Goal: Task Accomplishment & Management: Use online tool/utility

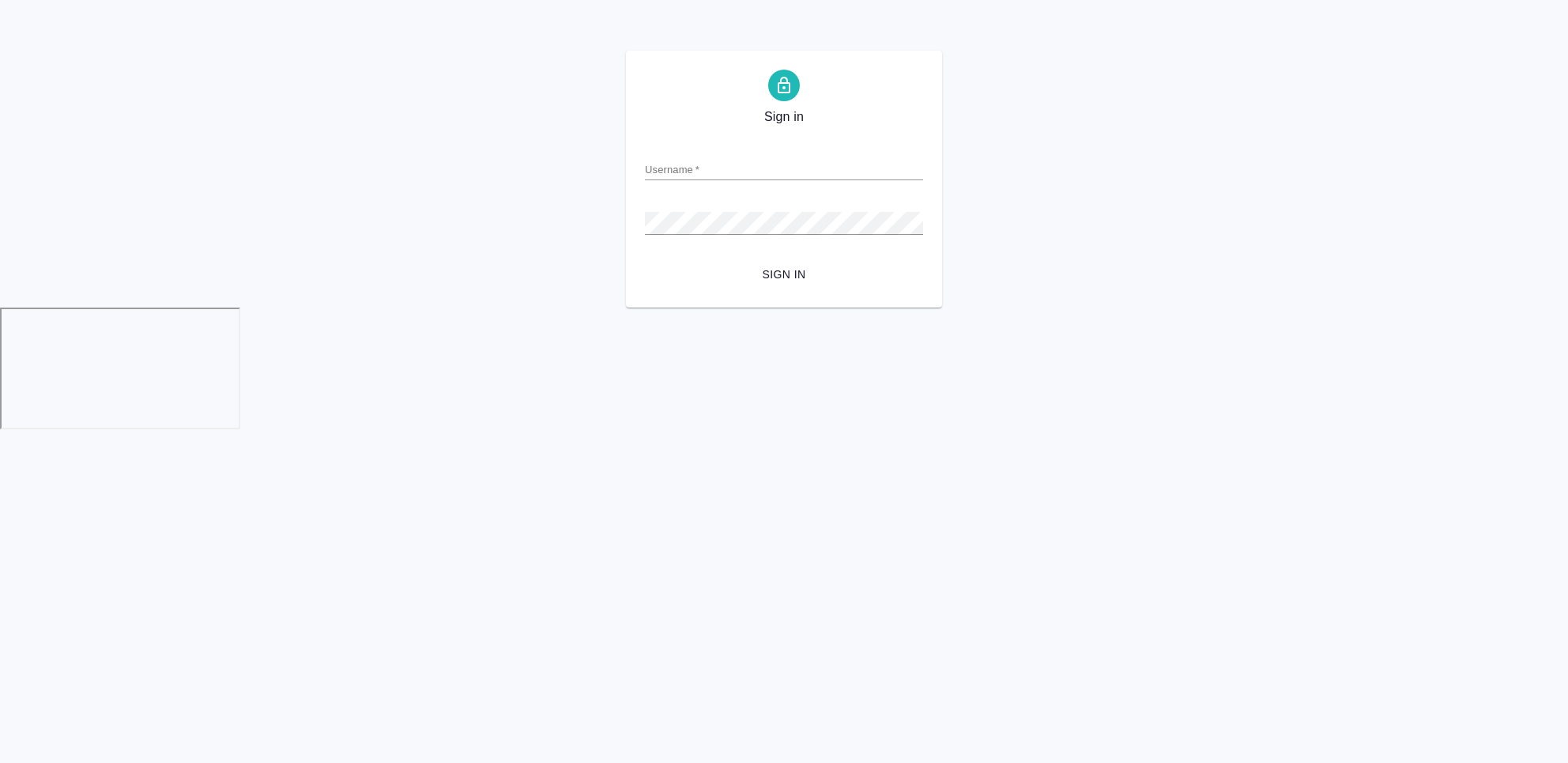
click at [714, 148] on div "Username   *" at bounding box center [784, 162] width 278 height 35
click at [711, 157] on div "Username   *" at bounding box center [784, 162] width 278 height 35
click at [703, 170] on input "Username   *" at bounding box center [784, 169] width 278 height 22
type input "a.chekhalkova@awatera.com"
click at [645, 260] on button "Sign in" at bounding box center [784, 274] width 278 height 29
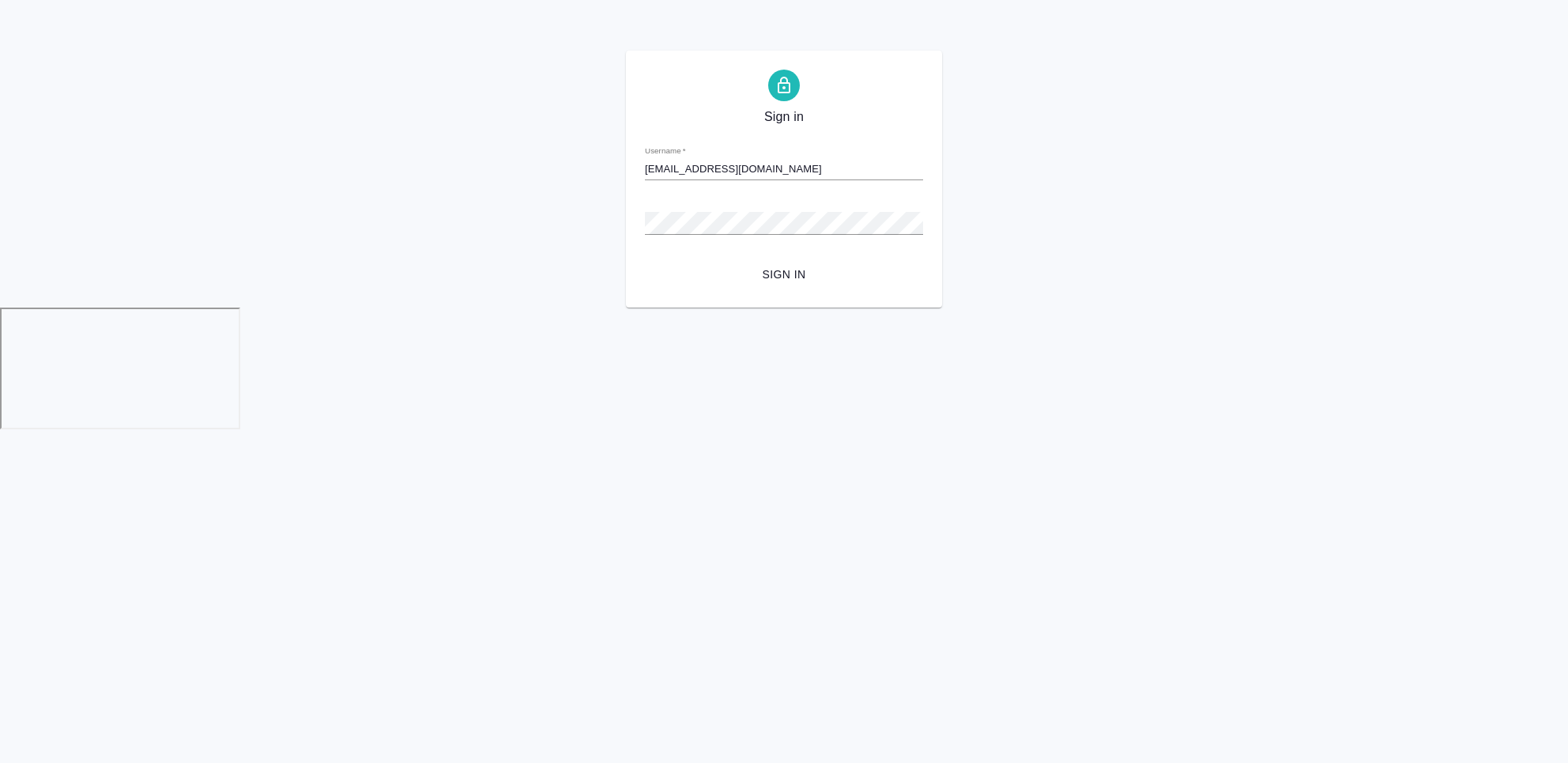
click at [645, 260] on button "Sign in" at bounding box center [784, 274] width 278 height 29
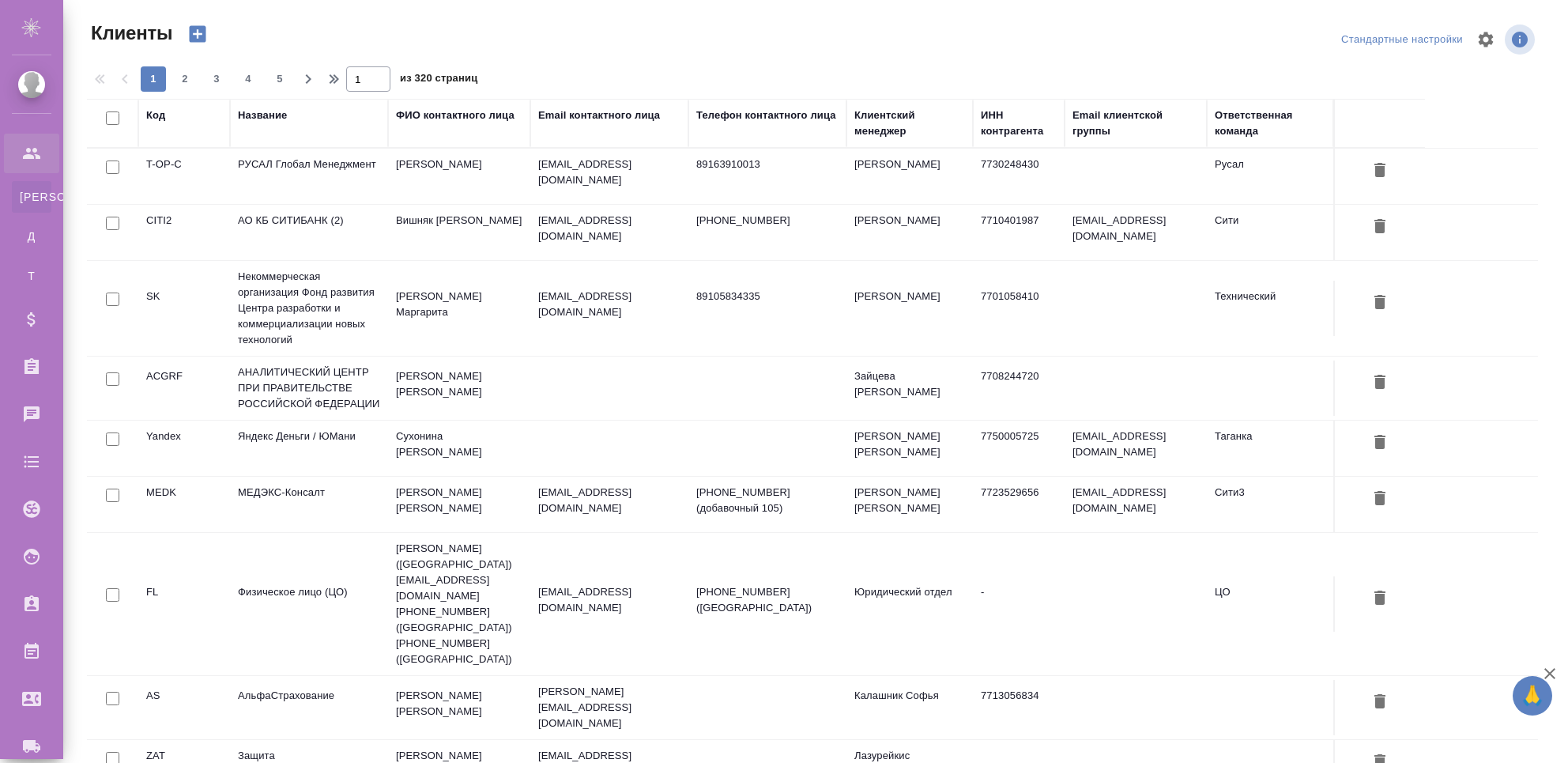
select select "RU"
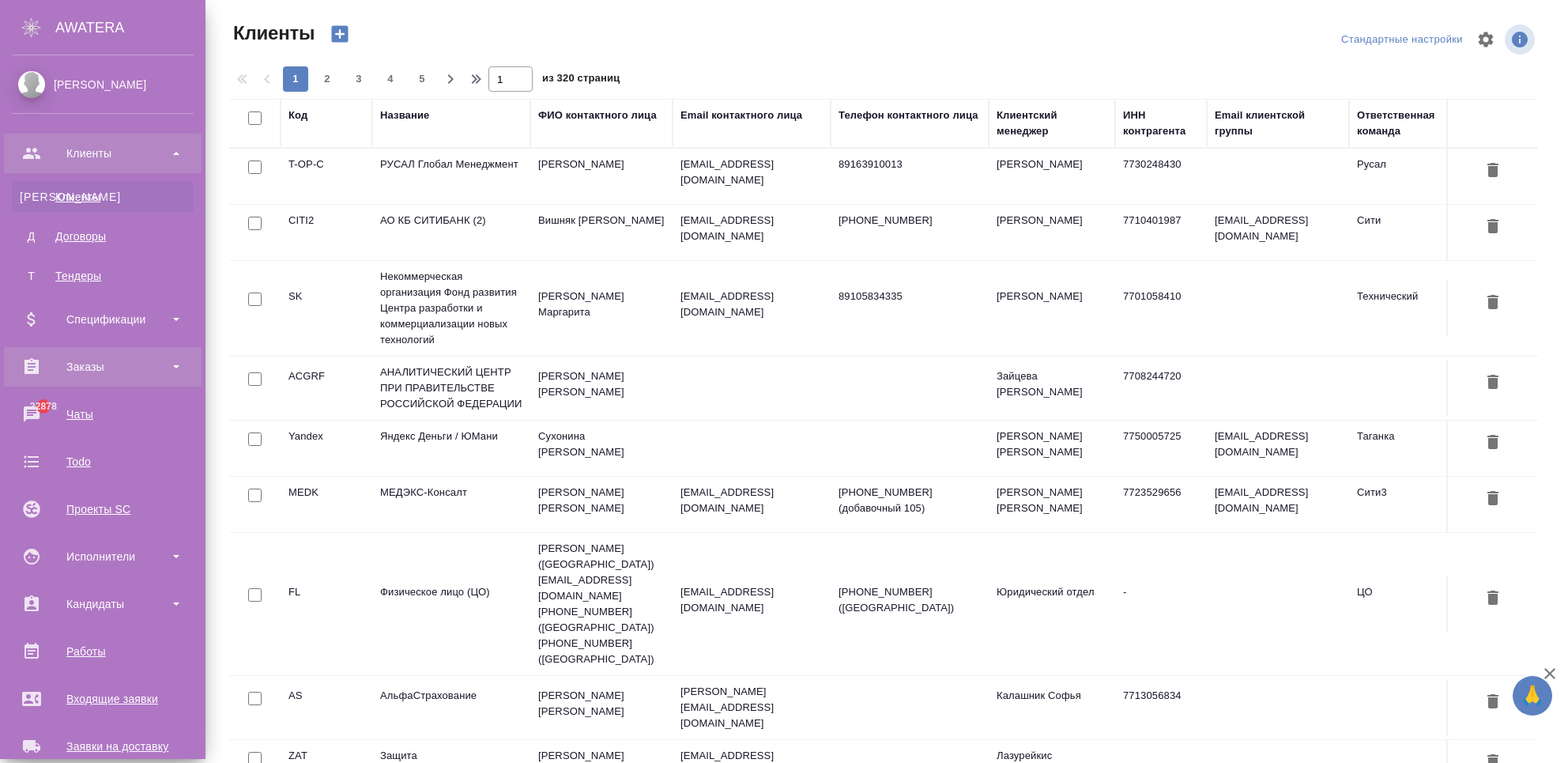
click at [47, 375] on div "Заказы" at bounding box center [103, 366] width 182 height 23
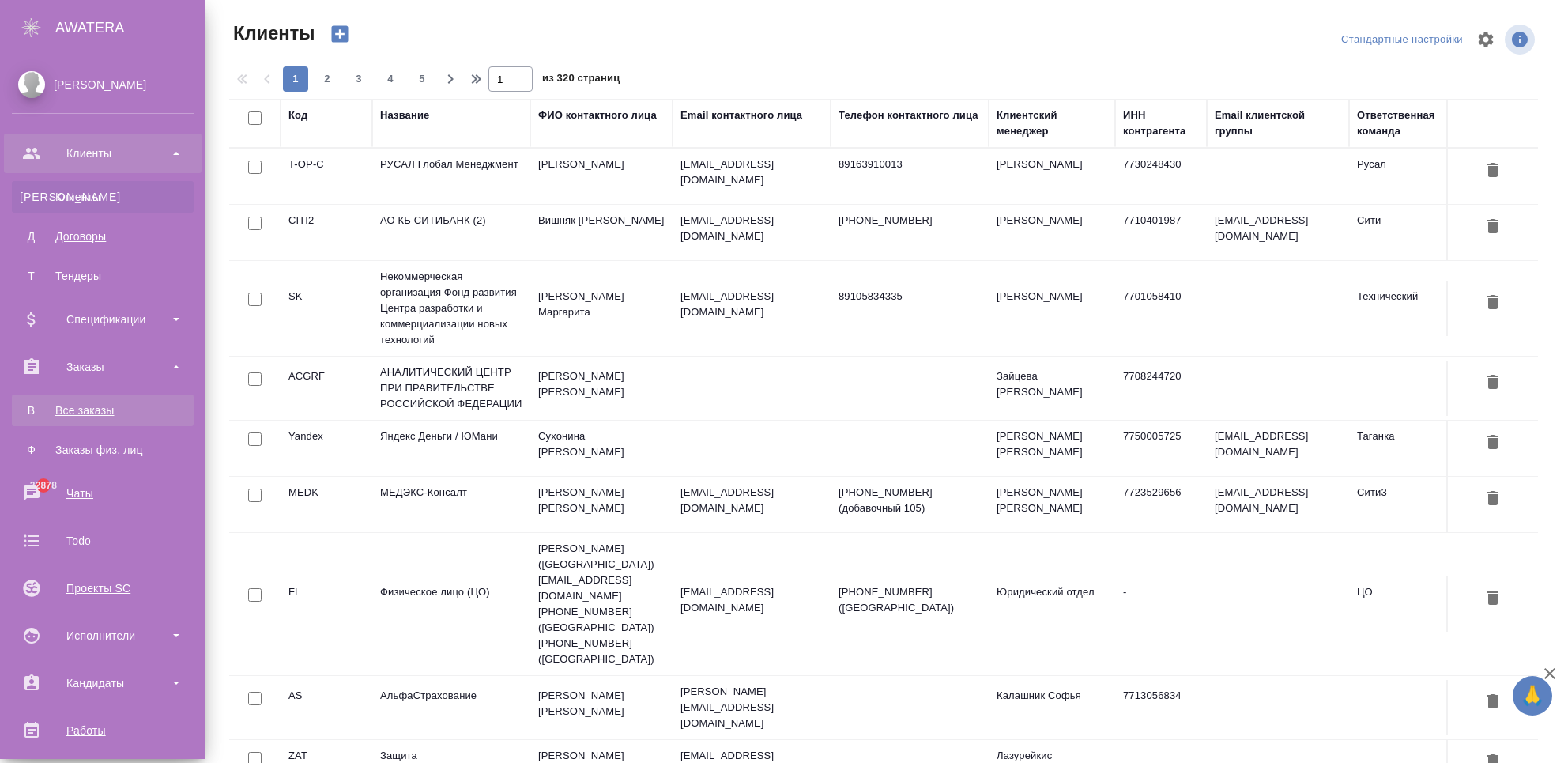
click at [46, 419] on link "В Все заказы" at bounding box center [103, 410] width 182 height 32
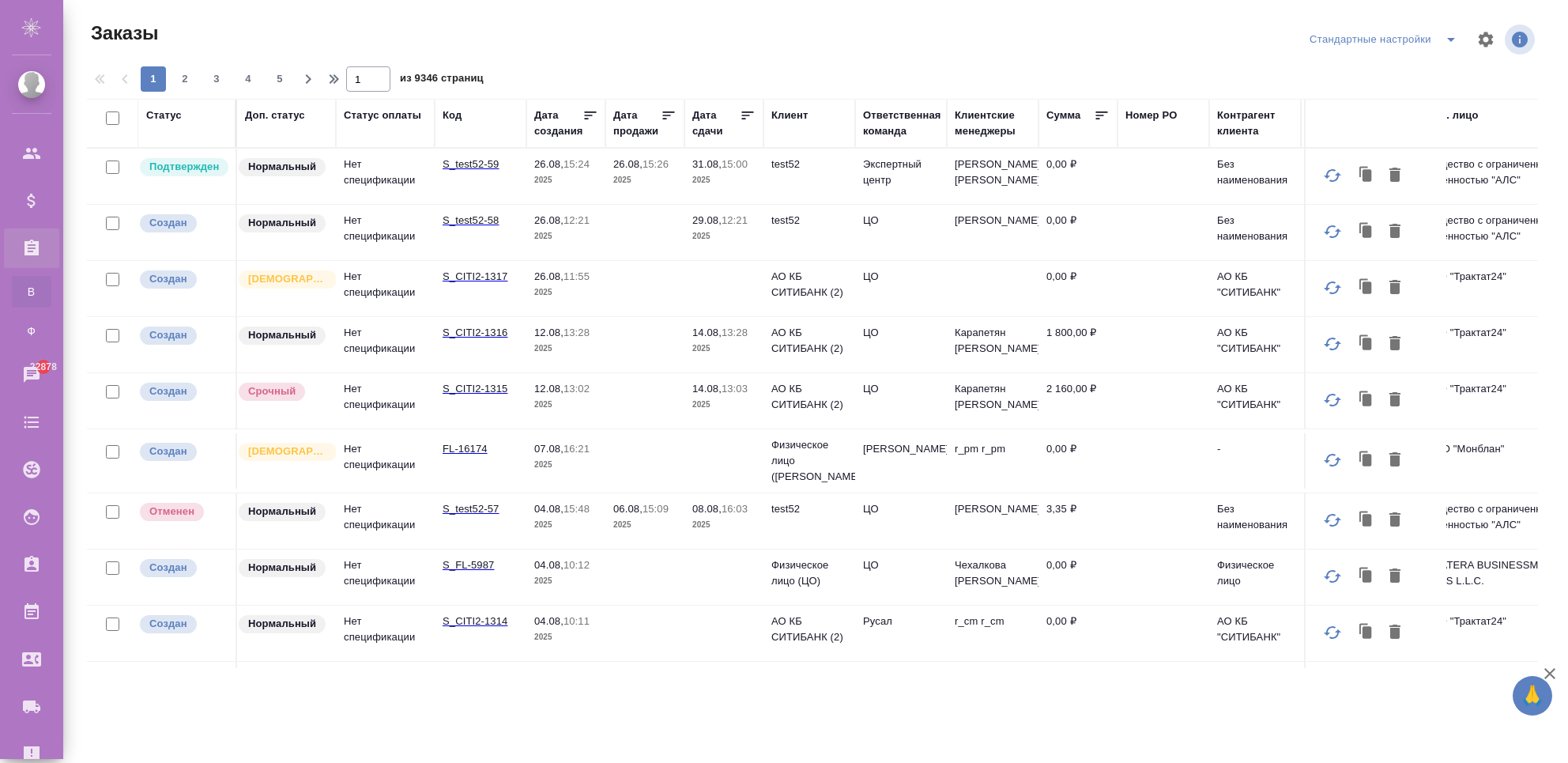
click at [466, 204] on td "S_CITI2-1317" at bounding box center [481, 176] width 92 height 55
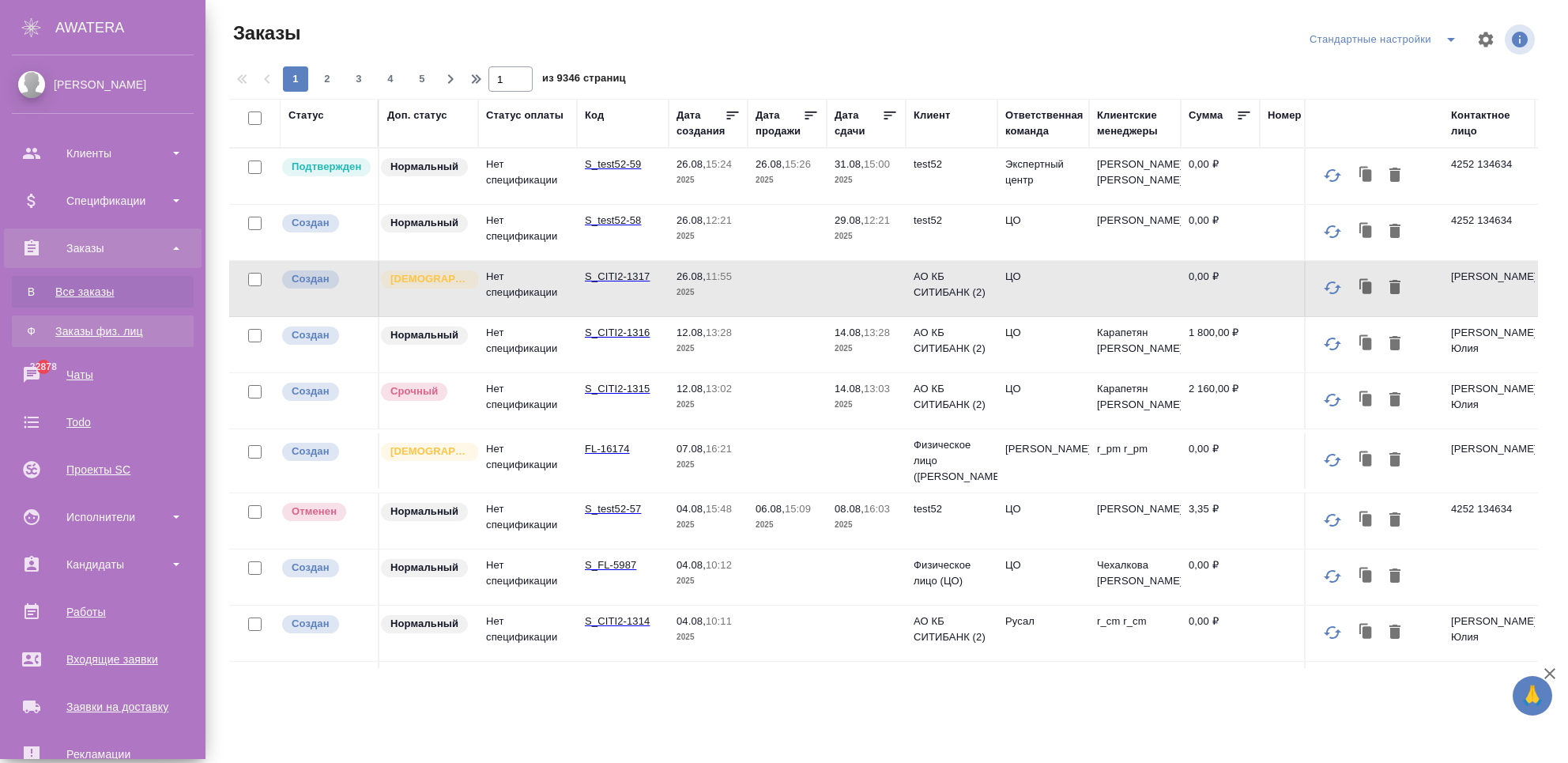
click at [26, 332] on div "Заказы физ. лиц" at bounding box center [103, 331] width 166 height 16
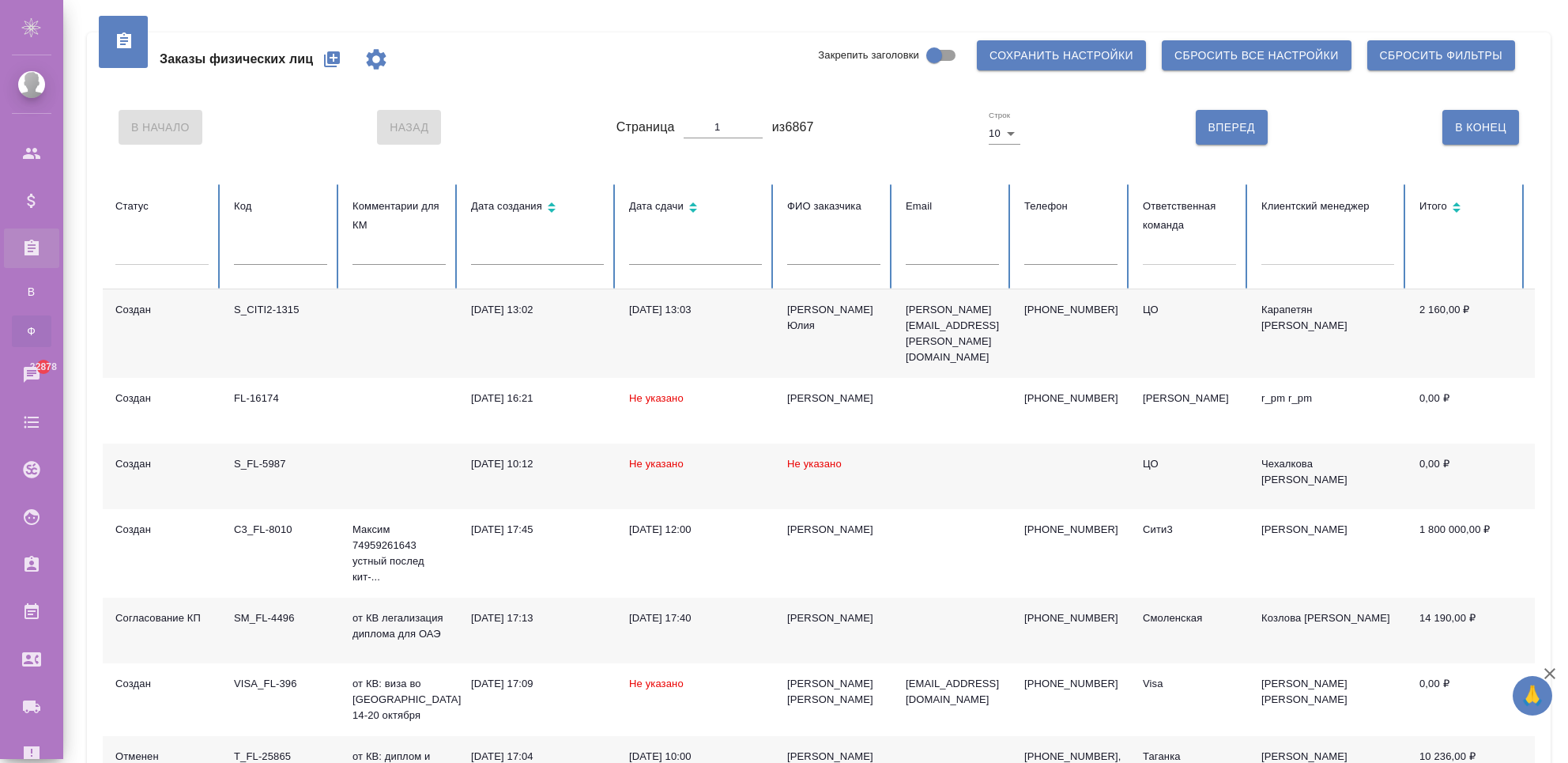
click at [335, 332] on td "S_CITI2-1315" at bounding box center [280, 333] width 119 height 89
click at [335, 331] on td "S_CITI2-1315" at bounding box center [280, 333] width 119 height 89
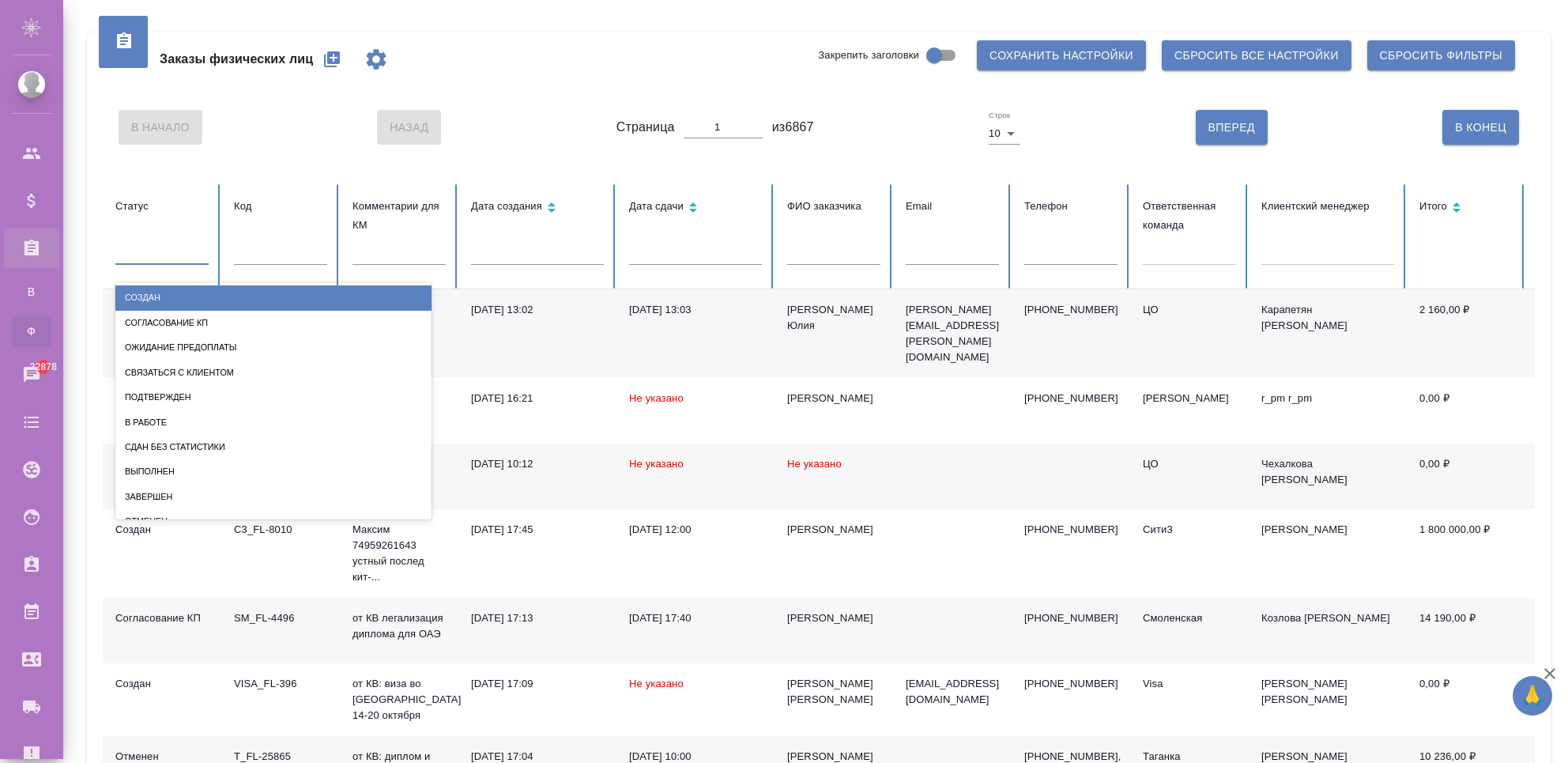
click at [168, 253] on div at bounding box center [162, 249] width 93 height 23
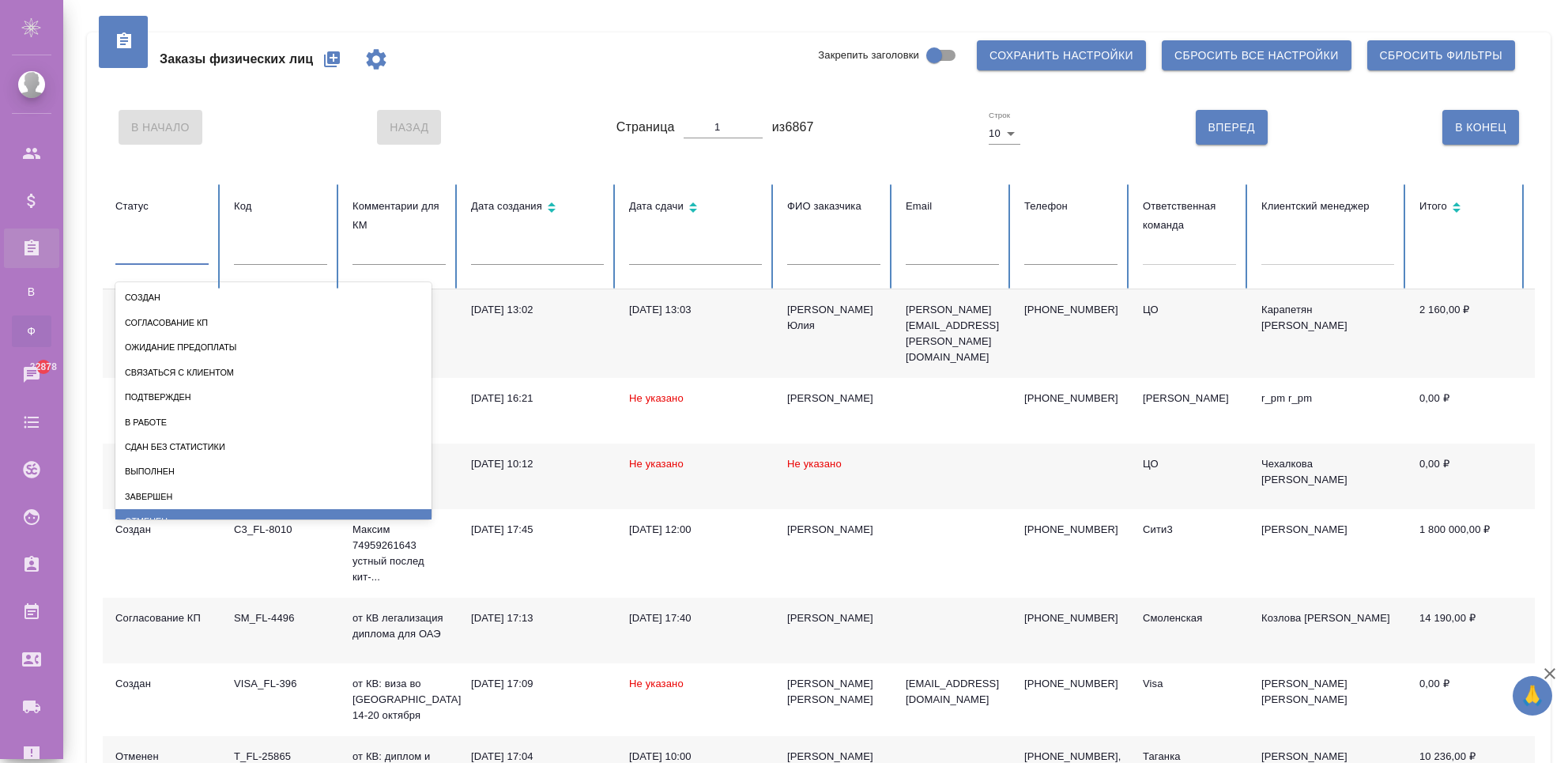
scroll to position [67, 0]
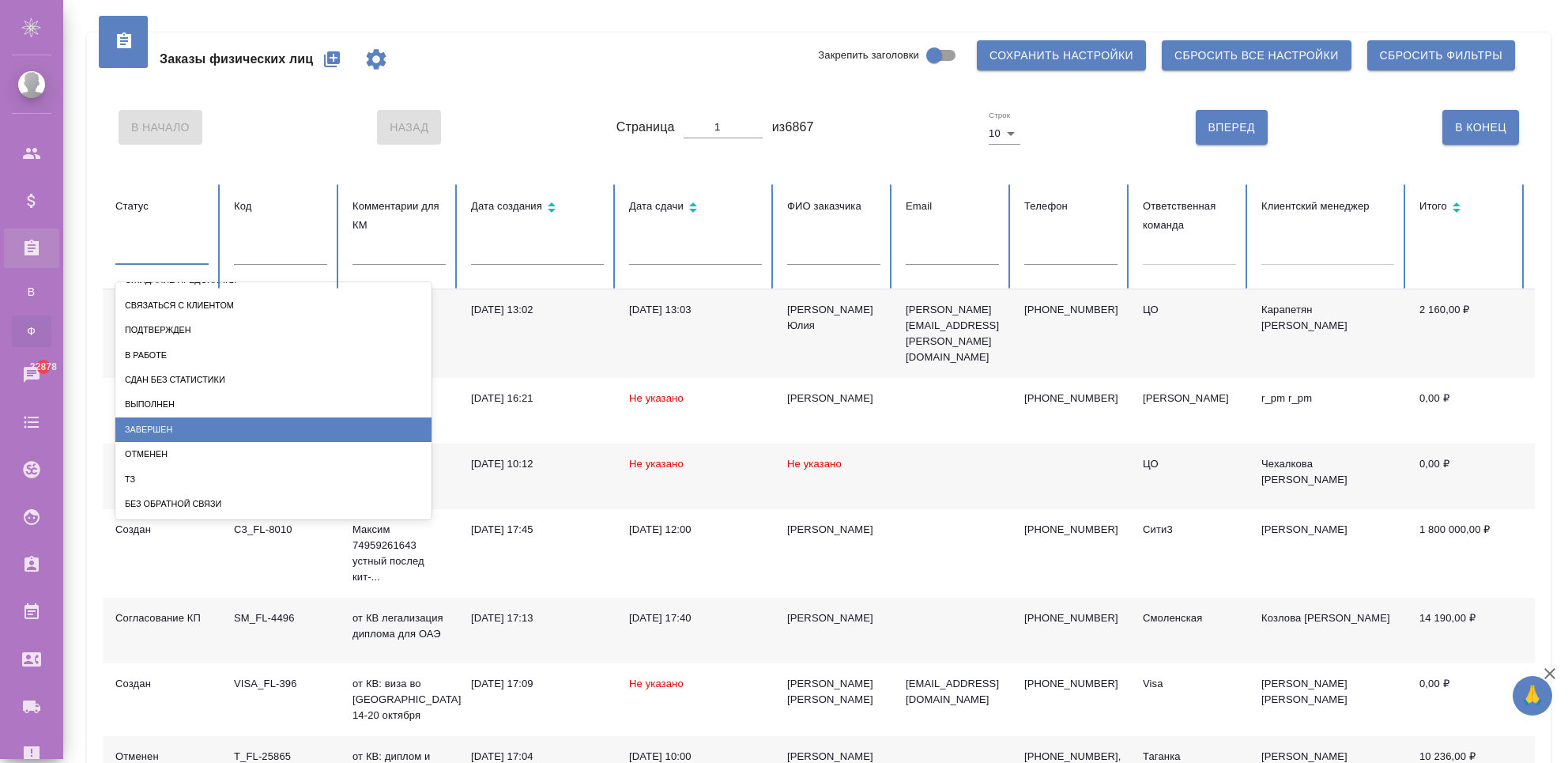
click at [172, 425] on div "Завершен" at bounding box center [274, 430] width 317 height 24
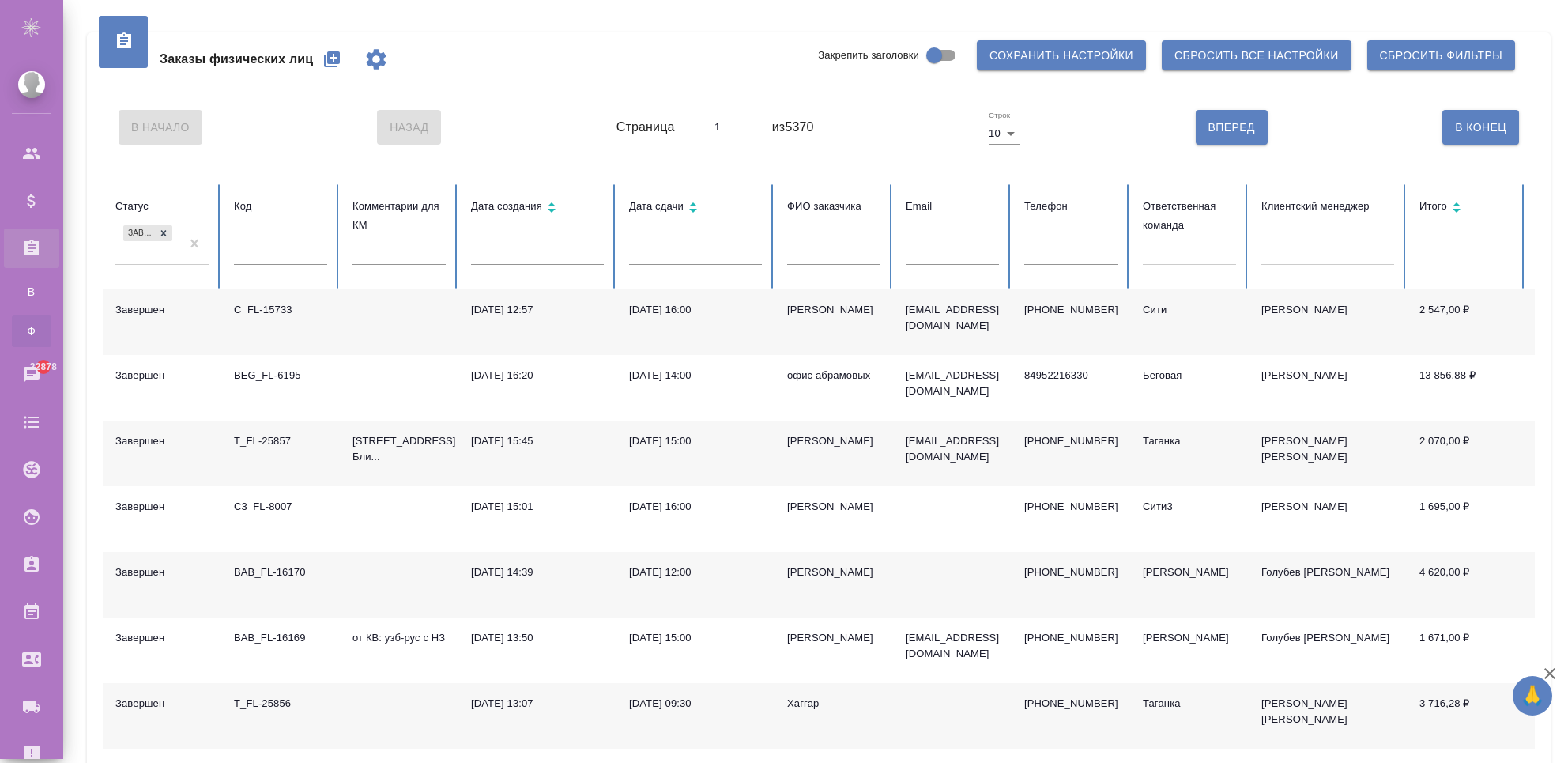
click at [359, 312] on td at bounding box center [399, 322] width 119 height 65
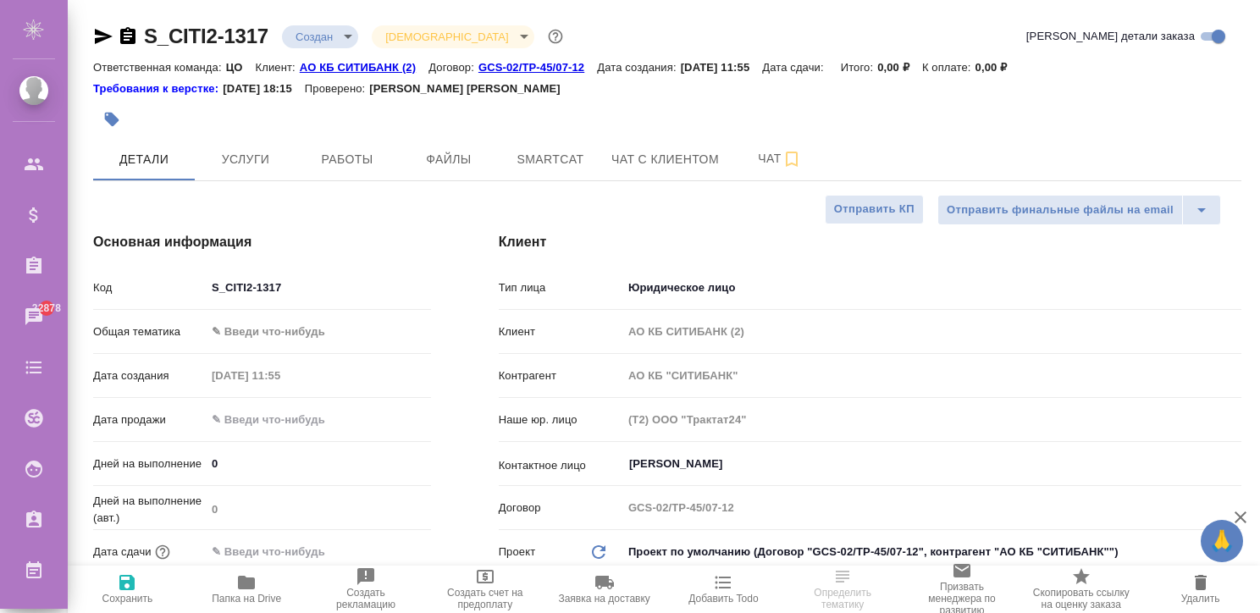
select select "RU"
type textarea "x"
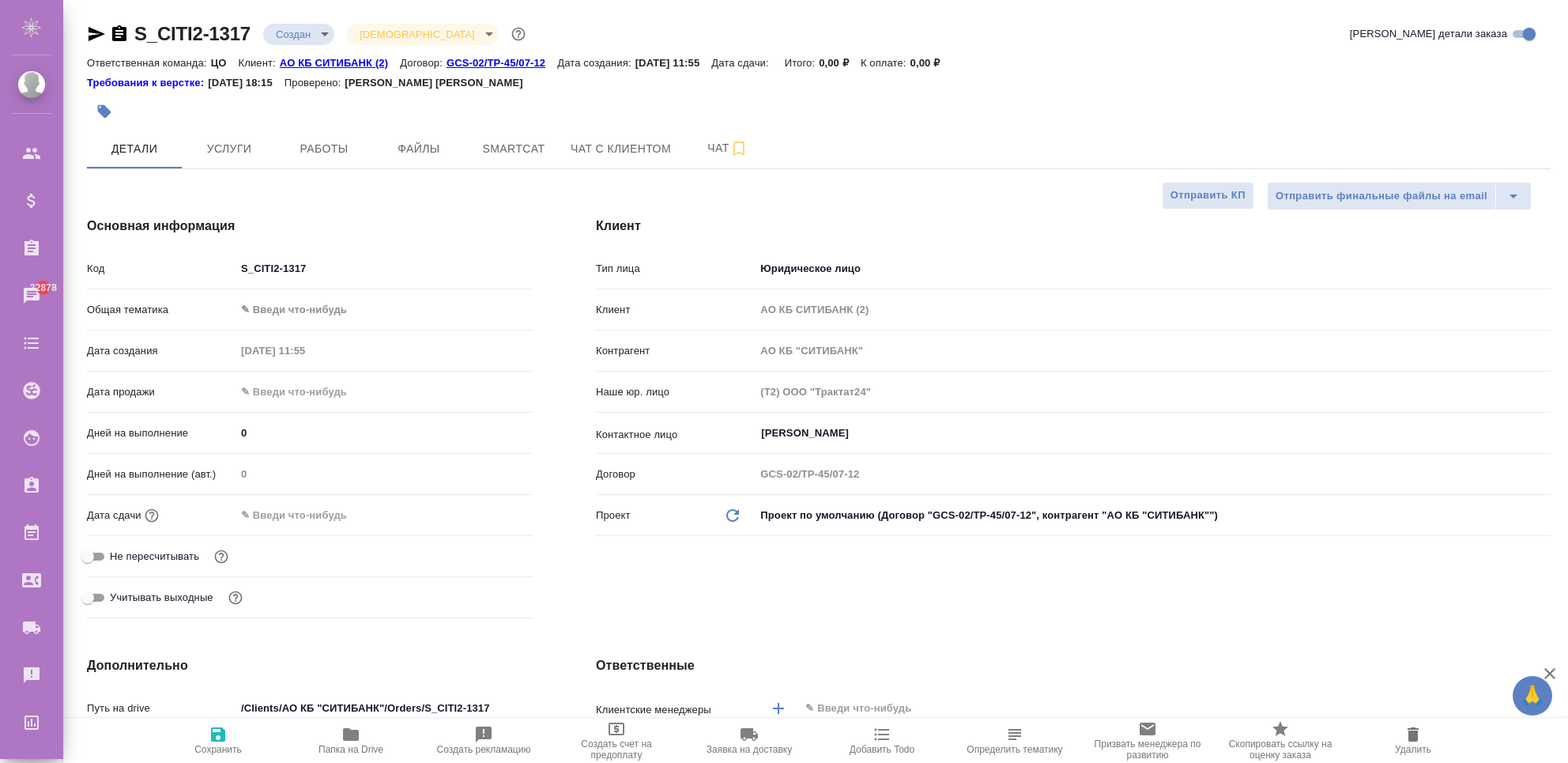
type textarea "x"
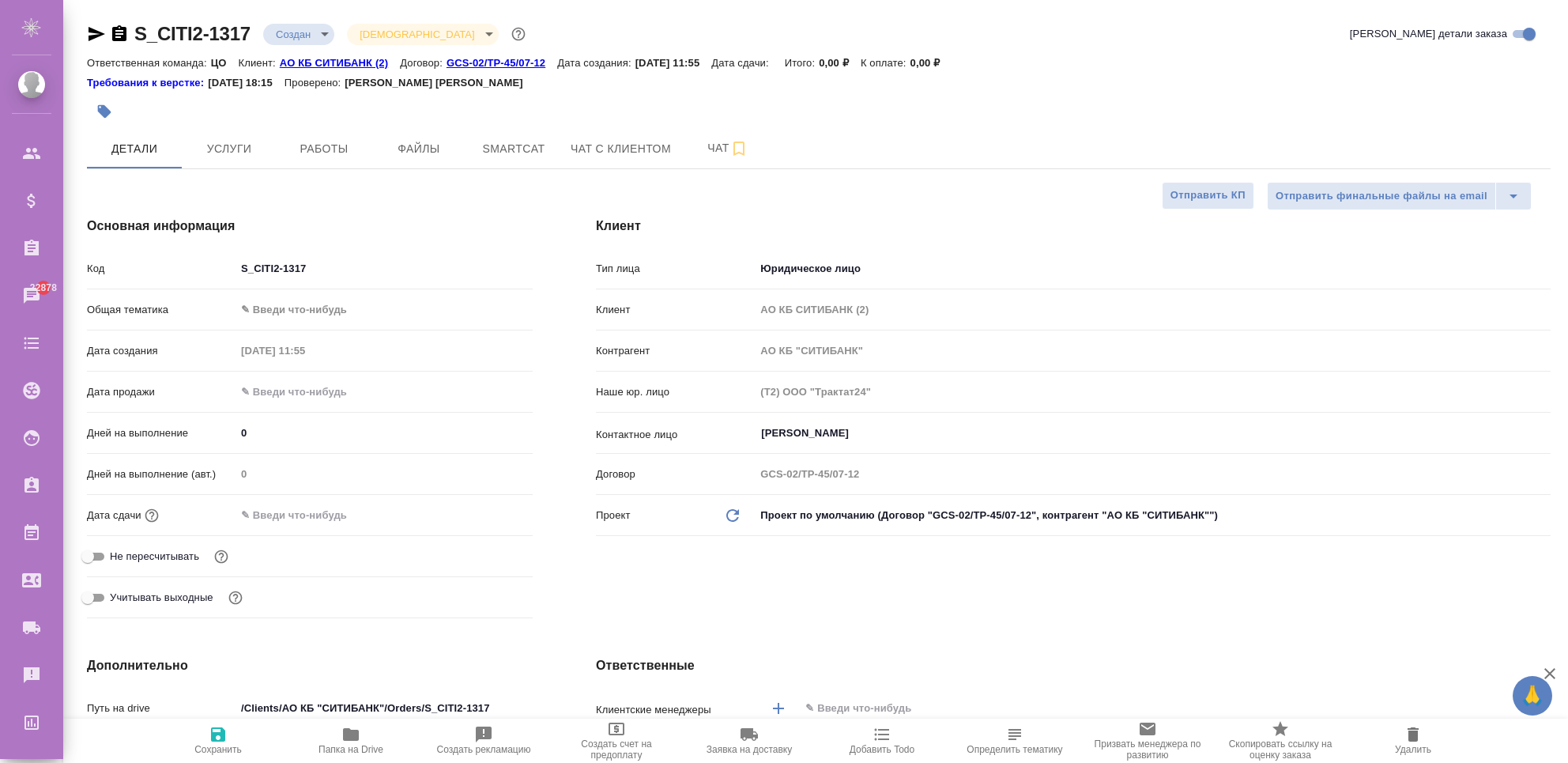
type textarea "x"
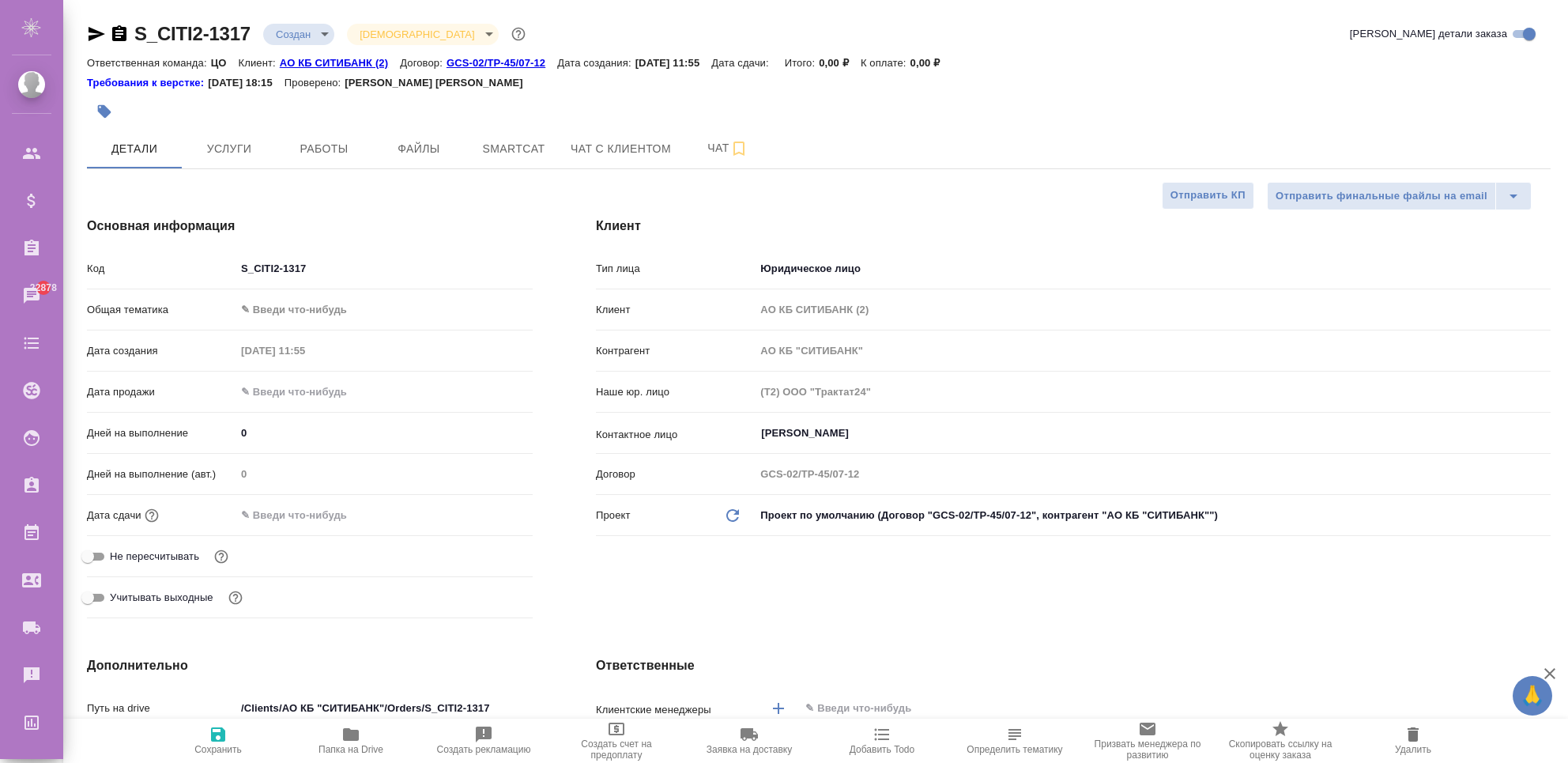
type textarea "x"
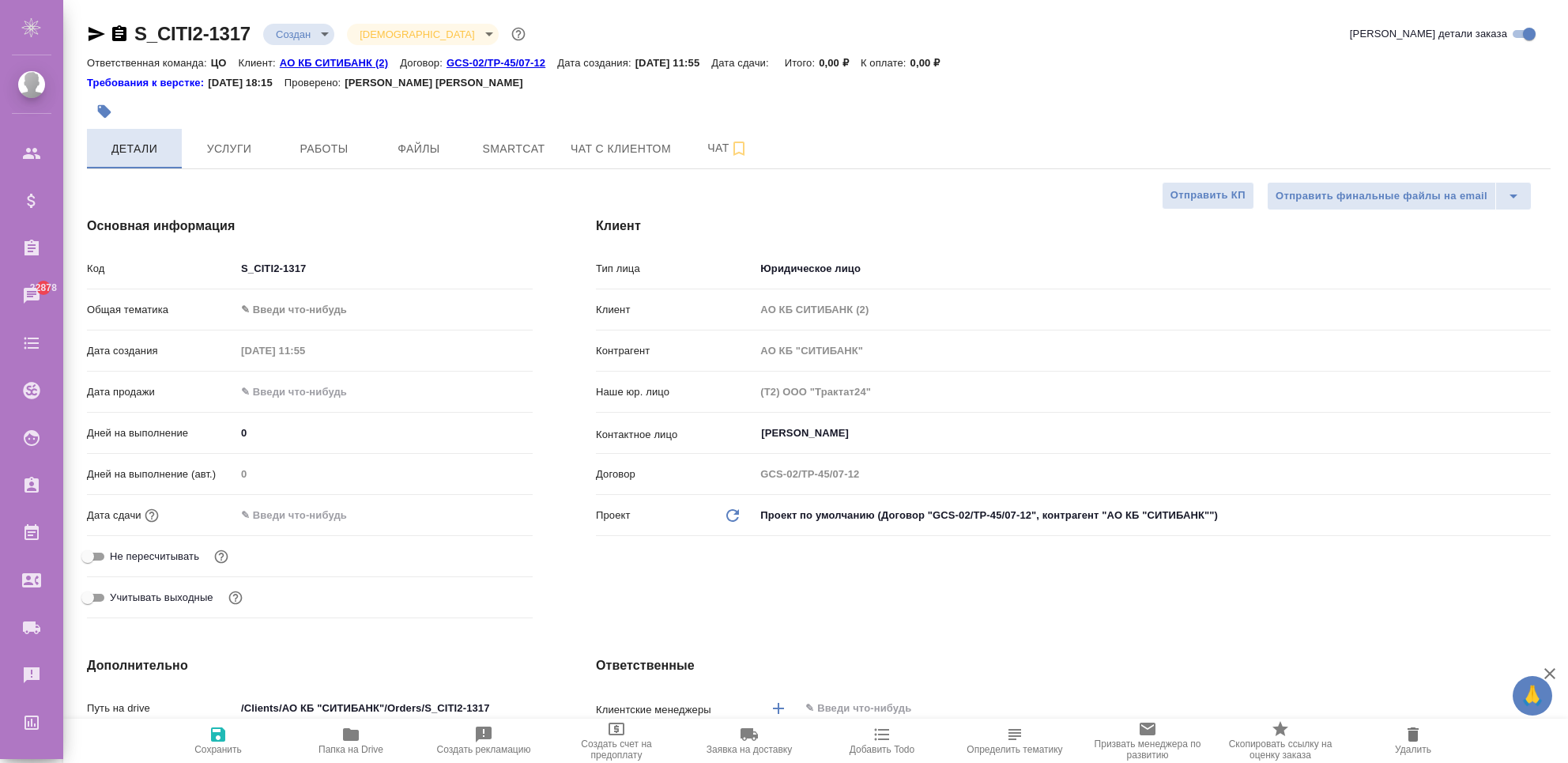
type textarea "x"
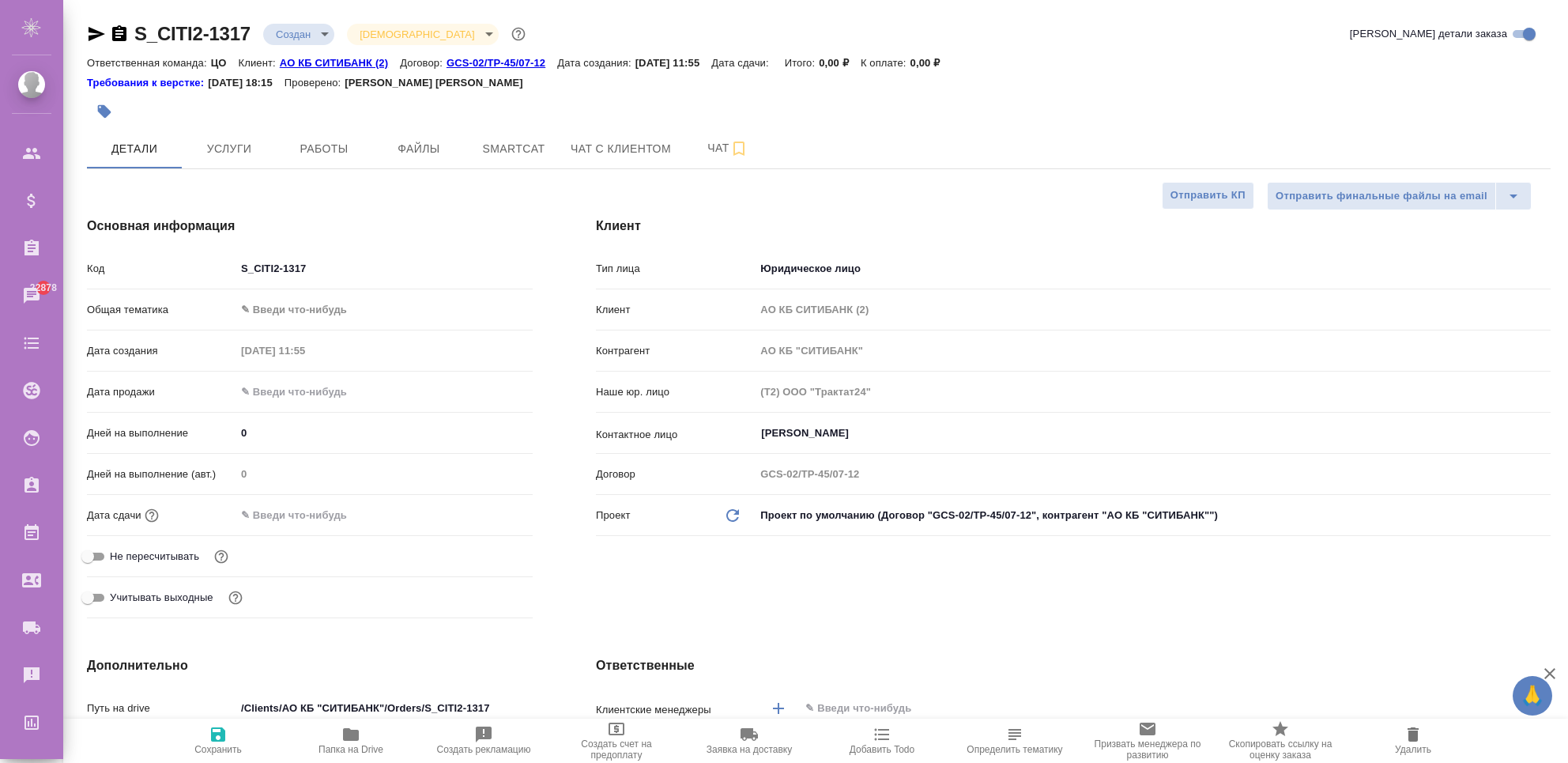
type textarea "x"
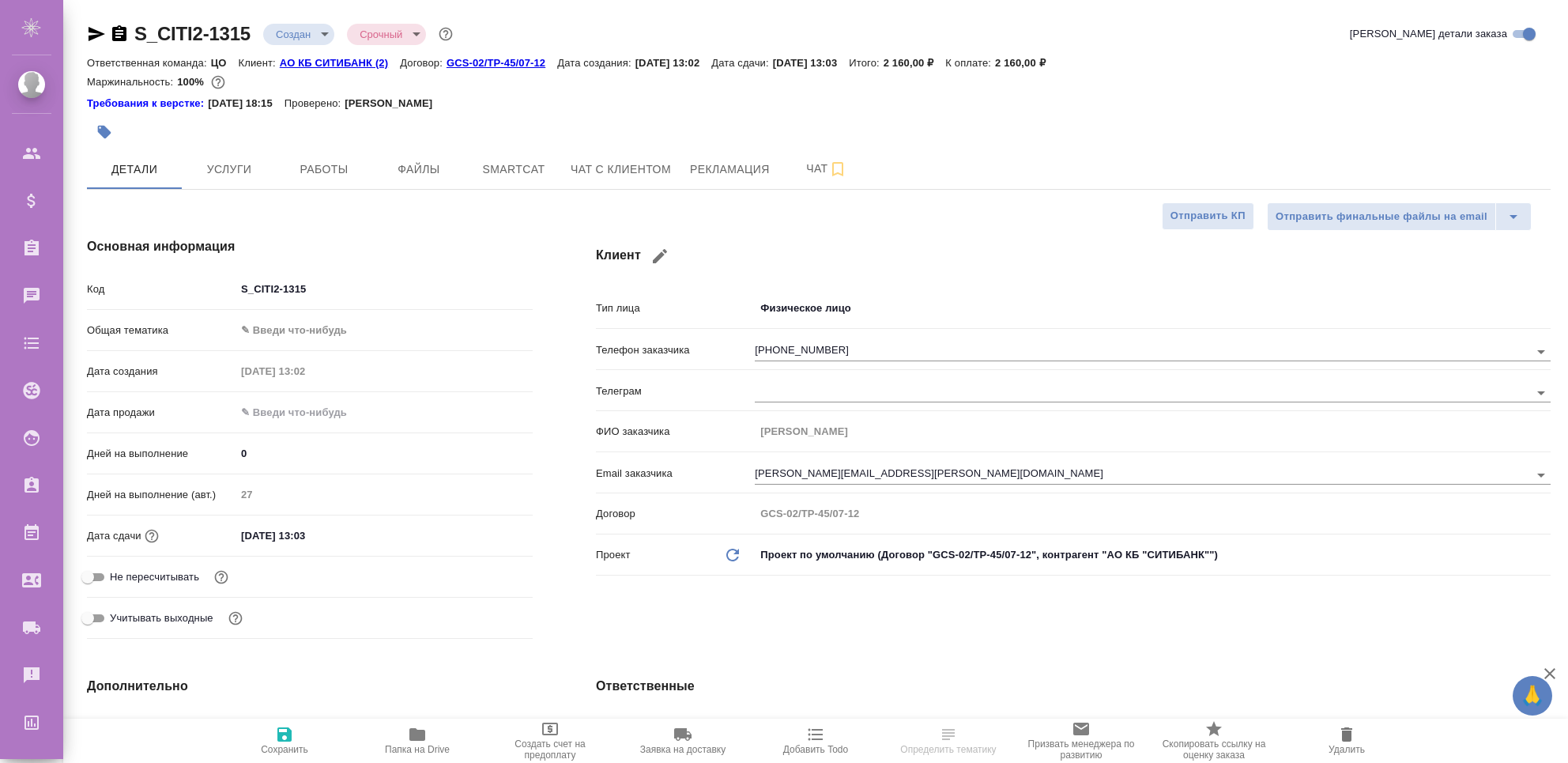
select select "RU"
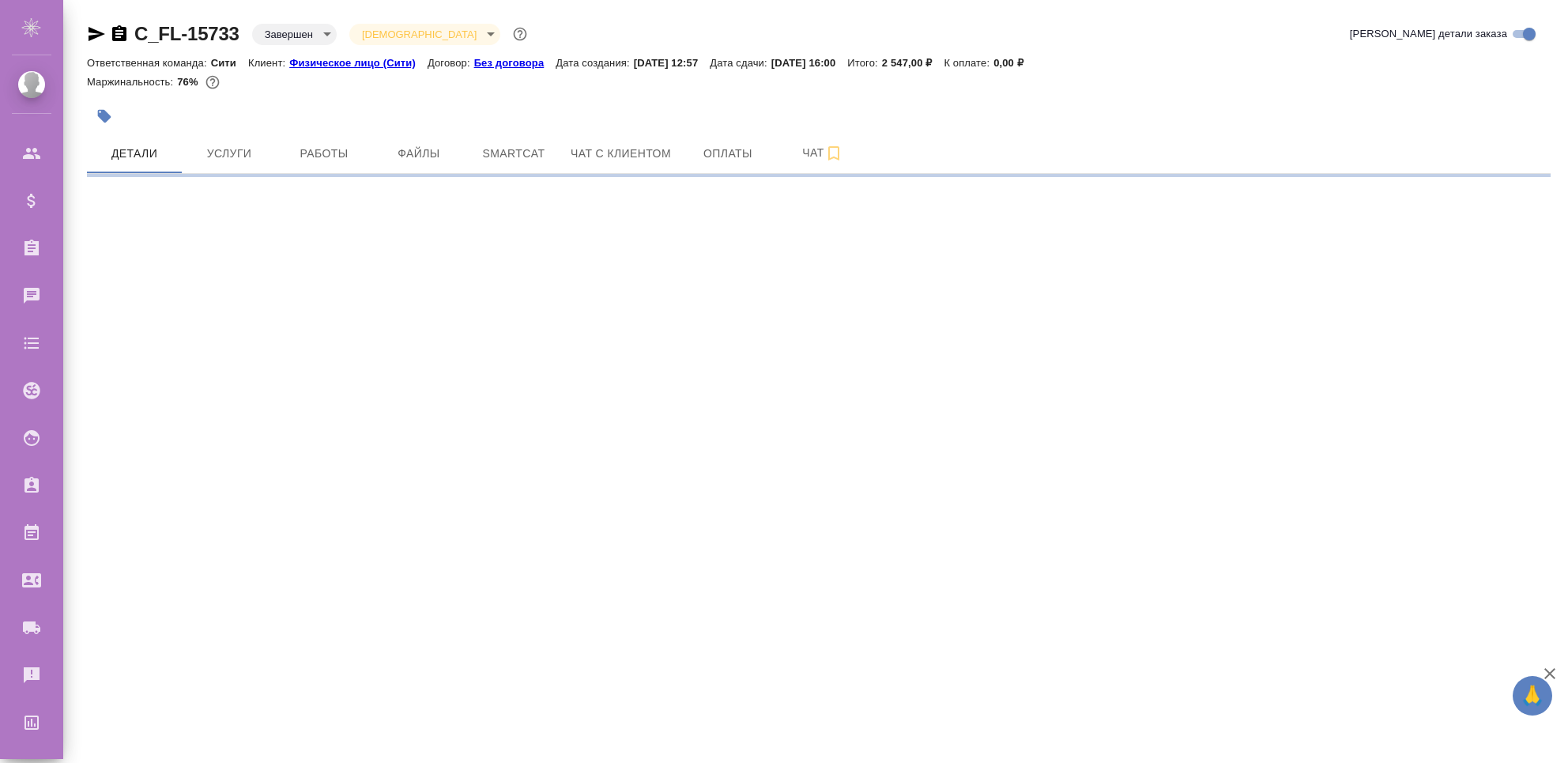
select select "RU"
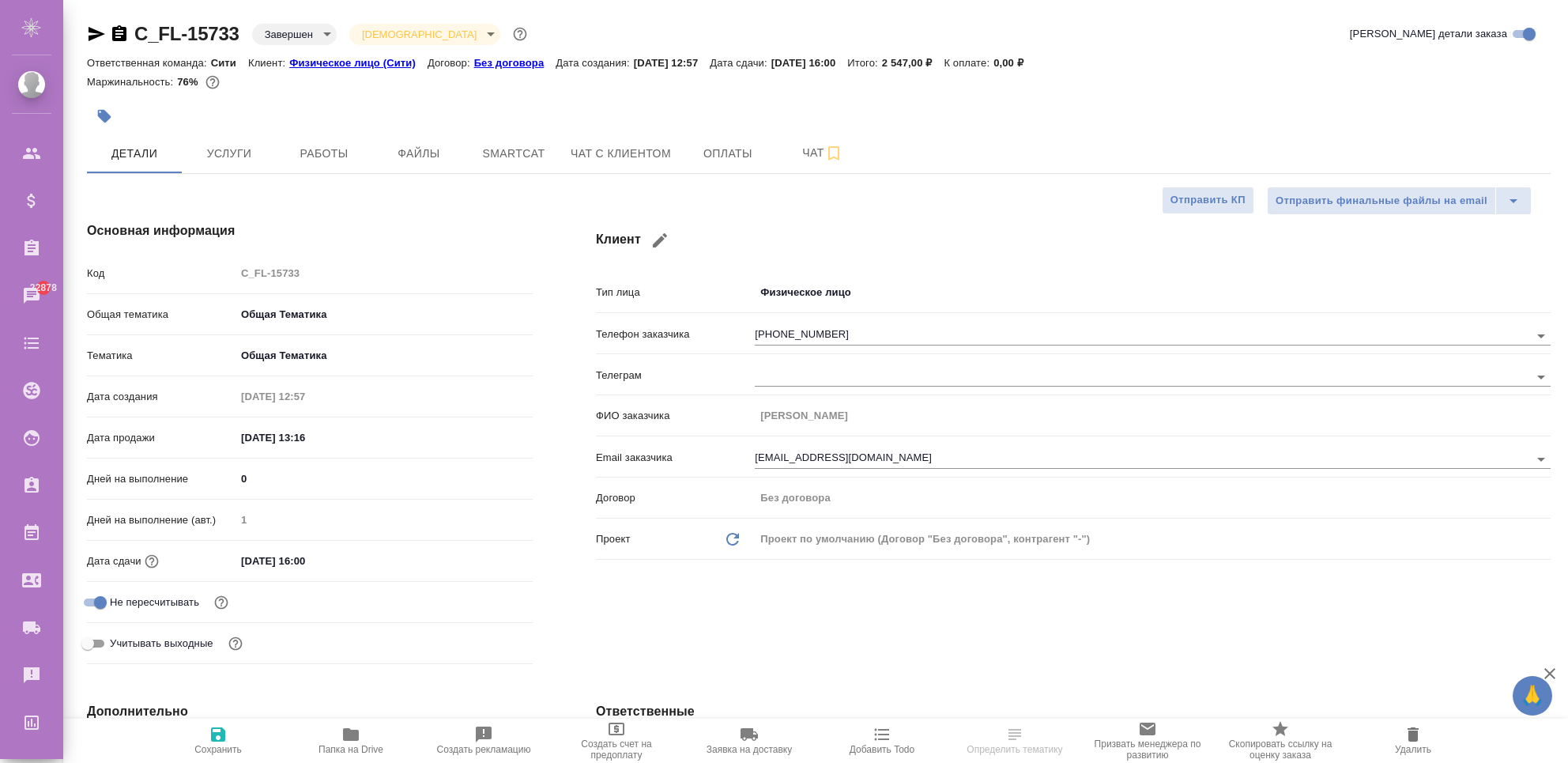
type textarea "x"
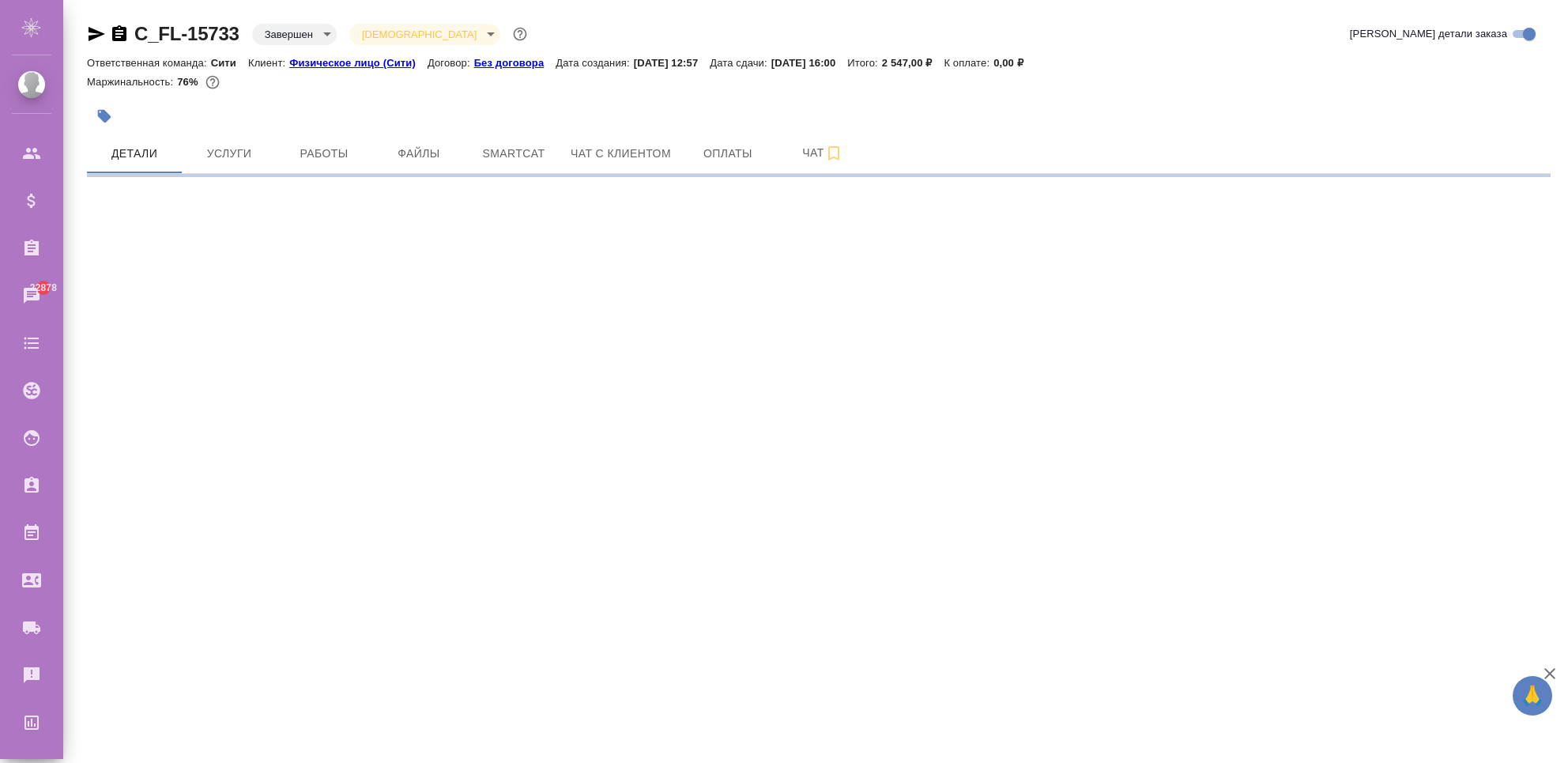
select select "RU"
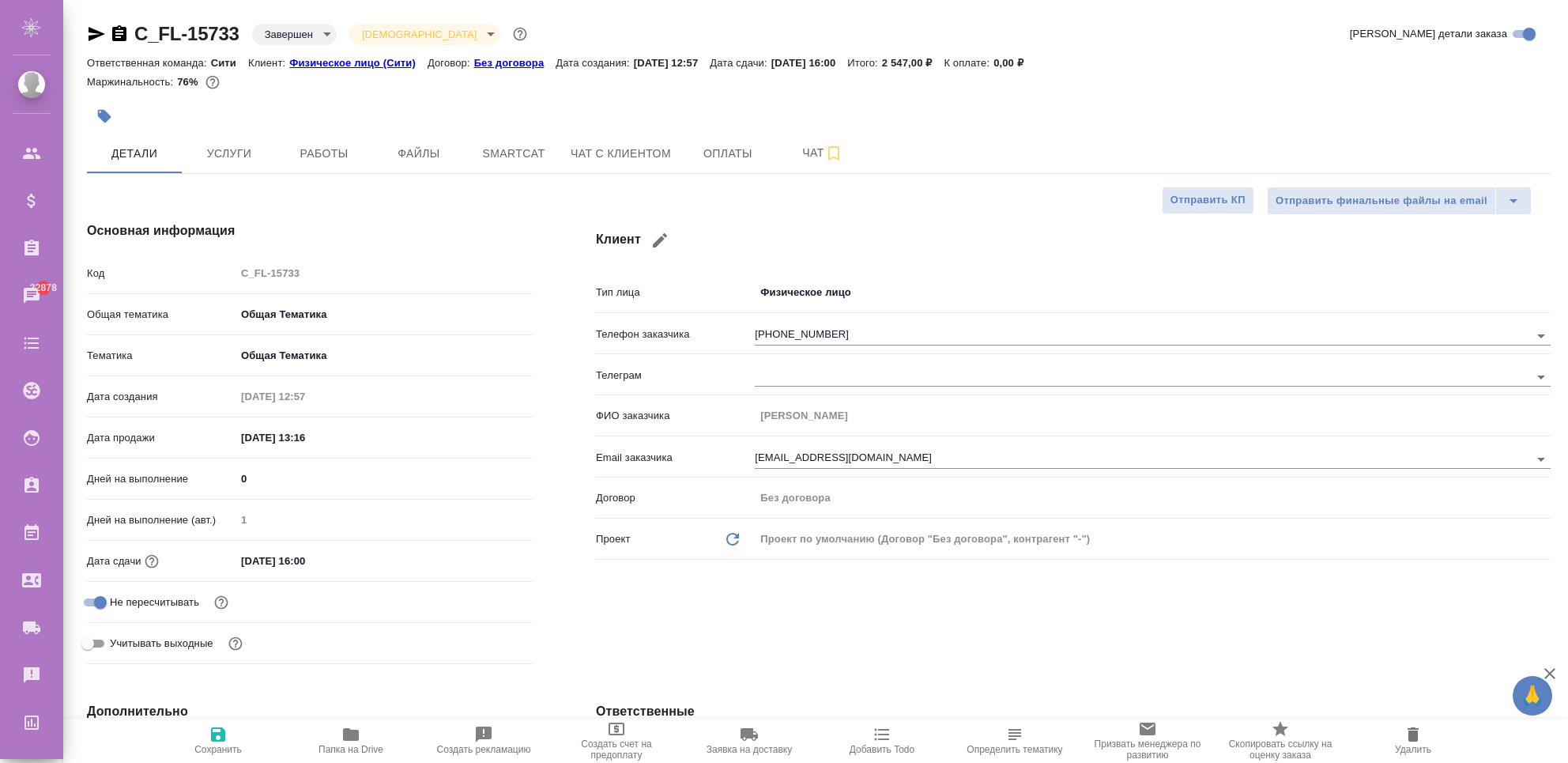
type textarea "x"
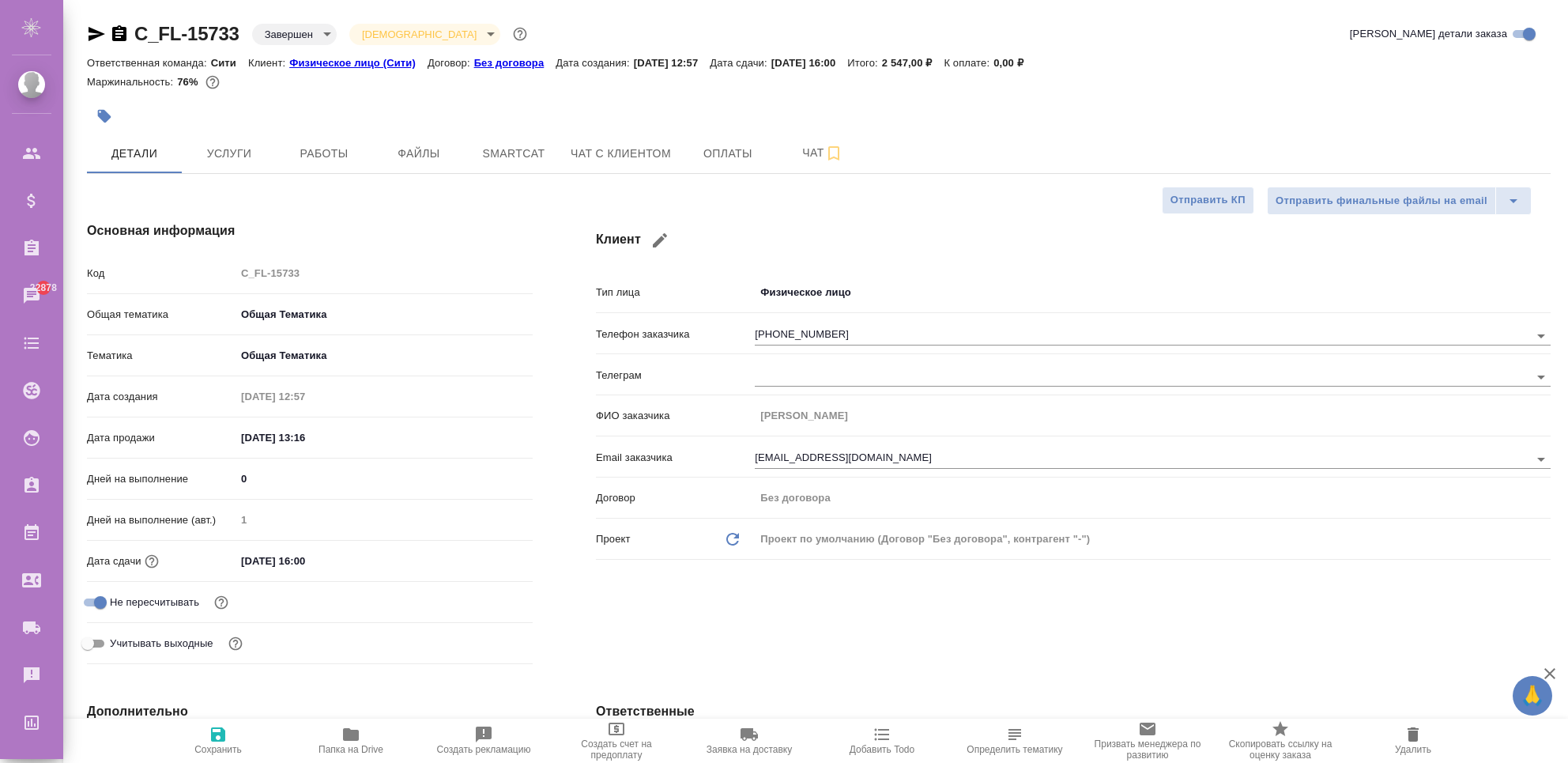
type textarea "x"
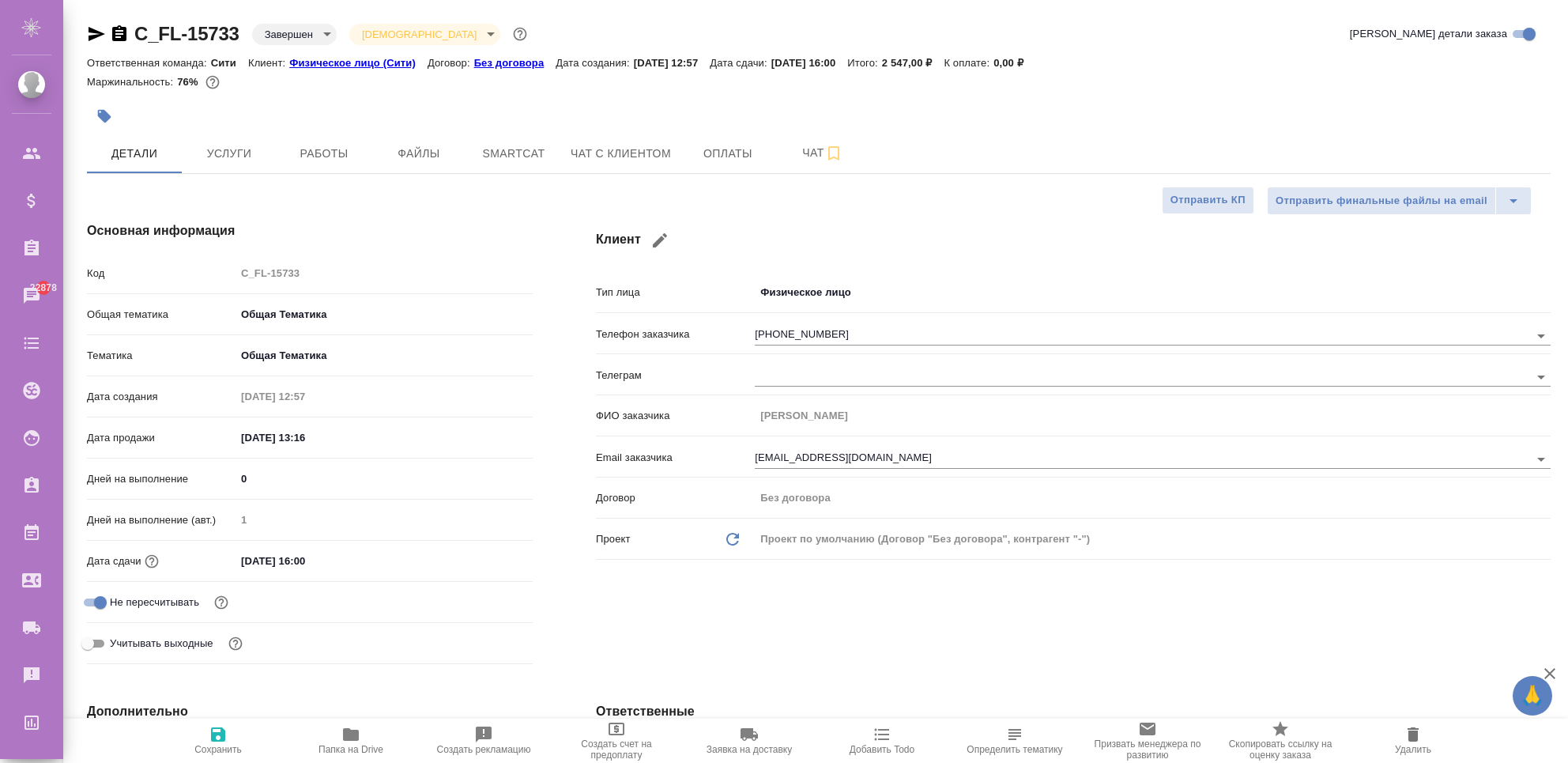
type textarea "x"
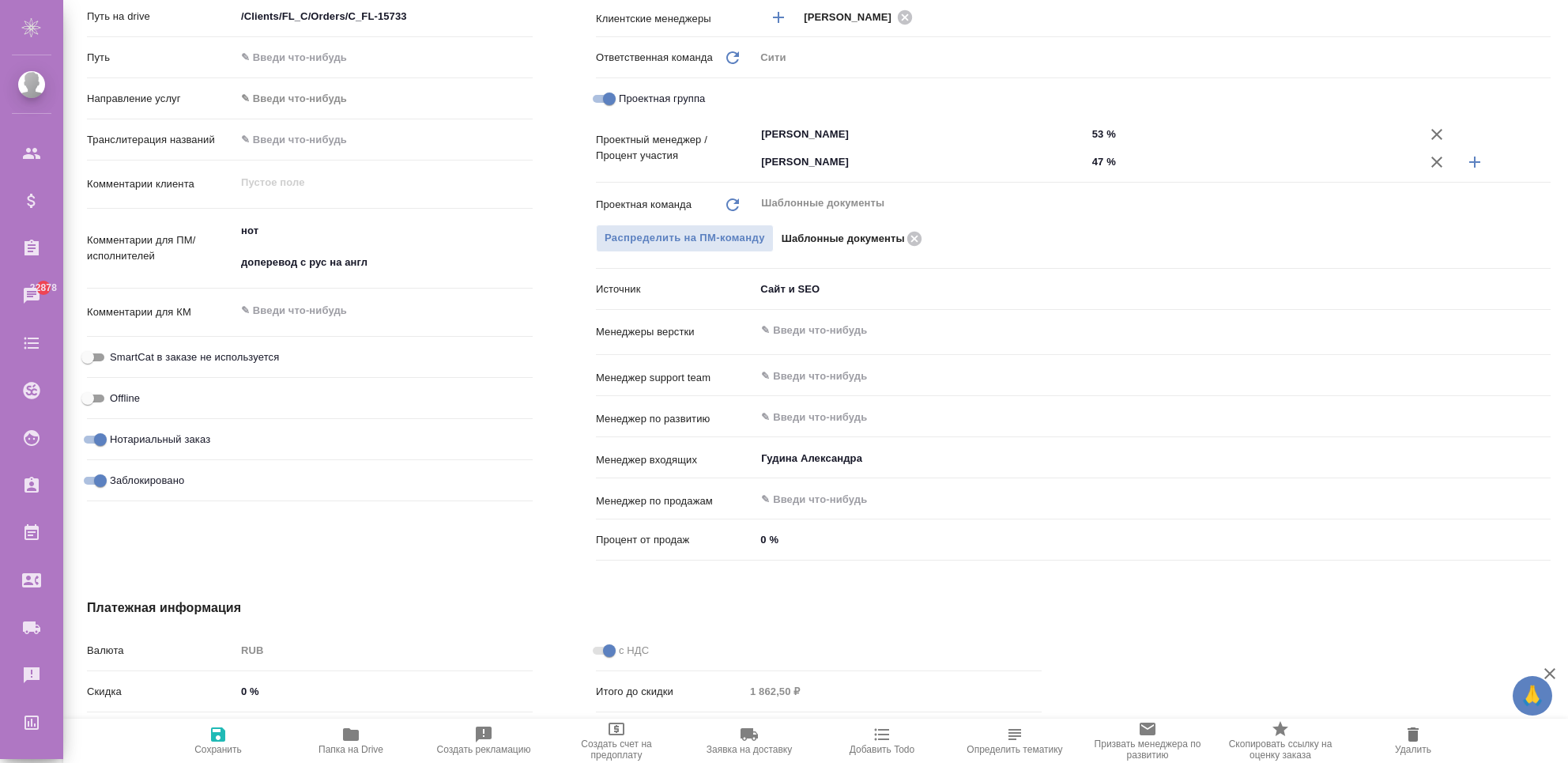
scroll to position [898, 0]
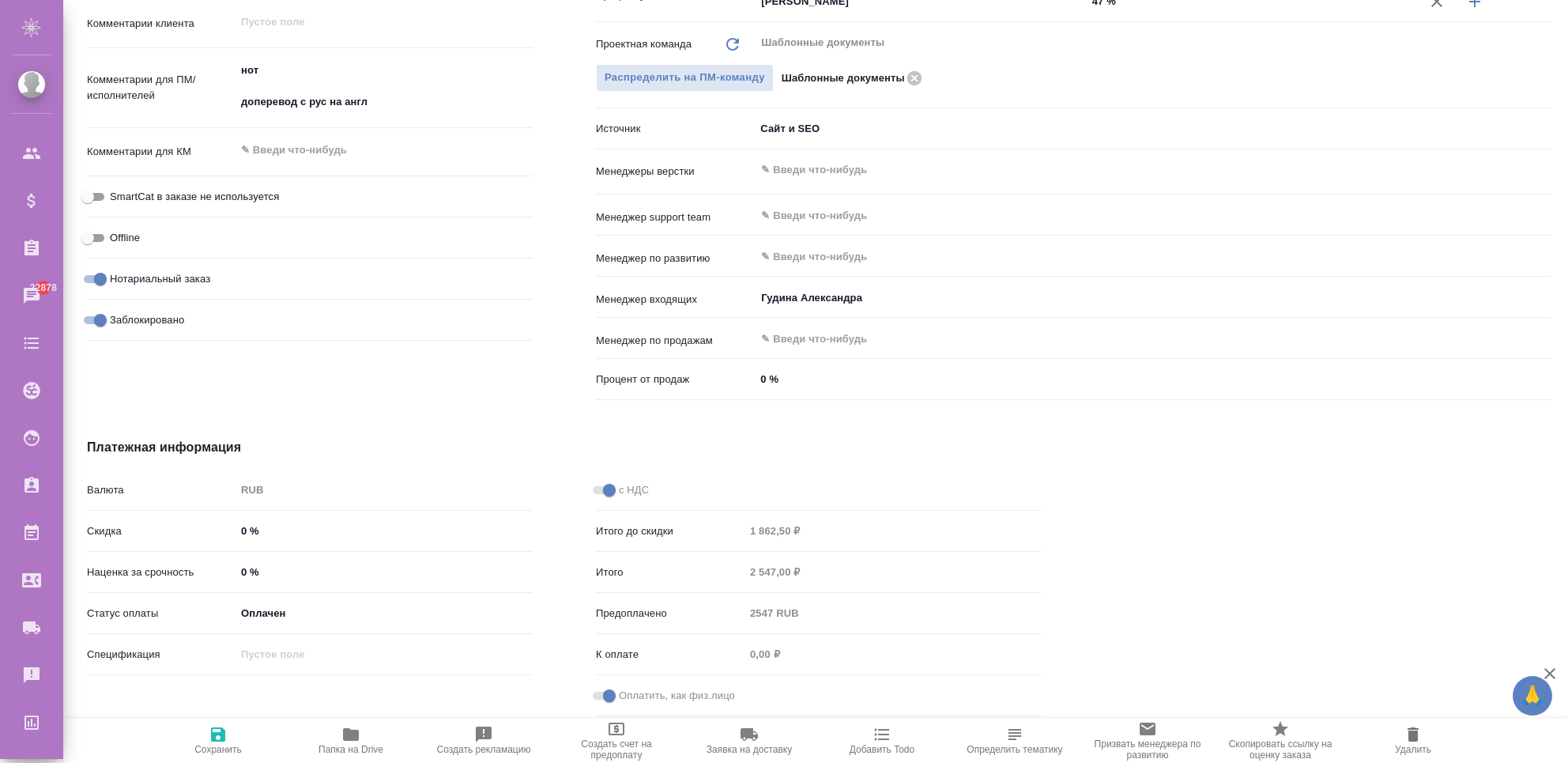
type textarea "x"
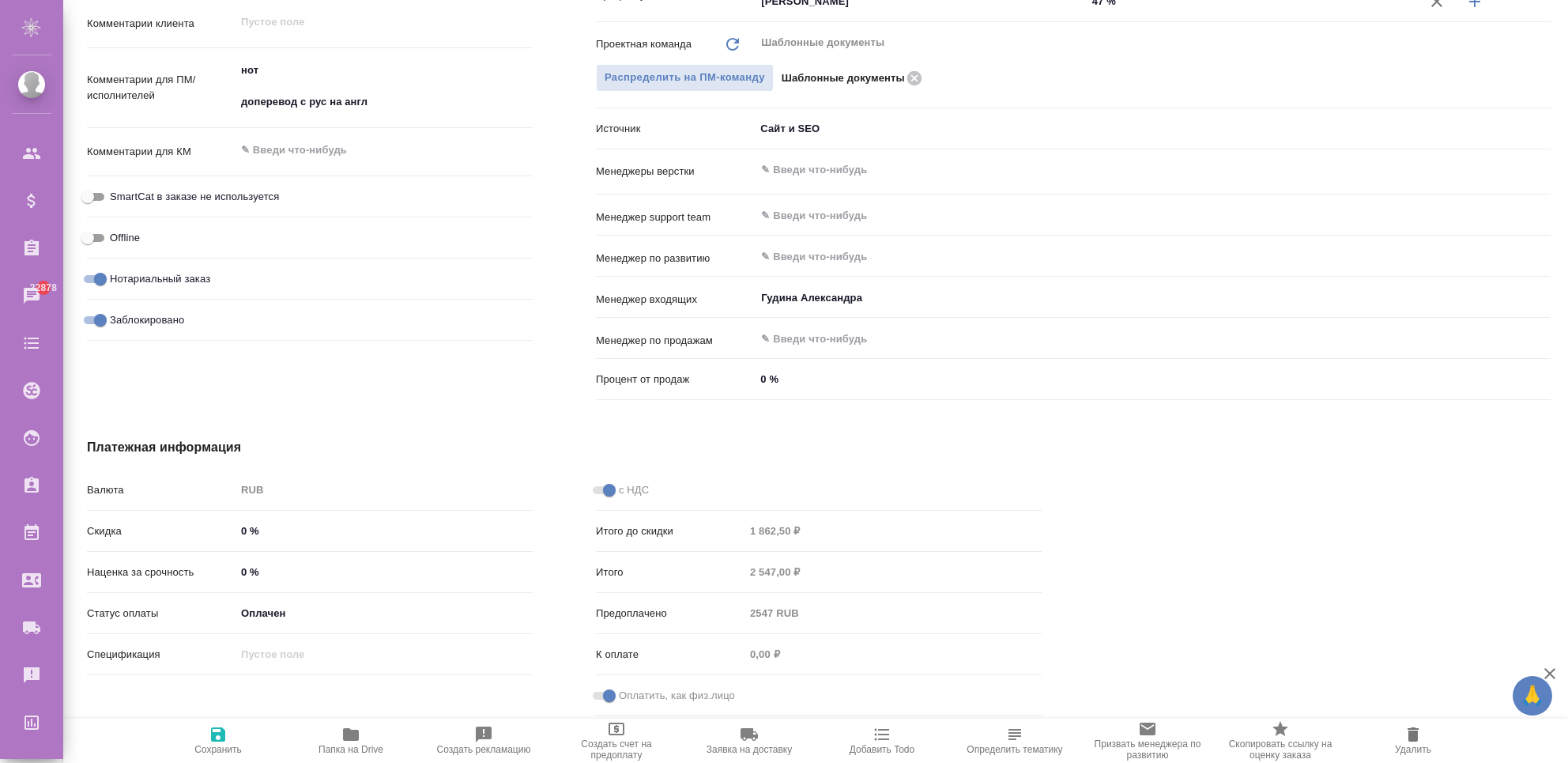
type textarea "x"
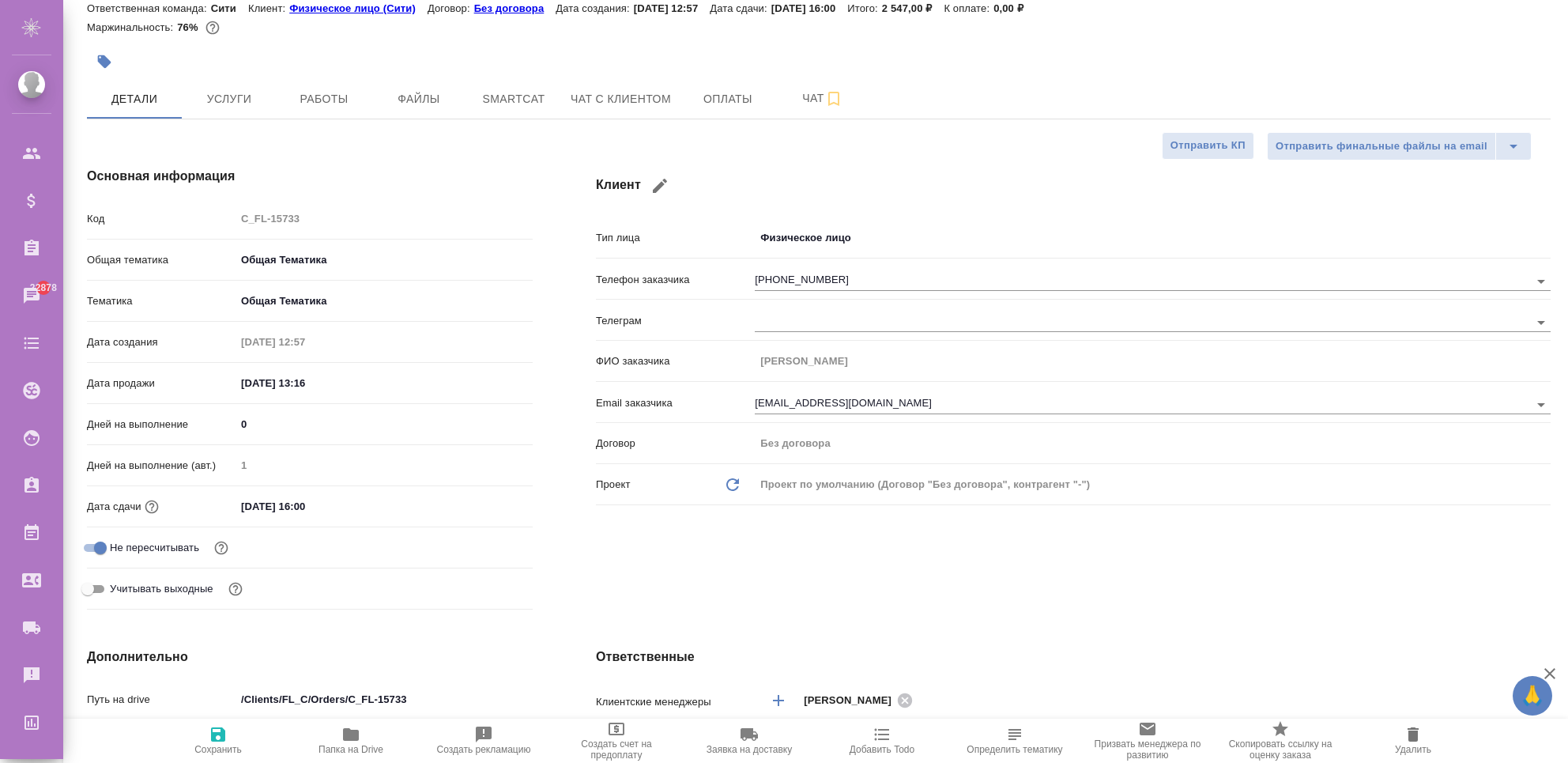
scroll to position [0, 0]
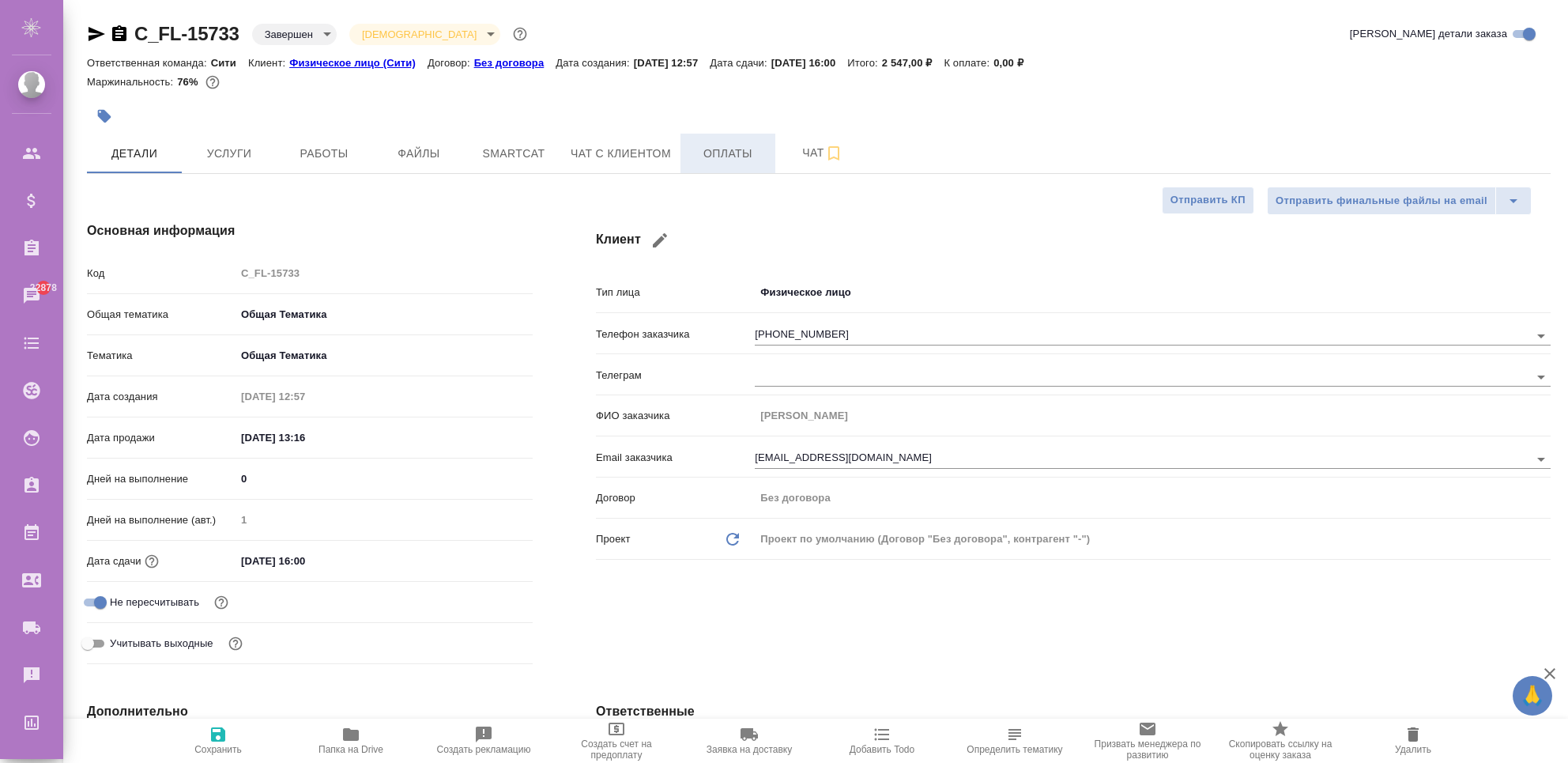
click at [736, 160] on span "Оплаты" at bounding box center [727, 153] width 76 height 20
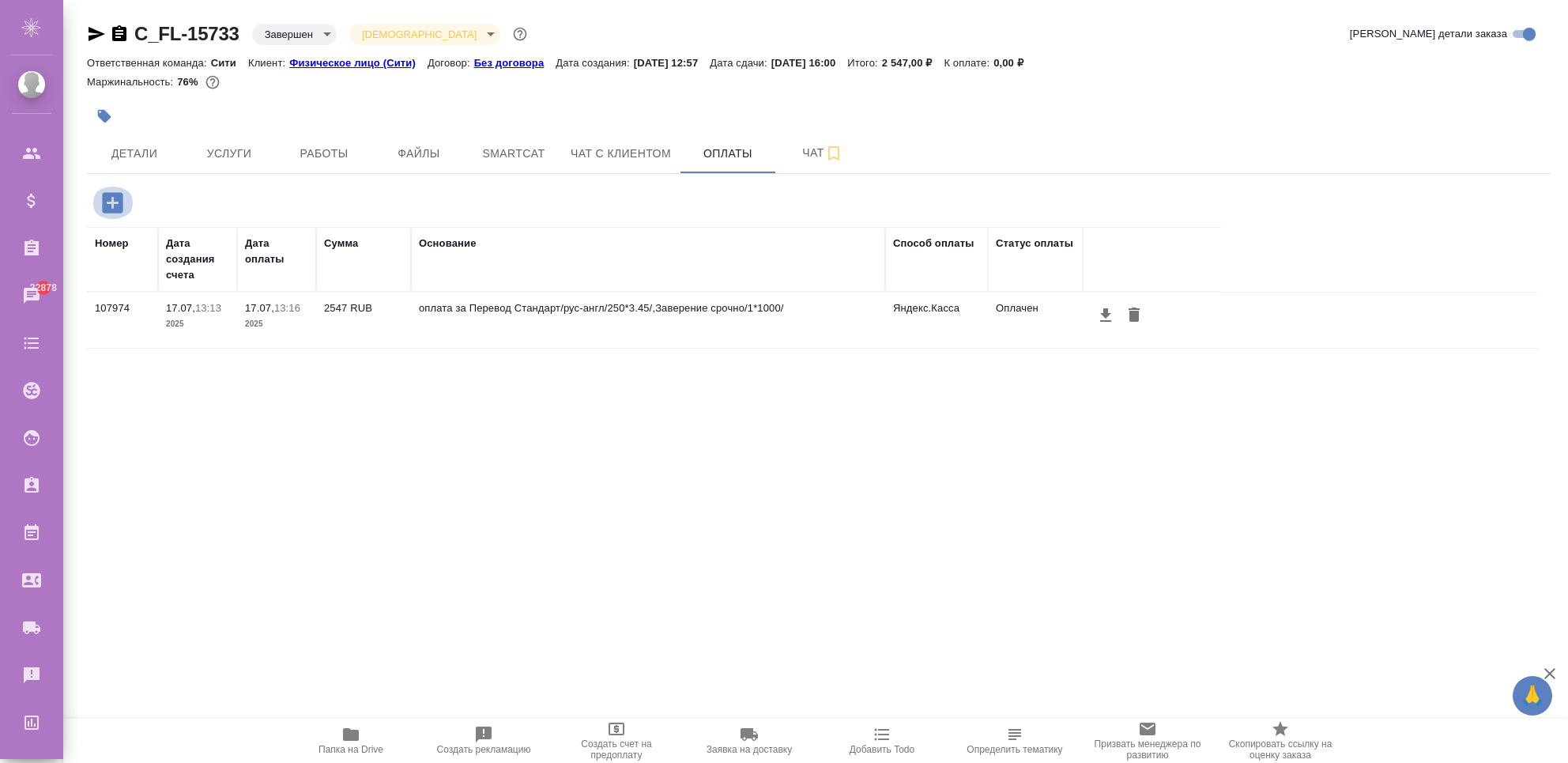
click at [123, 201] on icon "button" at bounding box center [113, 203] width 28 height 28
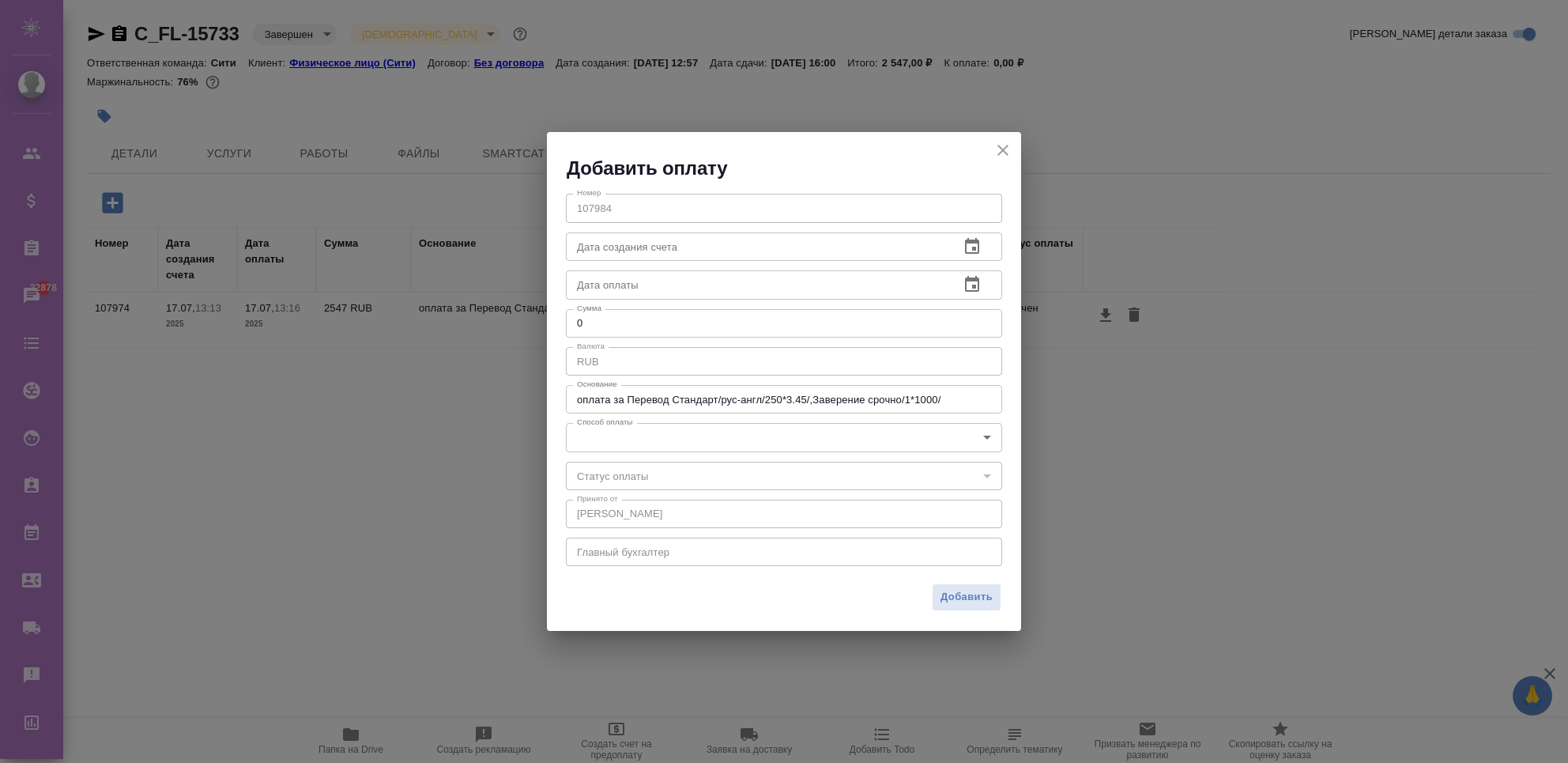
click at [657, 248] on input "text" at bounding box center [756, 247] width 381 height 28
click at [646, 287] on input "text" at bounding box center [756, 284] width 381 height 28
click at [649, 320] on input "0" at bounding box center [784, 323] width 436 height 28
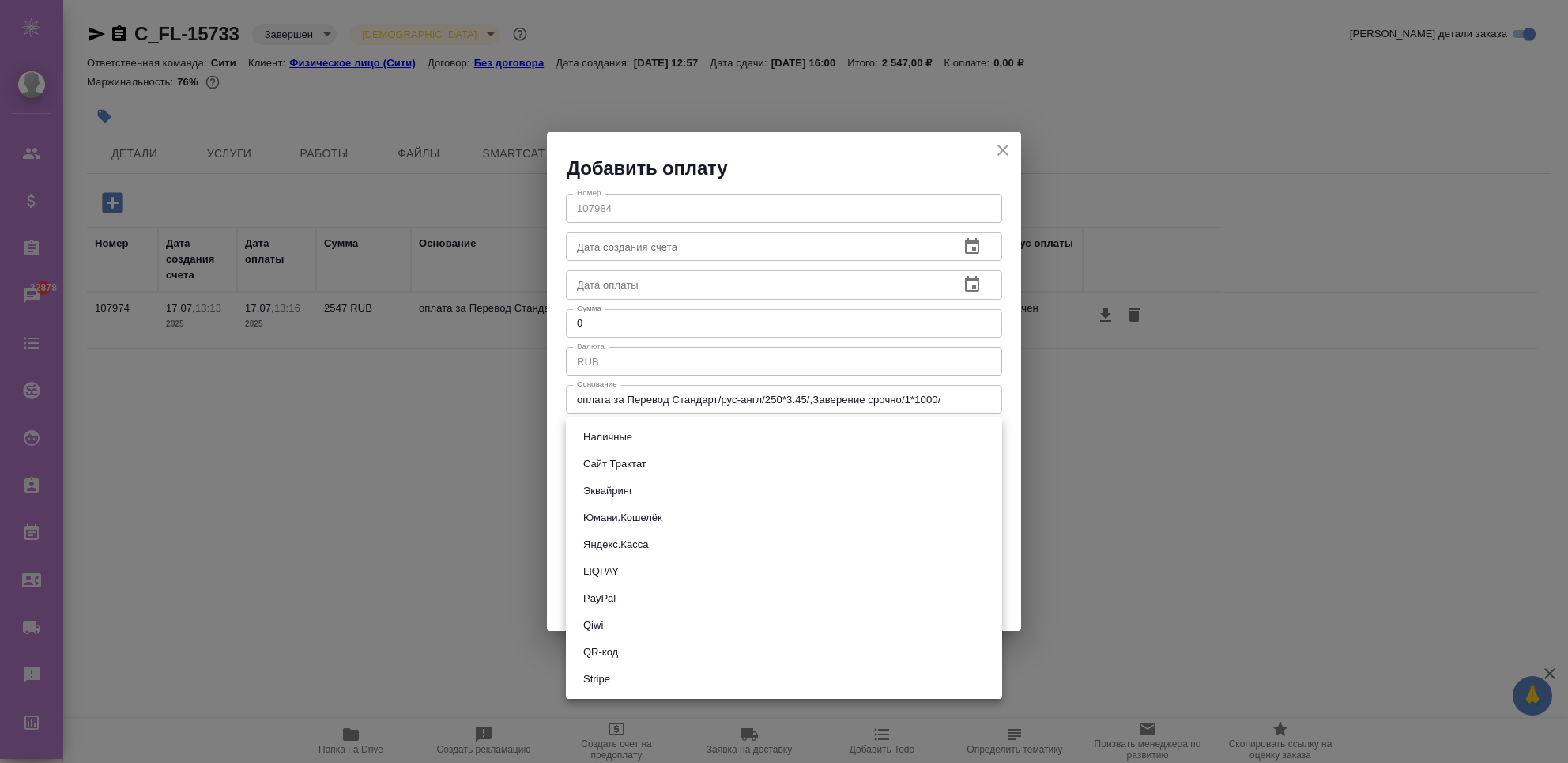
click at [601, 435] on body "🙏 .cls-1 fill:#fff; AWATERA Chekhalkova Anastasia Клиенты Спецификации Заказы 2…" at bounding box center [784, 445] width 1568 height 890
click at [632, 438] on button "Наличные" at bounding box center [608, 437] width 59 height 18
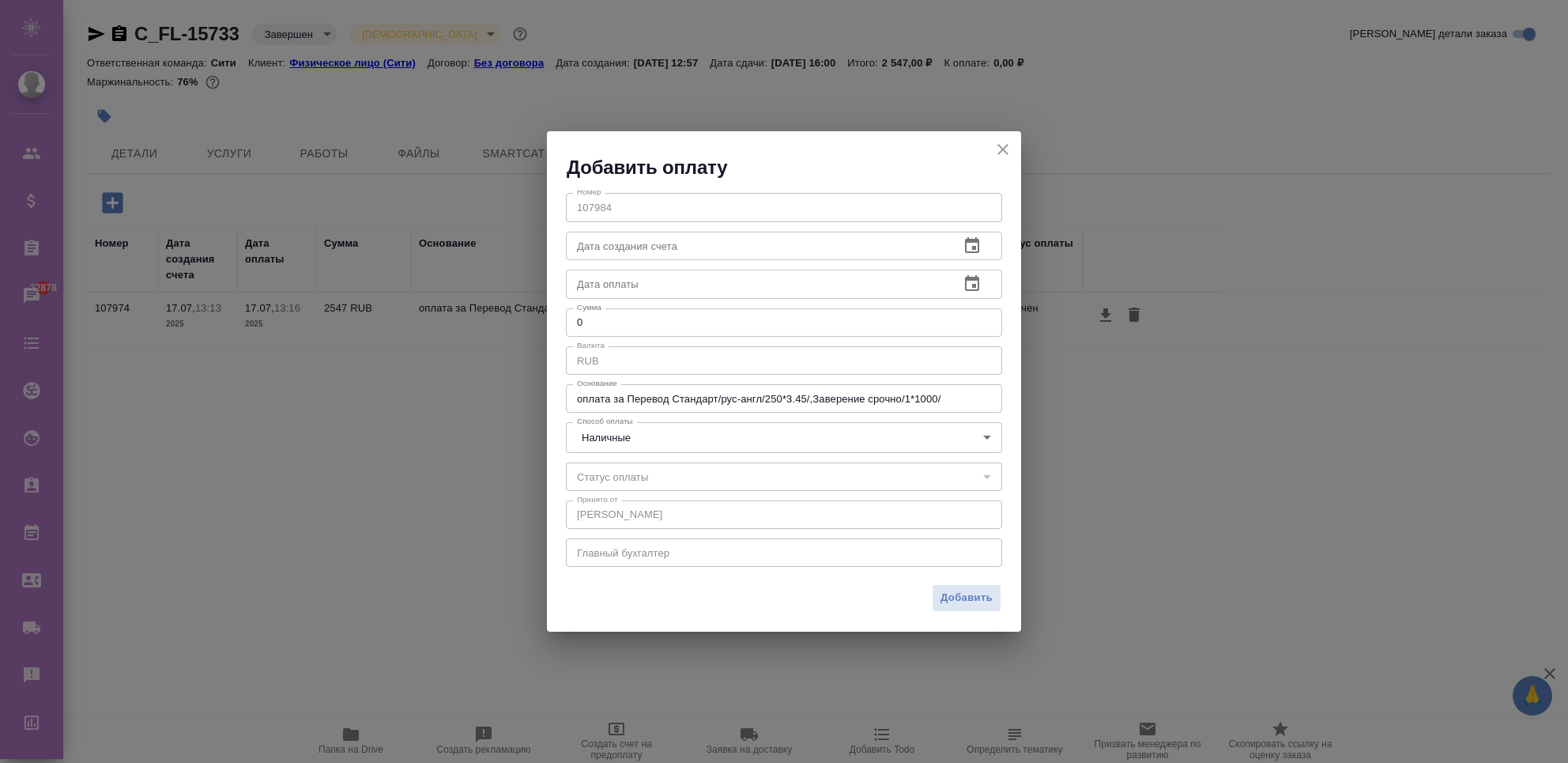
click at [634, 477] on div "​" at bounding box center [784, 476] width 436 height 28
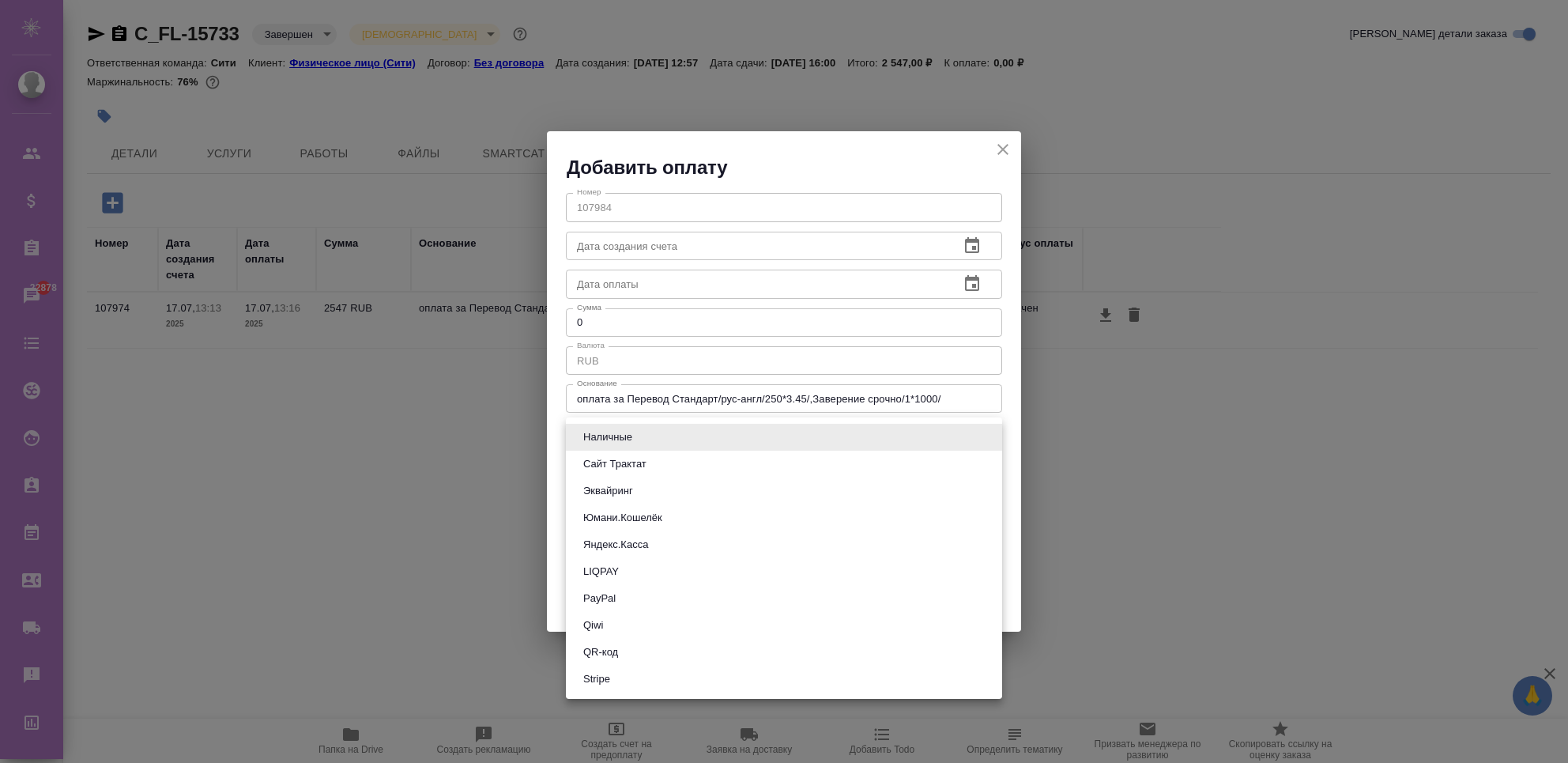
click at [604, 448] on body "🙏 .cls-1 fill:#fff; AWATERA Chekhalkova Anastasia Клиенты Спецификации Заказы 2…" at bounding box center [784, 445] width 1568 height 890
click at [601, 487] on button "Эквайринг" at bounding box center [608, 490] width 59 height 18
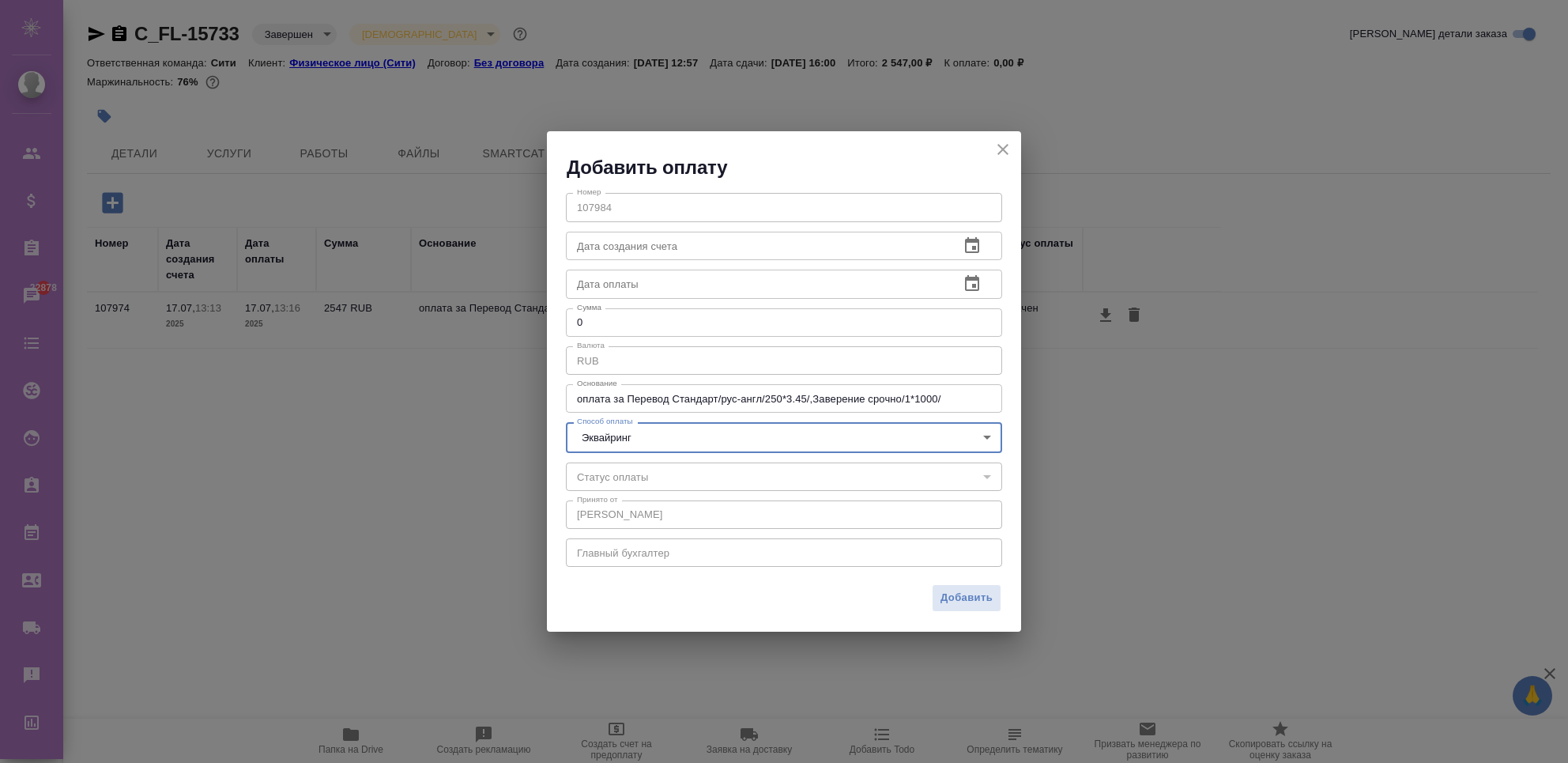
click at [663, 433] on body "🙏 .cls-1 fill:#fff; AWATERA Chekhalkova Anastasia Клиенты Спецификации Заказы 2…" at bounding box center [784, 445] width 1568 height 890
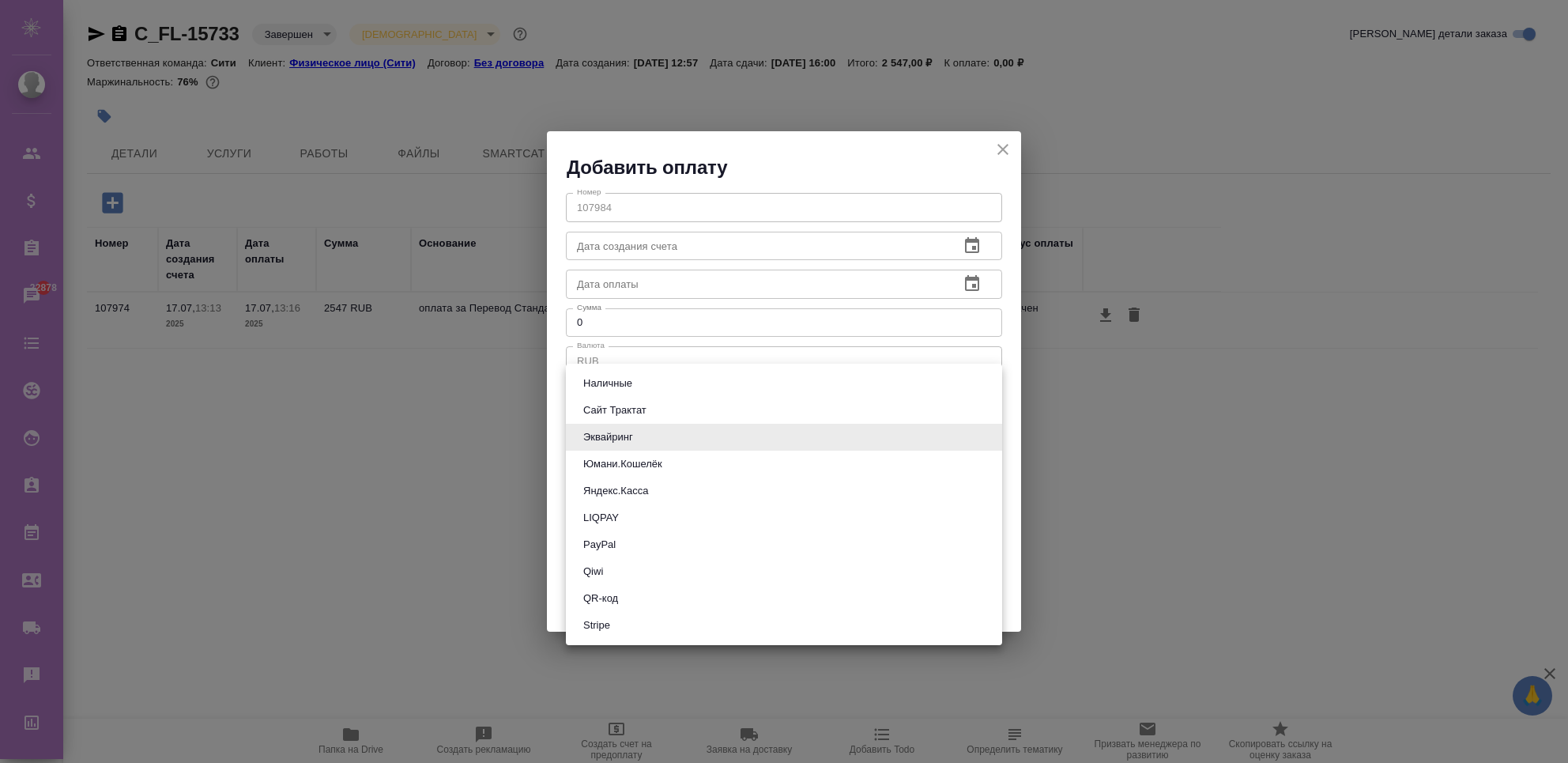
click at [659, 414] on li "Сайт Трактат" at bounding box center [784, 410] width 436 height 27
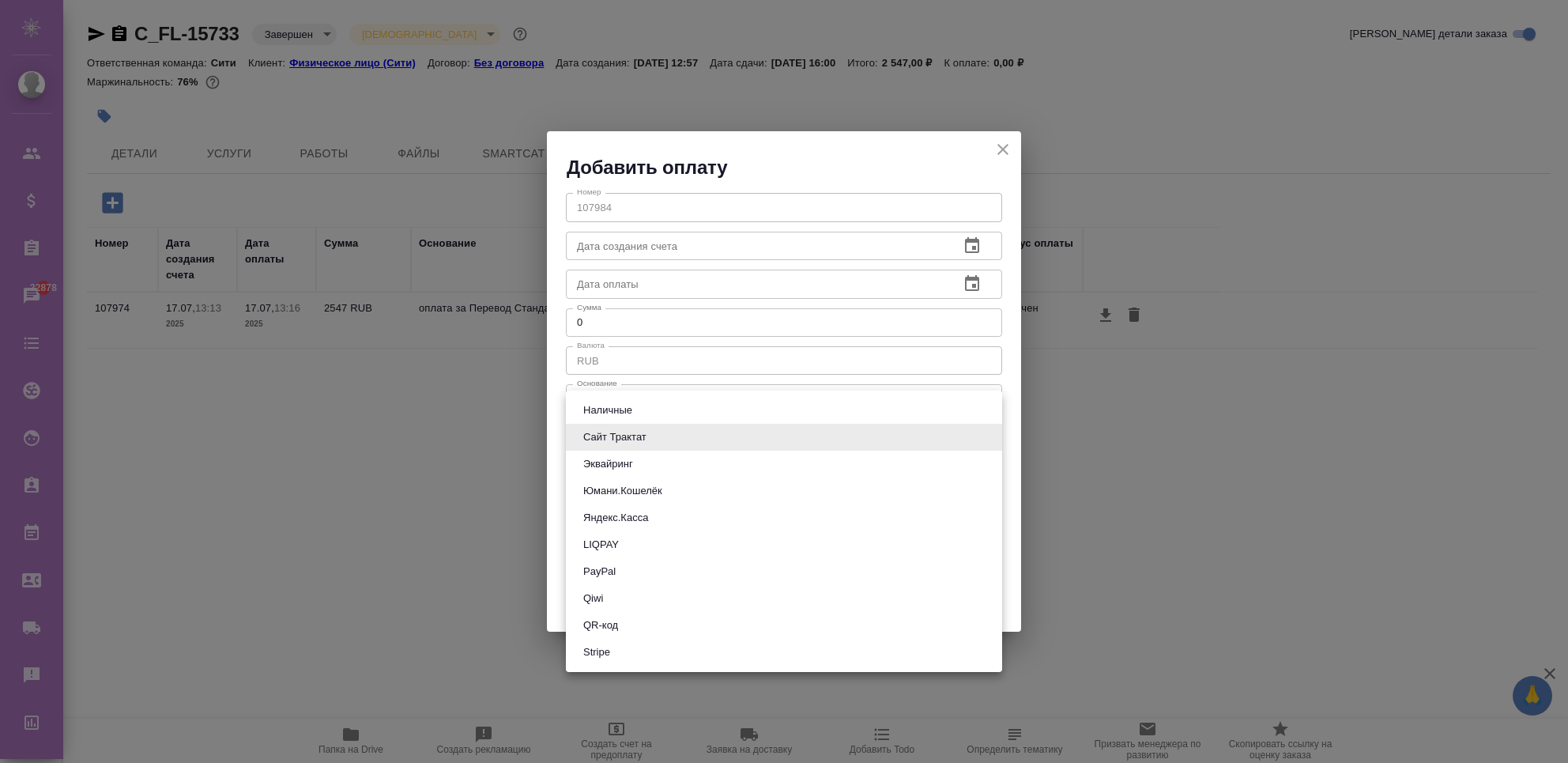
click at [579, 449] on body "🙏 .cls-1 fill:#fff; AWATERA Chekhalkova Anastasia Клиенты Спецификации Заказы 2…" at bounding box center [784, 445] width 1568 height 890
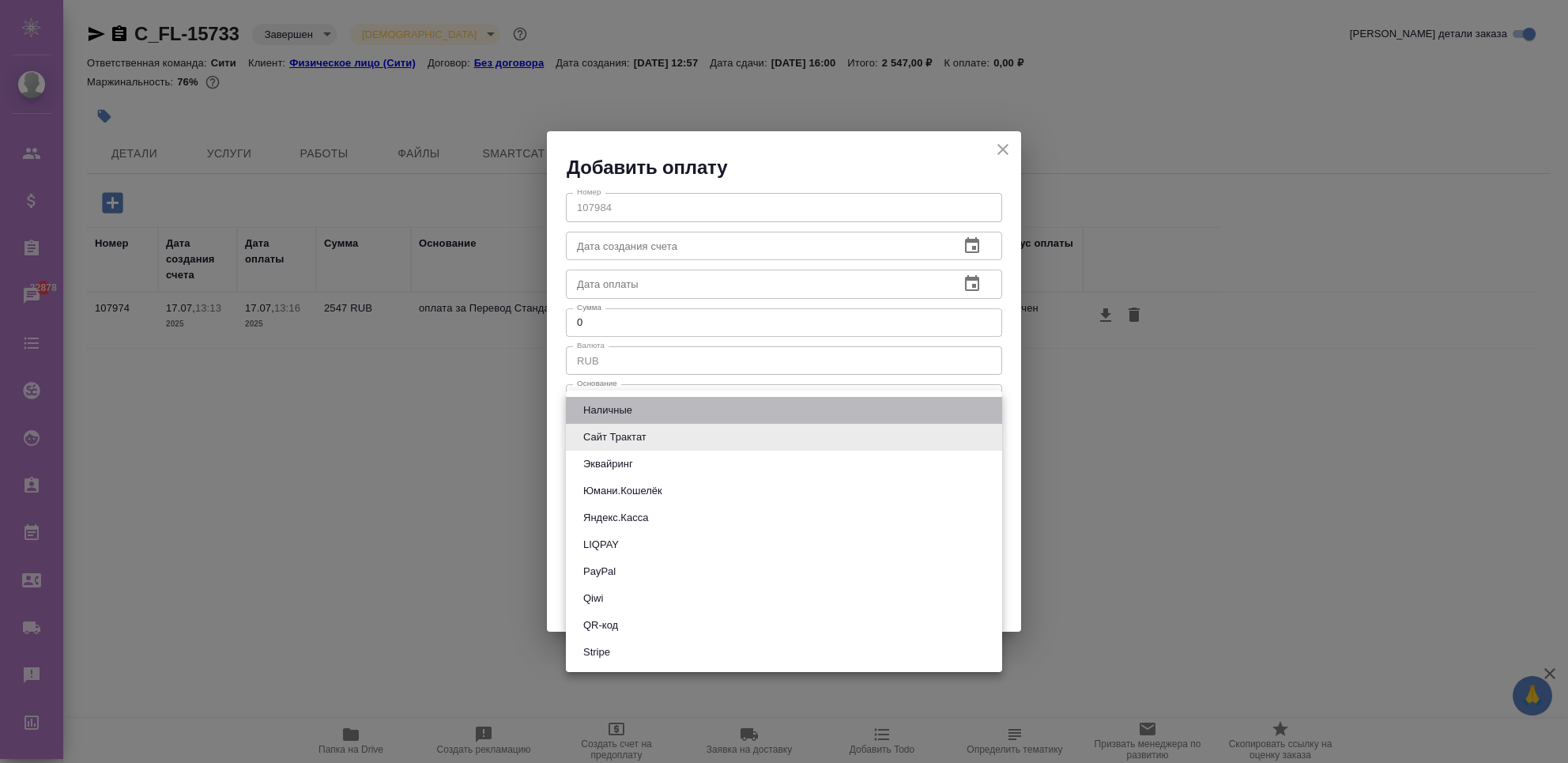
click at [597, 405] on button "Наличные" at bounding box center [608, 410] width 59 height 18
type input "cash"
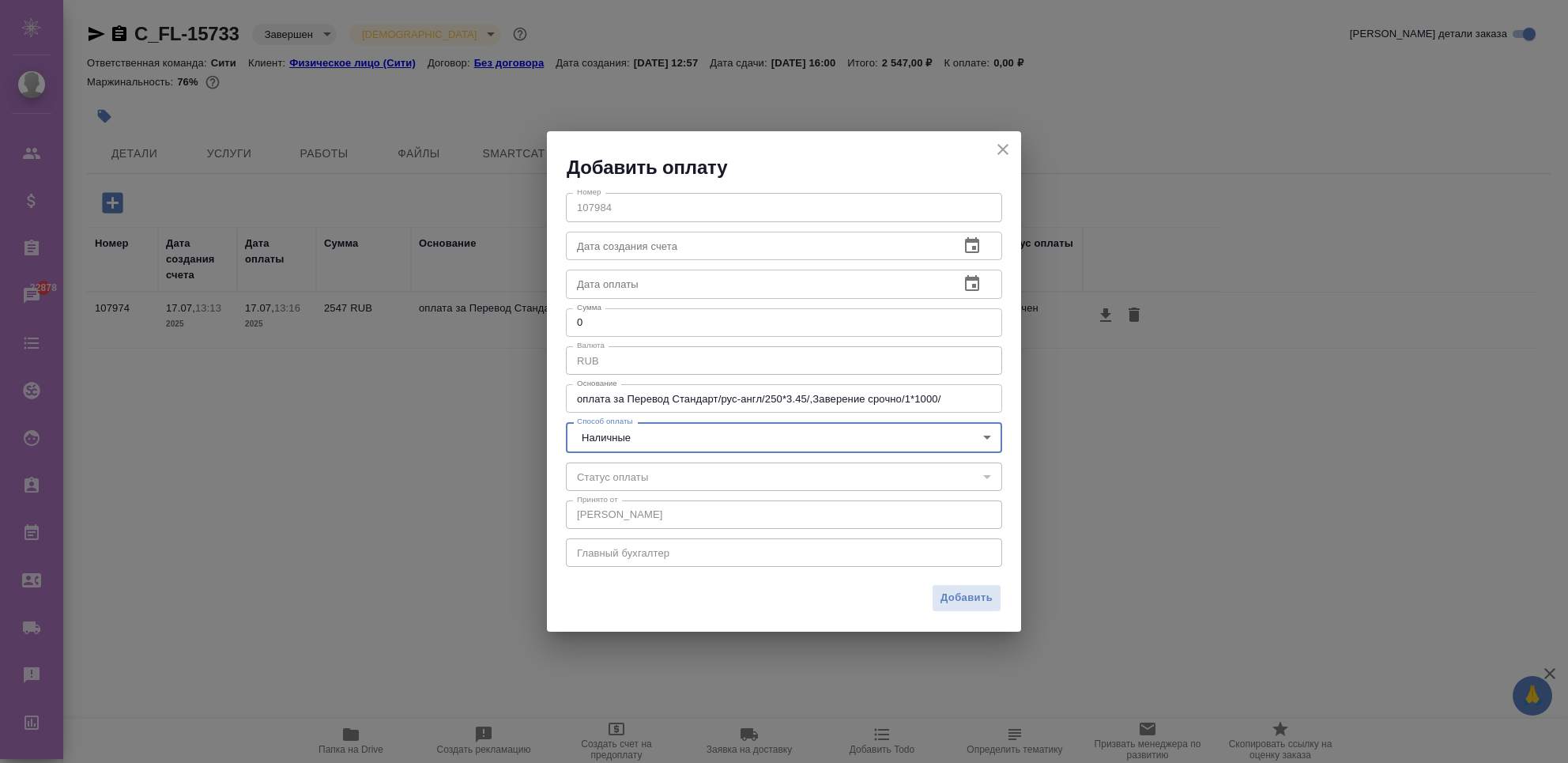
click at [1001, 159] on button "close" at bounding box center [1002, 148] width 23 height 23
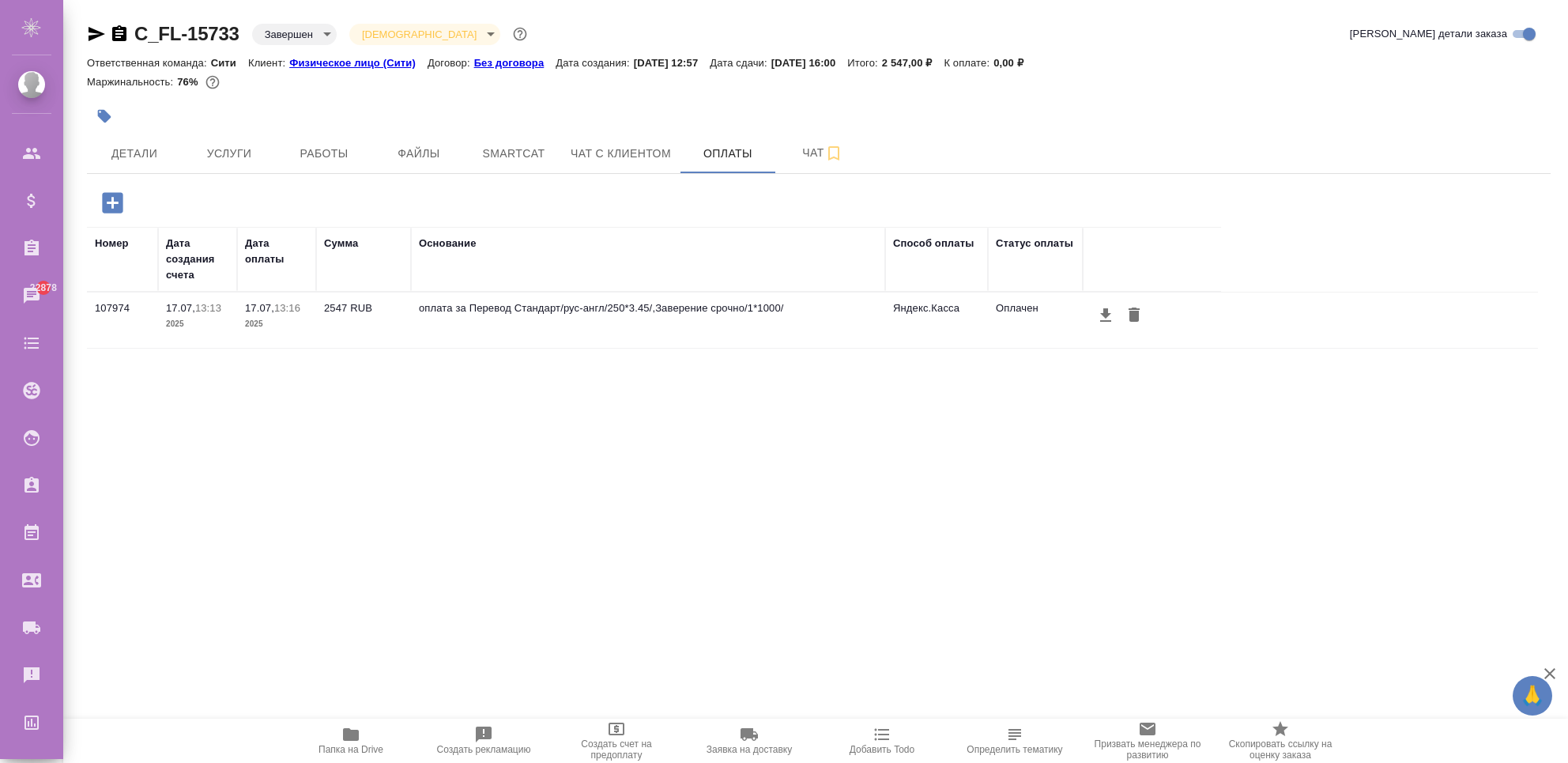
click at [527, 406] on div "Номер Дата создания счета Дата оплаты Сумма Основание Способ оплаты Статус опла…" at bounding box center [812, 464] width 1451 height 474
drag, startPoint x: 223, startPoint y: 306, endPoint x: 829, endPoint y: 321, distance: 606.2
click at [841, 321] on tr "107974 17.07, 13:13 2025 17.07, 13:16 2025 2547 RUB оплата за Перевод Стандарт/…" at bounding box center [812, 320] width 1451 height 56
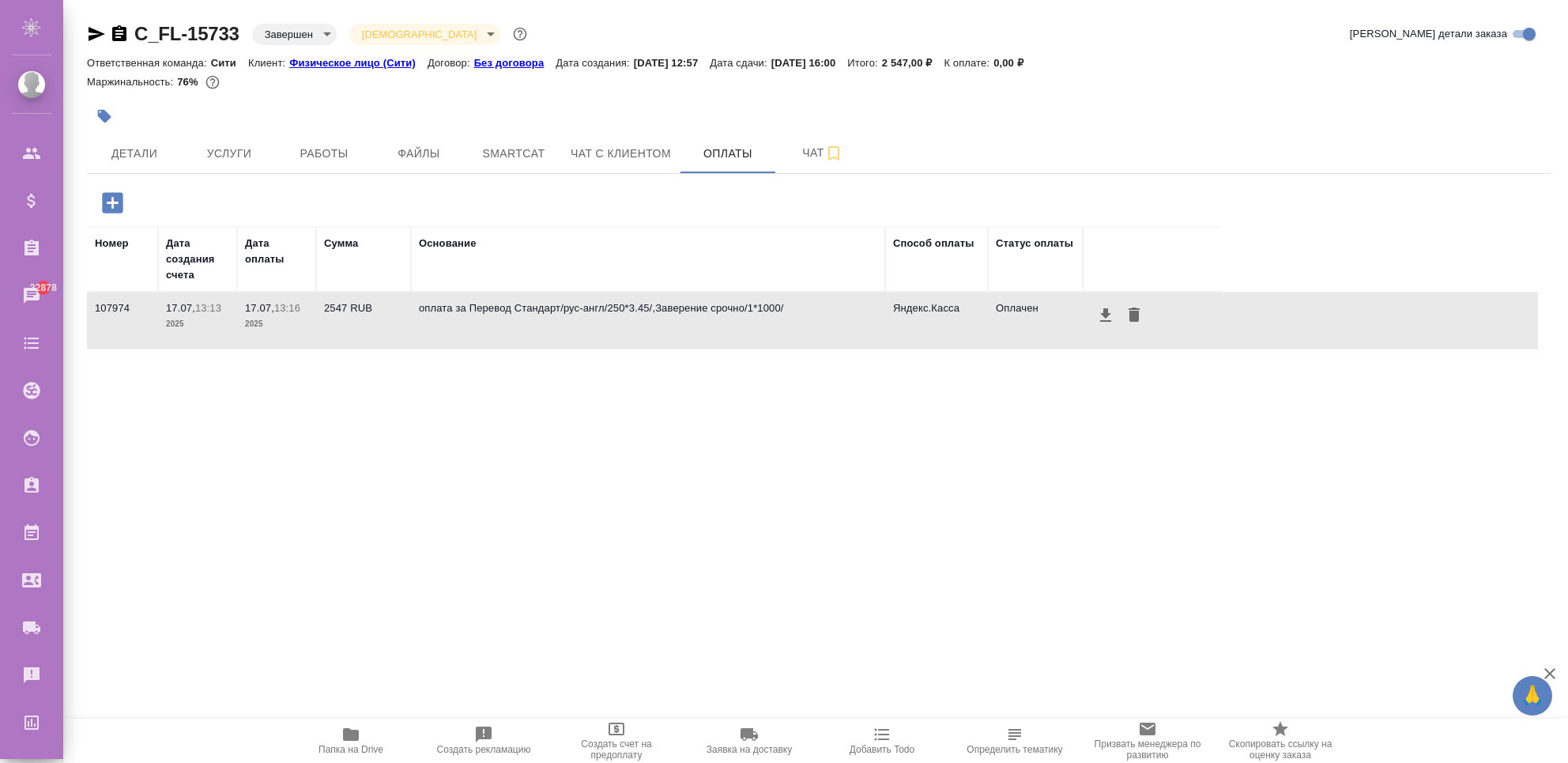
click at [392, 359] on div "Номер Дата создания счета Дата оплаты Сумма Основание Способ оплаты Статус опла…" at bounding box center [812, 464] width 1451 height 474
click at [602, 323] on td "оплата за Перевод Стандарт/рус-англ/250*3.45/,Заверение срочно/1*1000/" at bounding box center [648, 319] width 474 height 55
click at [501, 415] on div "Номер Дата создания счета Дата оплаты Сумма Основание Способ оплаты Статус опла…" at bounding box center [812, 464] width 1451 height 474
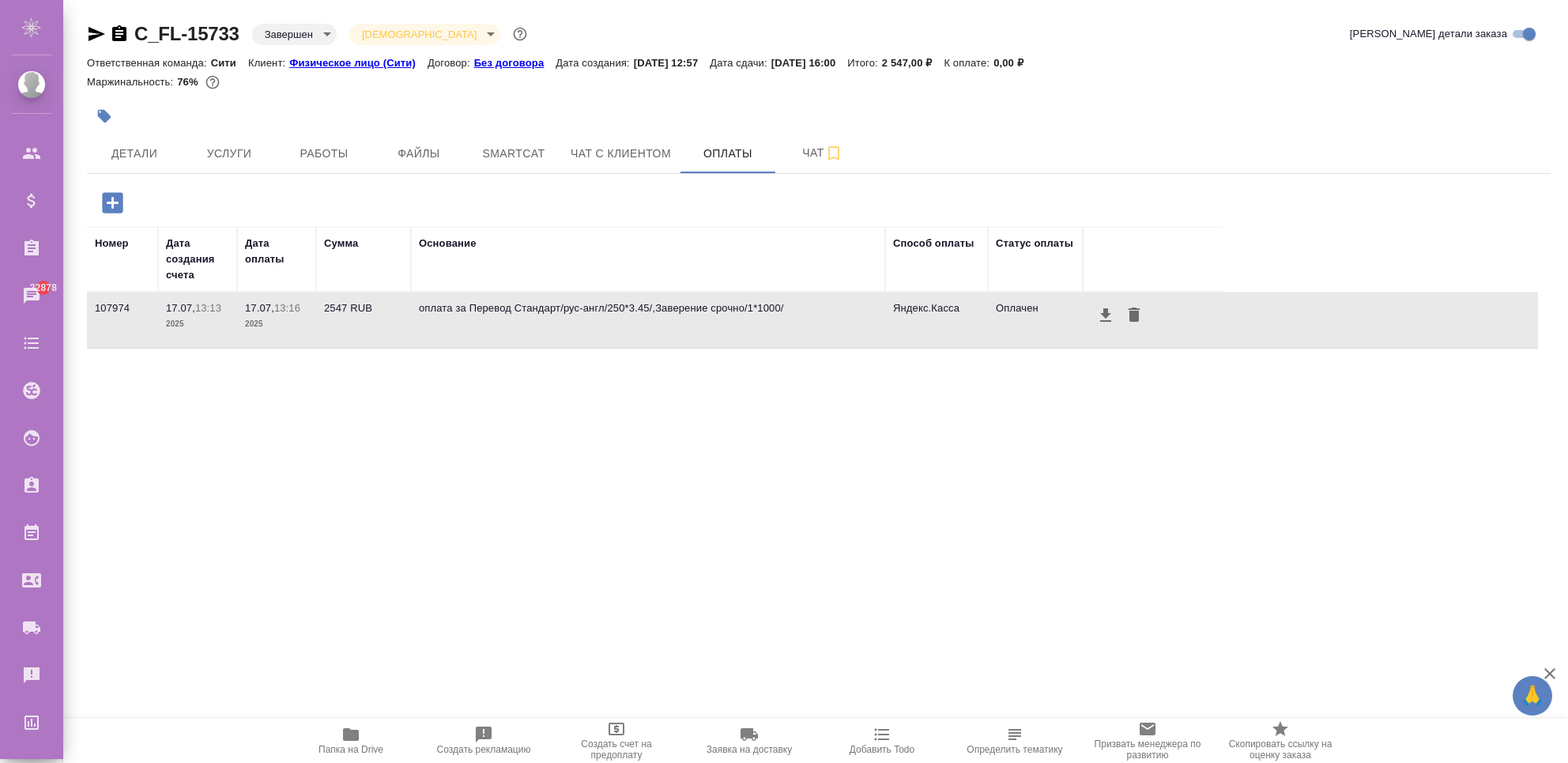
click at [97, 192] on button "button" at bounding box center [112, 203] width 44 height 33
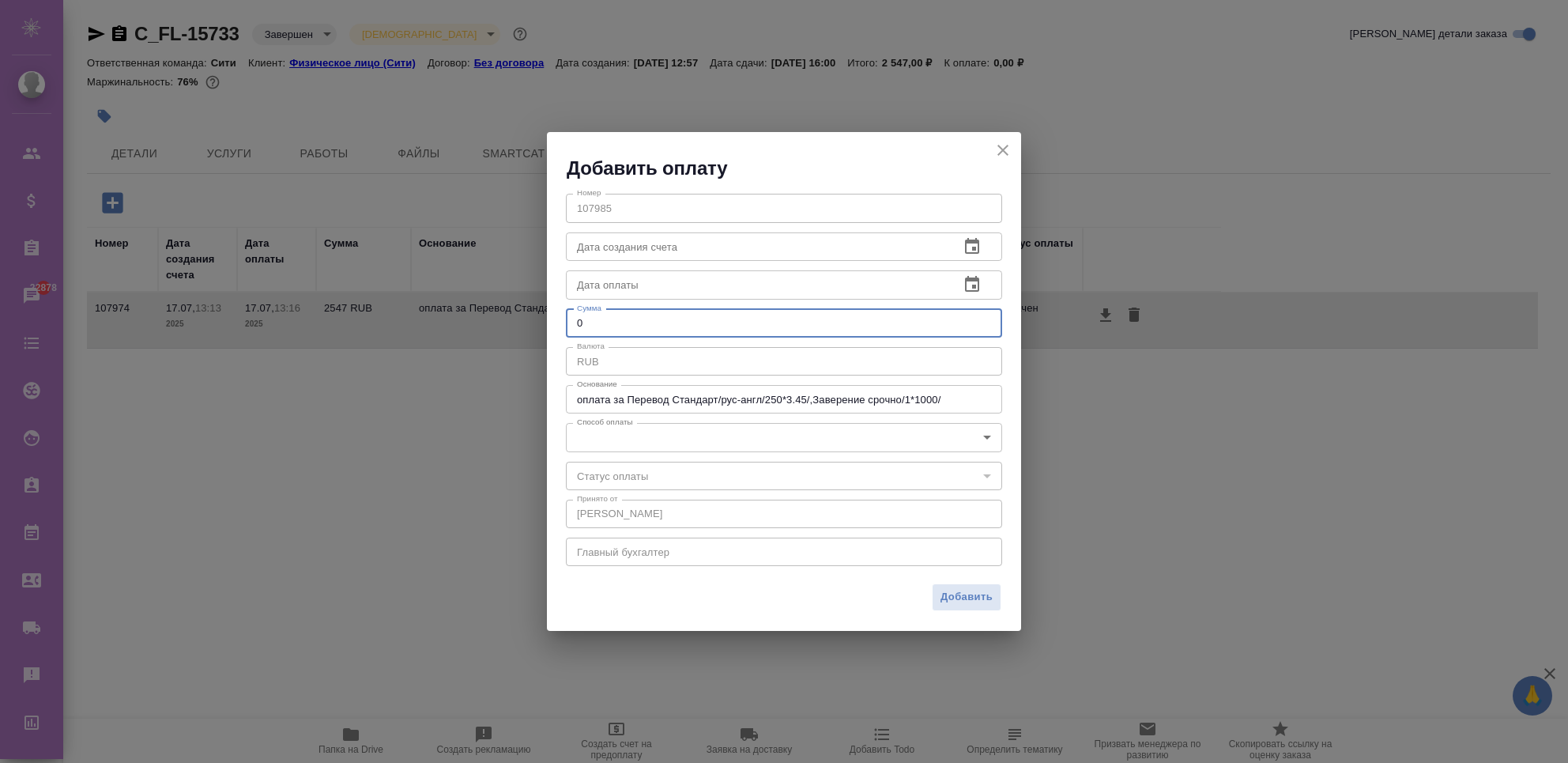
click at [591, 319] on input "0" at bounding box center [784, 323] width 436 height 28
type input "1000"
click at [626, 444] on body "🙏 .cls-1 fill:#fff; AWATERA Chekhalkova Anastasia Клиенты Спецификации Заказы 2…" at bounding box center [784, 445] width 1568 height 890
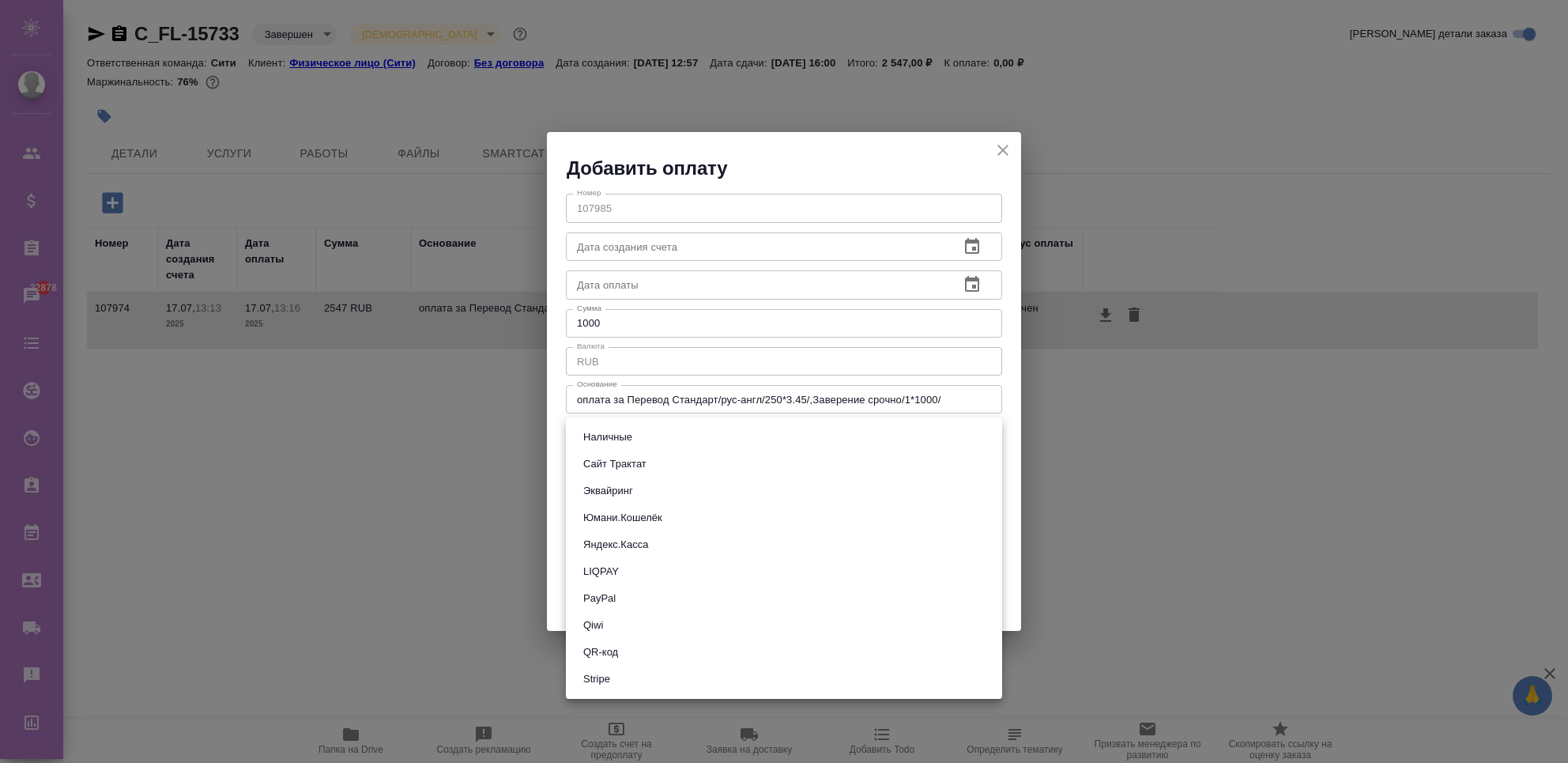
click at [618, 436] on button "Наличные" at bounding box center [608, 437] width 59 height 18
type input "cash"
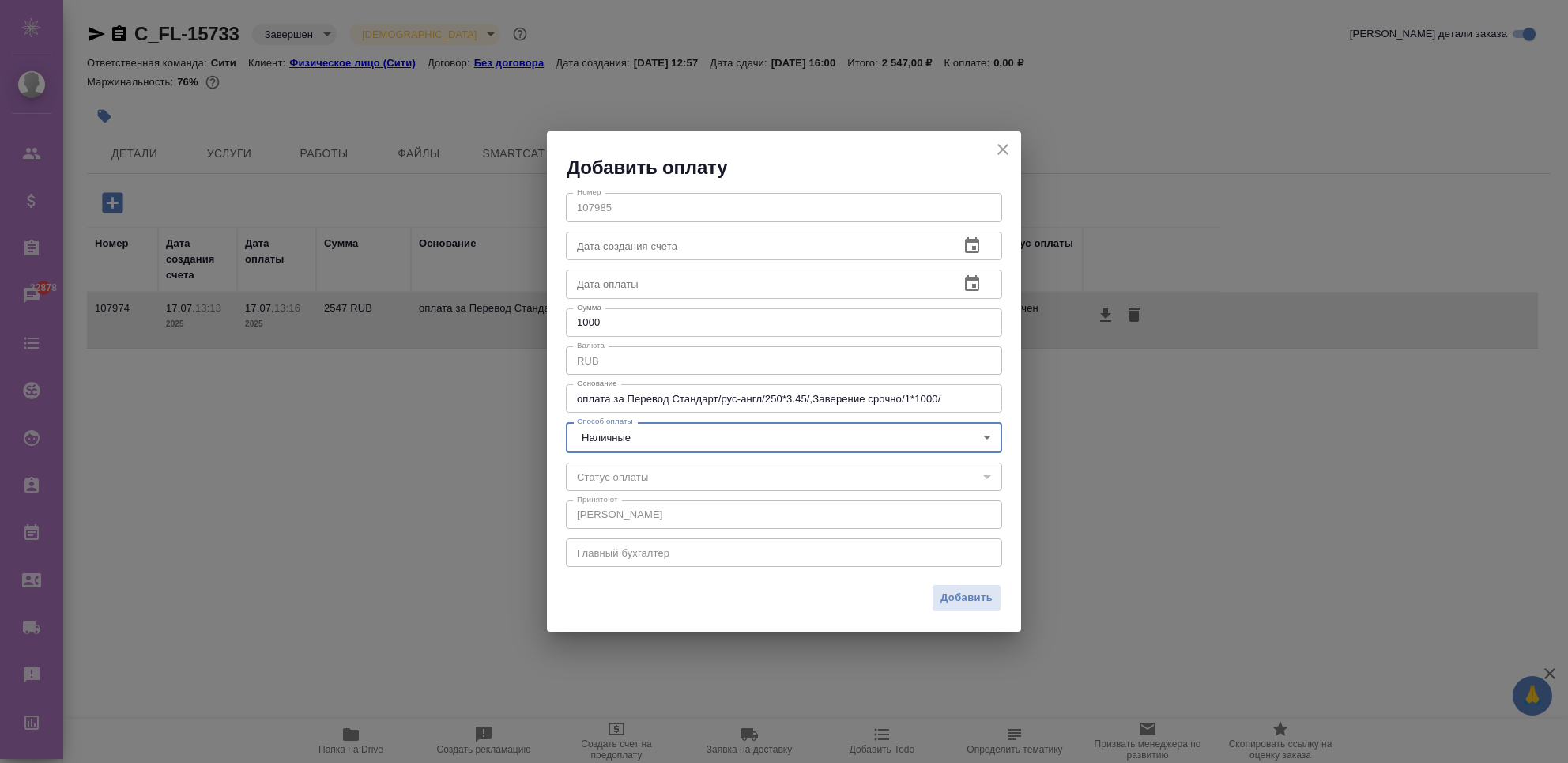
click at [615, 243] on input "text" at bounding box center [756, 246] width 381 height 28
click at [980, 284] on icon "button" at bounding box center [972, 284] width 19 height 19
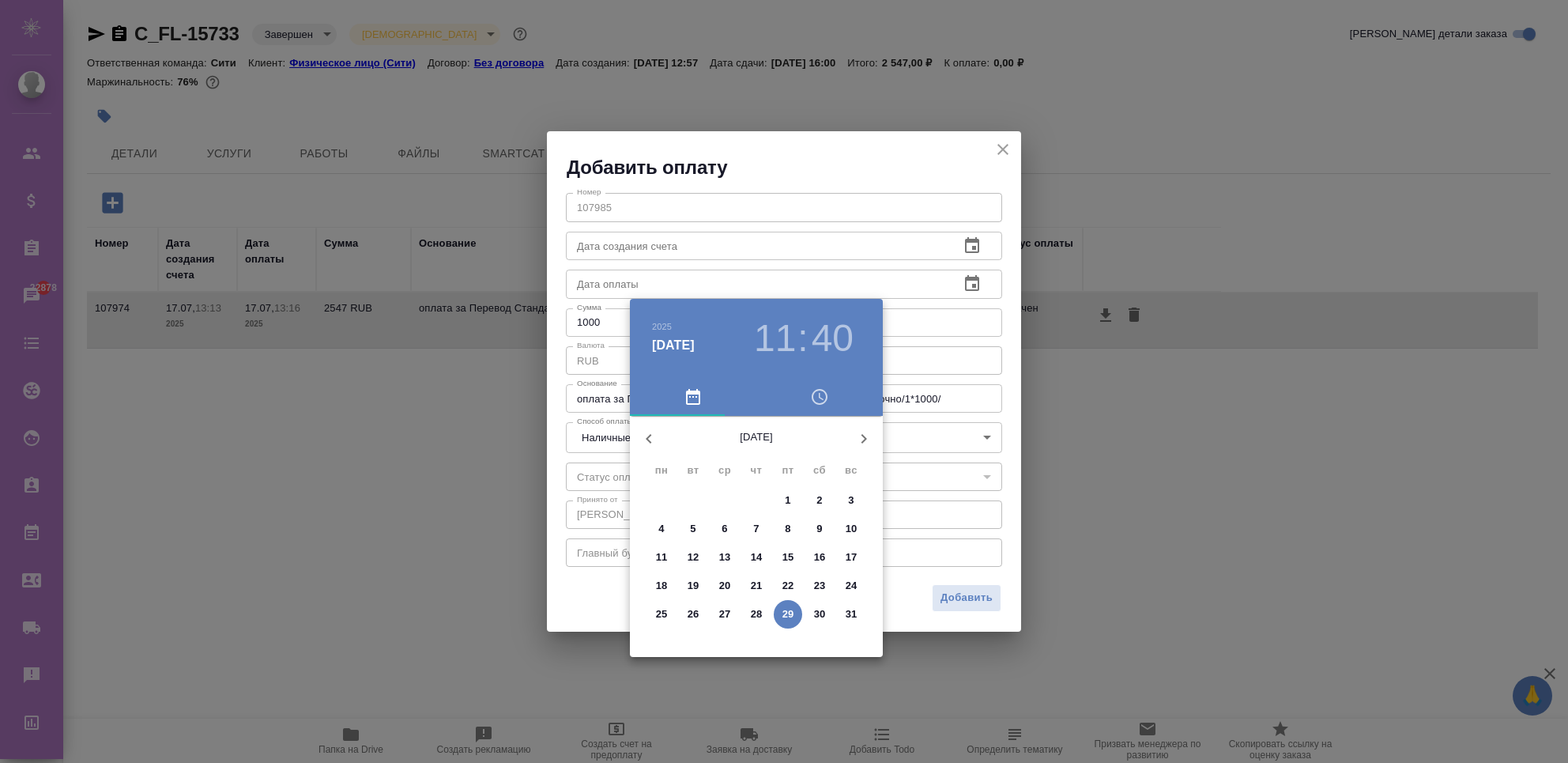
click at [794, 601] on button "29" at bounding box center [788, 614] width 28 height 28
type input "29.08.2025 11:40"
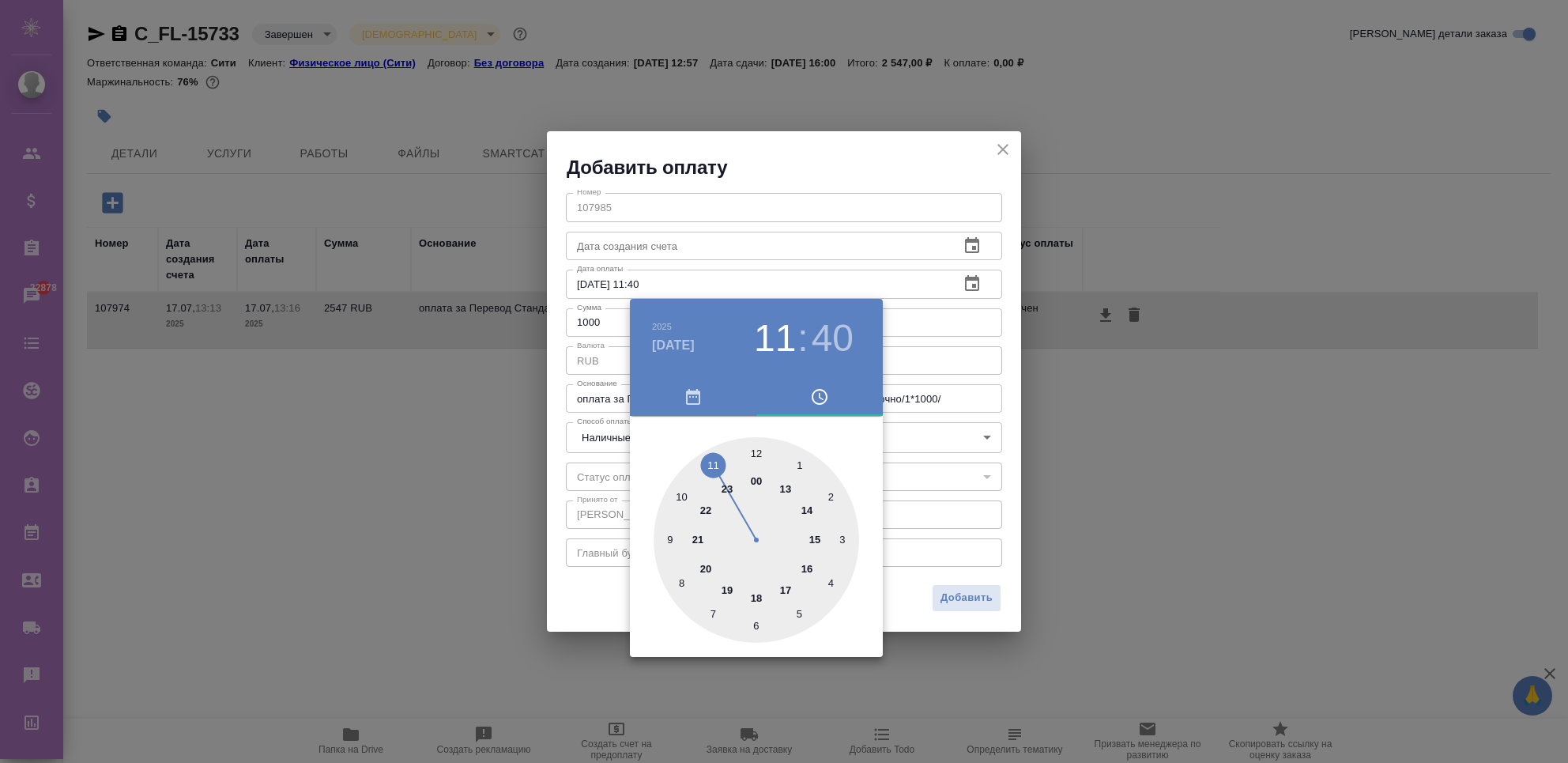
click at [903, 600] on div at bounding box center [784, 381] width 1568 height 763
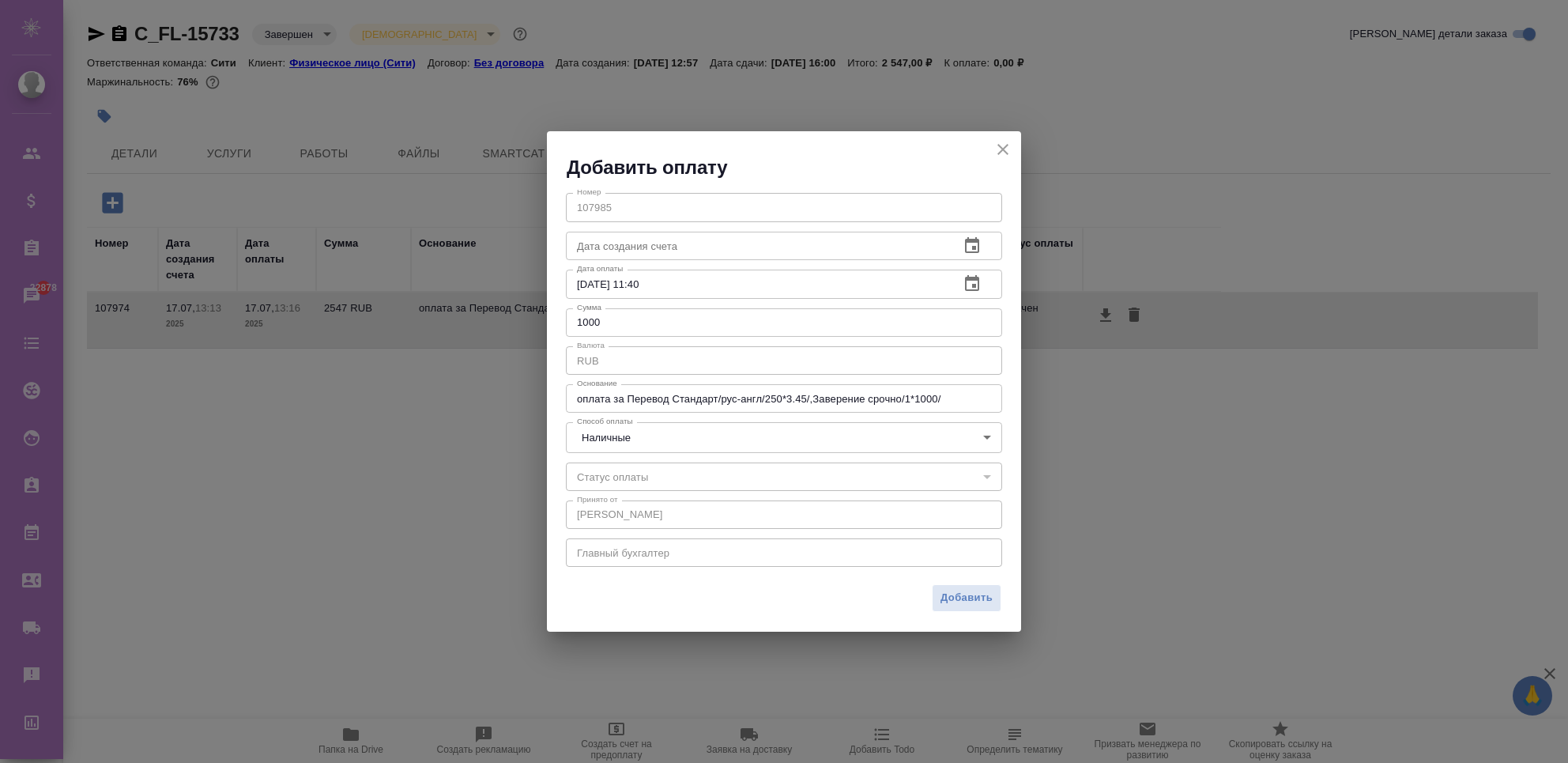
click at [966, 237] on icon "button" at bounding box center [972, 246] width 19 height 19
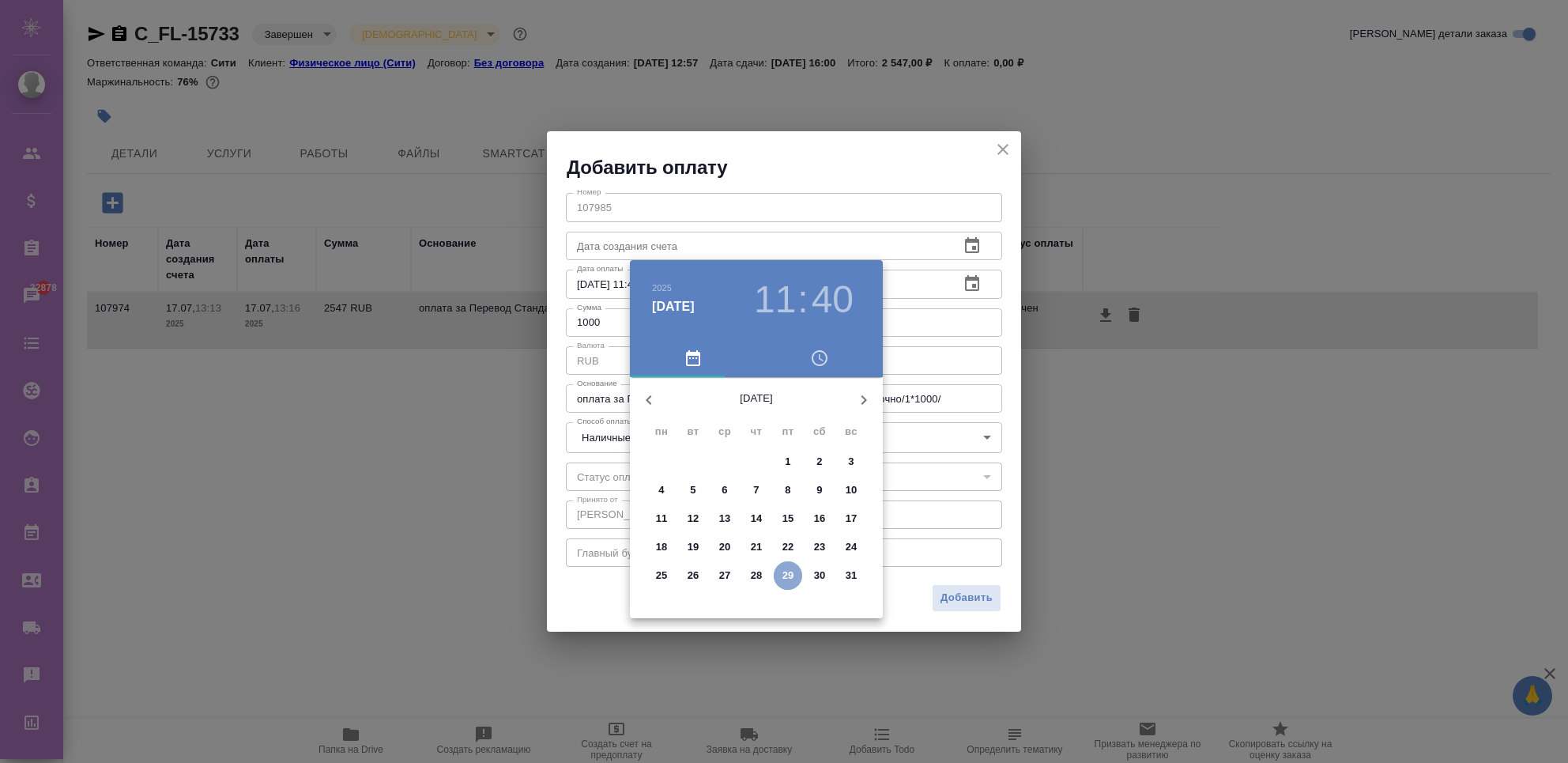
click at [786, 569] on p "29" at bounding box center [788, 575] width 12 height 16
type input "29.08.2025 11:40"
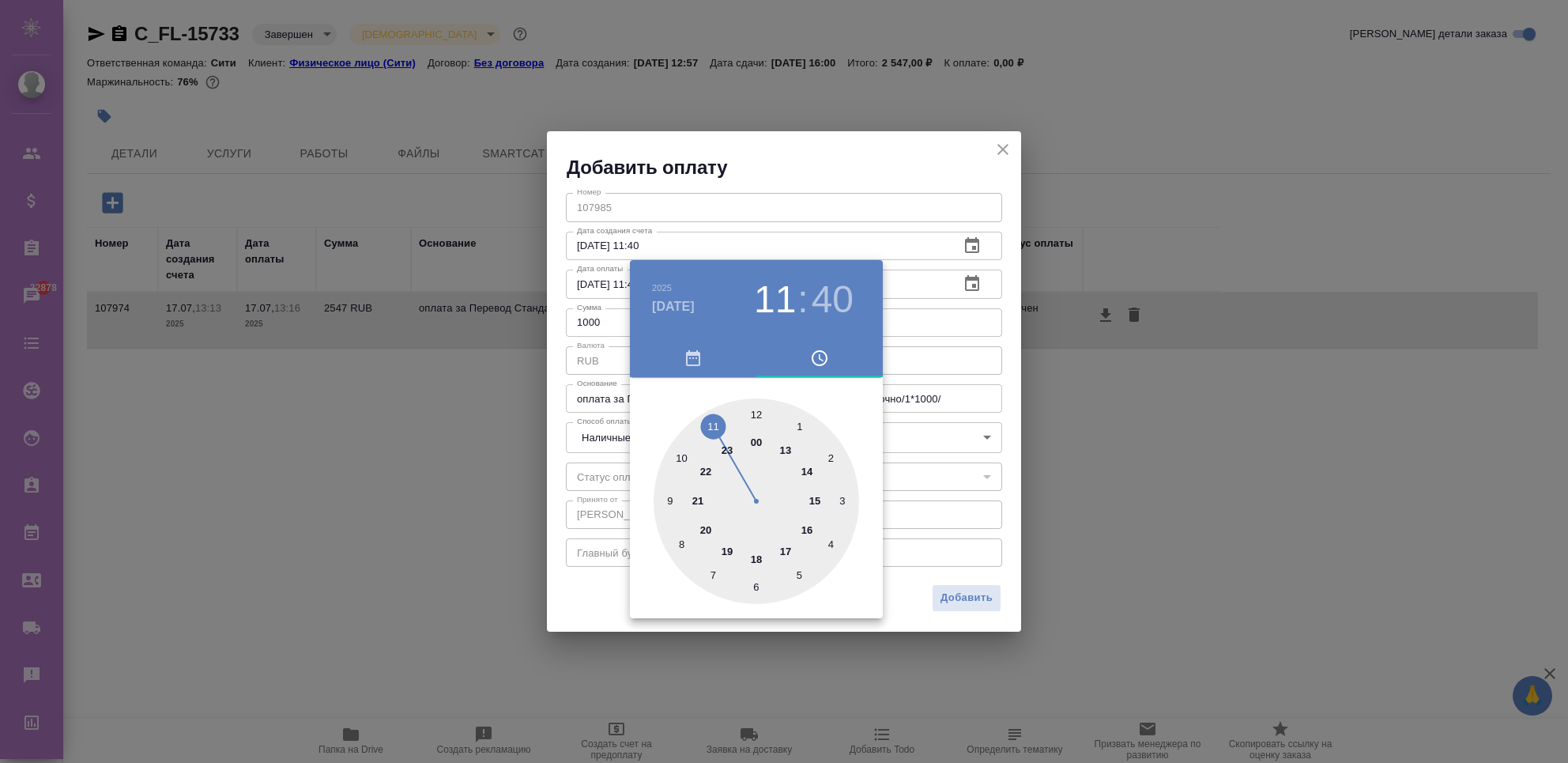
click at [893, 592] on div at bounding box center [784, 381] width 1568 height 763
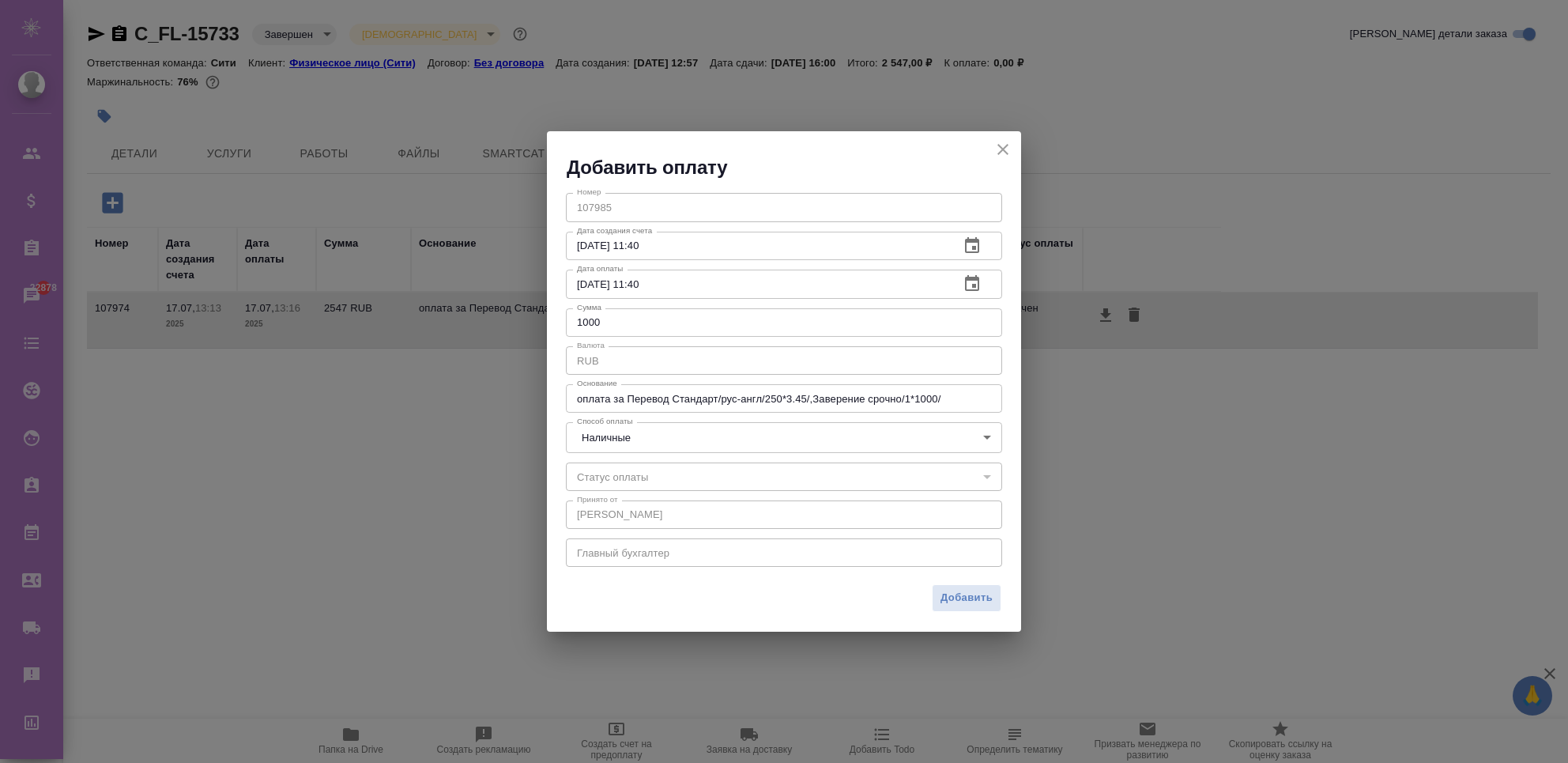
click at [724, 469] on div "​" at bounding box center [784, 476] width 436 height 28
click at [646, 374] on div "RUB x Валюта" at bounding box center [784, 360] width 436 height 28
click at [982, 614] on div "Добавить" at bounding box center [784, 603] width 474 height 55
click at [975, 598] on span "Добавить" at bounding box center [967, 598] width 52 height 18
click at [955, 597] on div "Добавить" at bounding box center [784, 603] width 474 height 55
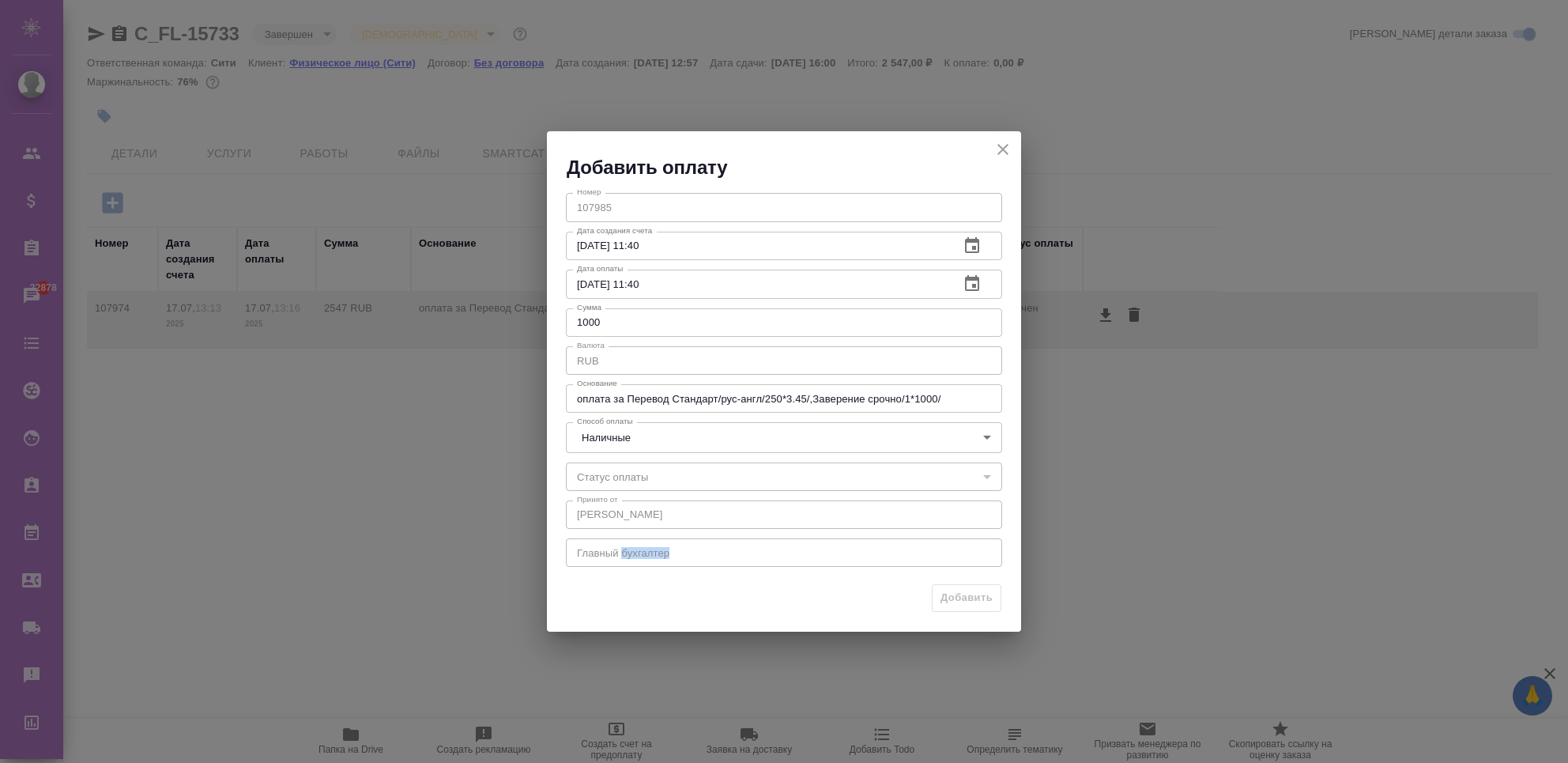
click at [957, 597] on div "Добавить" at bounding box center [784, 603] width 474 height 55
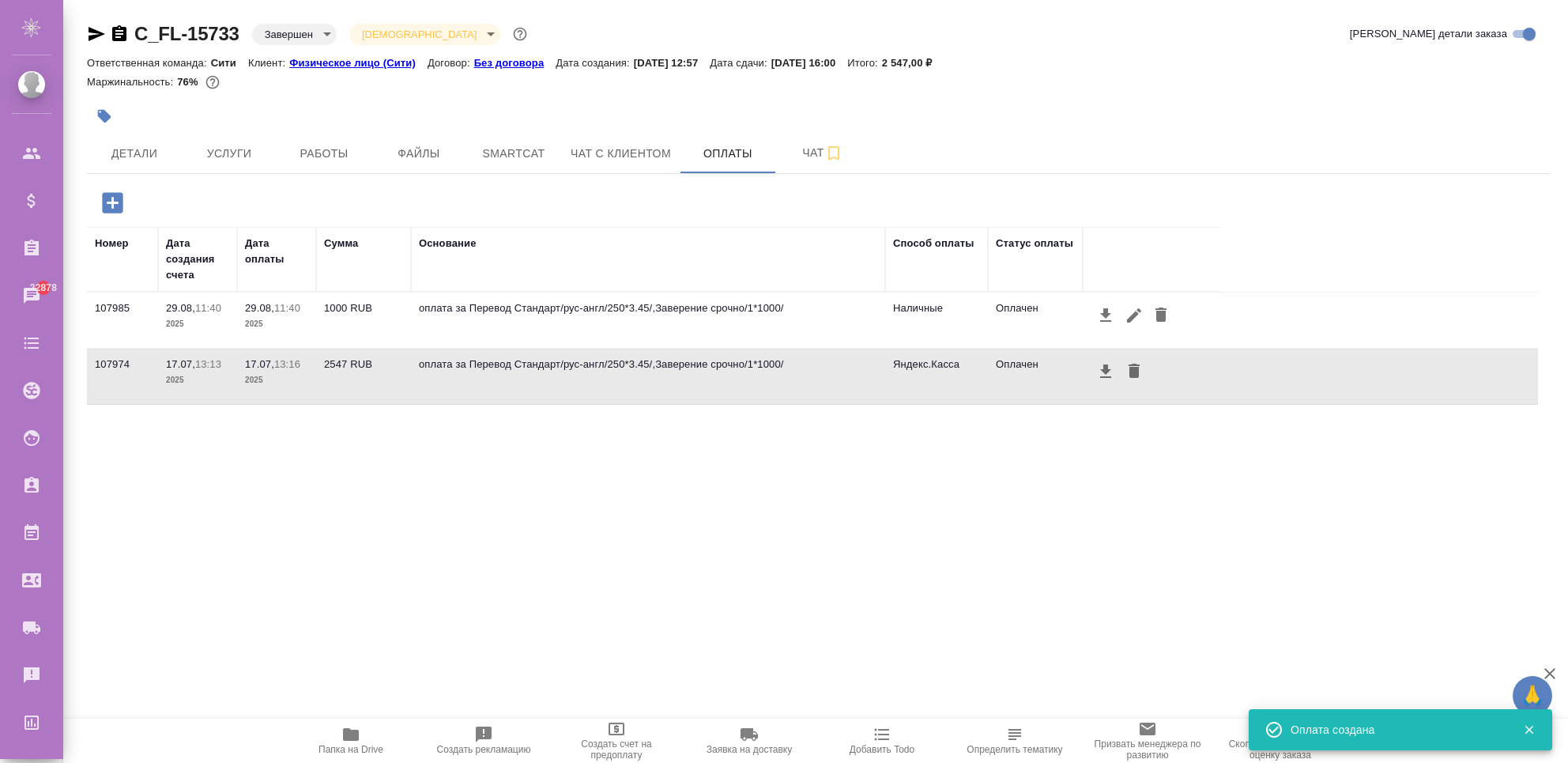
drag, startPoint x: 698, startPoint y: 450, endPoint x: 755, endPoint y: 440, distance: 57.9
click at [699, 451] on div "Номер Дата создания счета Дата оплаты Сумма Основание Способ оплаты Статус опла…" at bounding box center [812, 464] width 1451 height 474
click at [1136, 309] on icon "button" at bounding box center [1135, 316] width 19 height 19
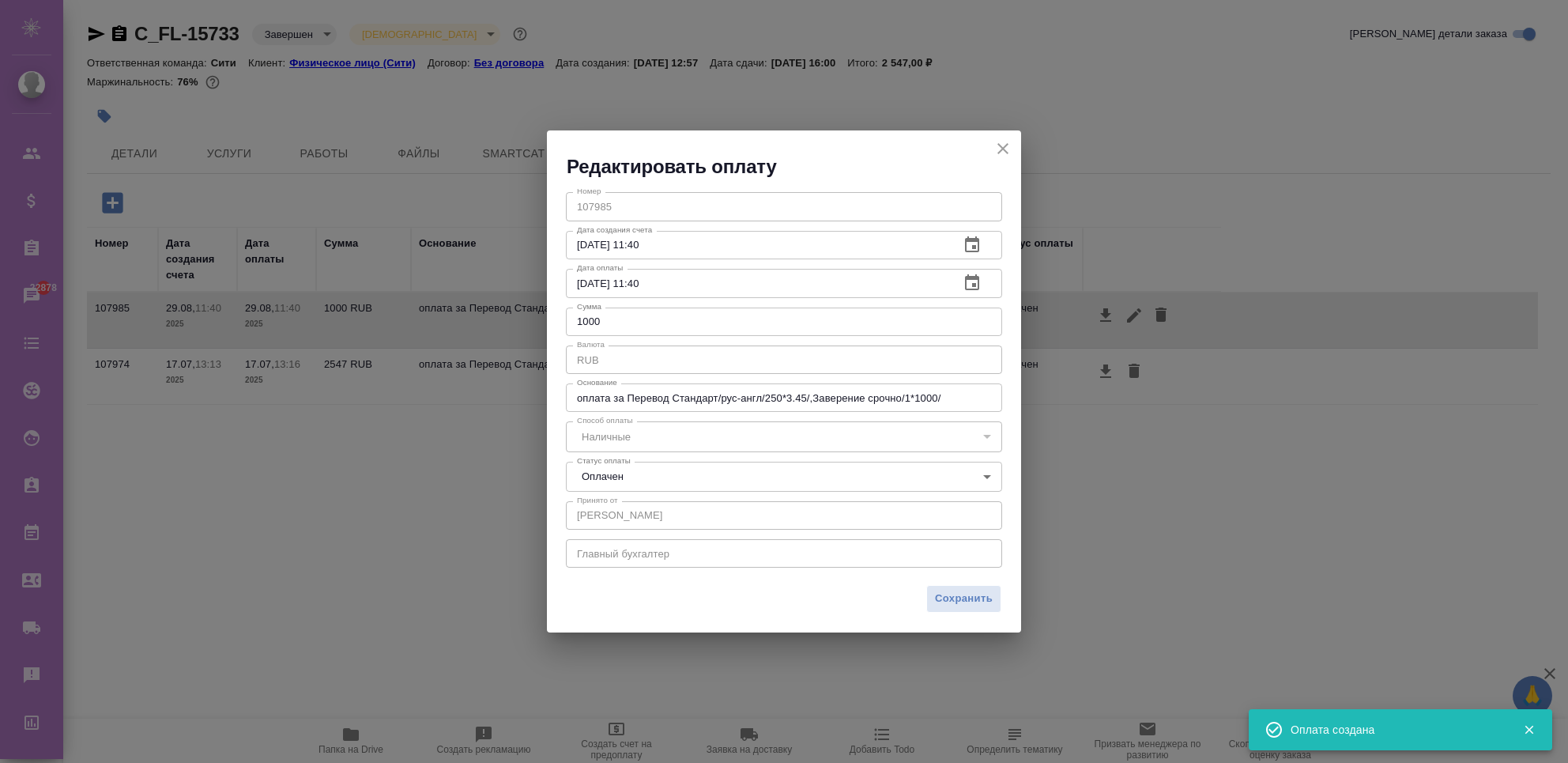
click at [700, 476] on body "🙏 .cls-1 fill:#fff; AWATERA Chekhalkova Anastasia Клиенты Спецификации Заказы 2…" at bounding box center [784, 445] width 1568 height 890
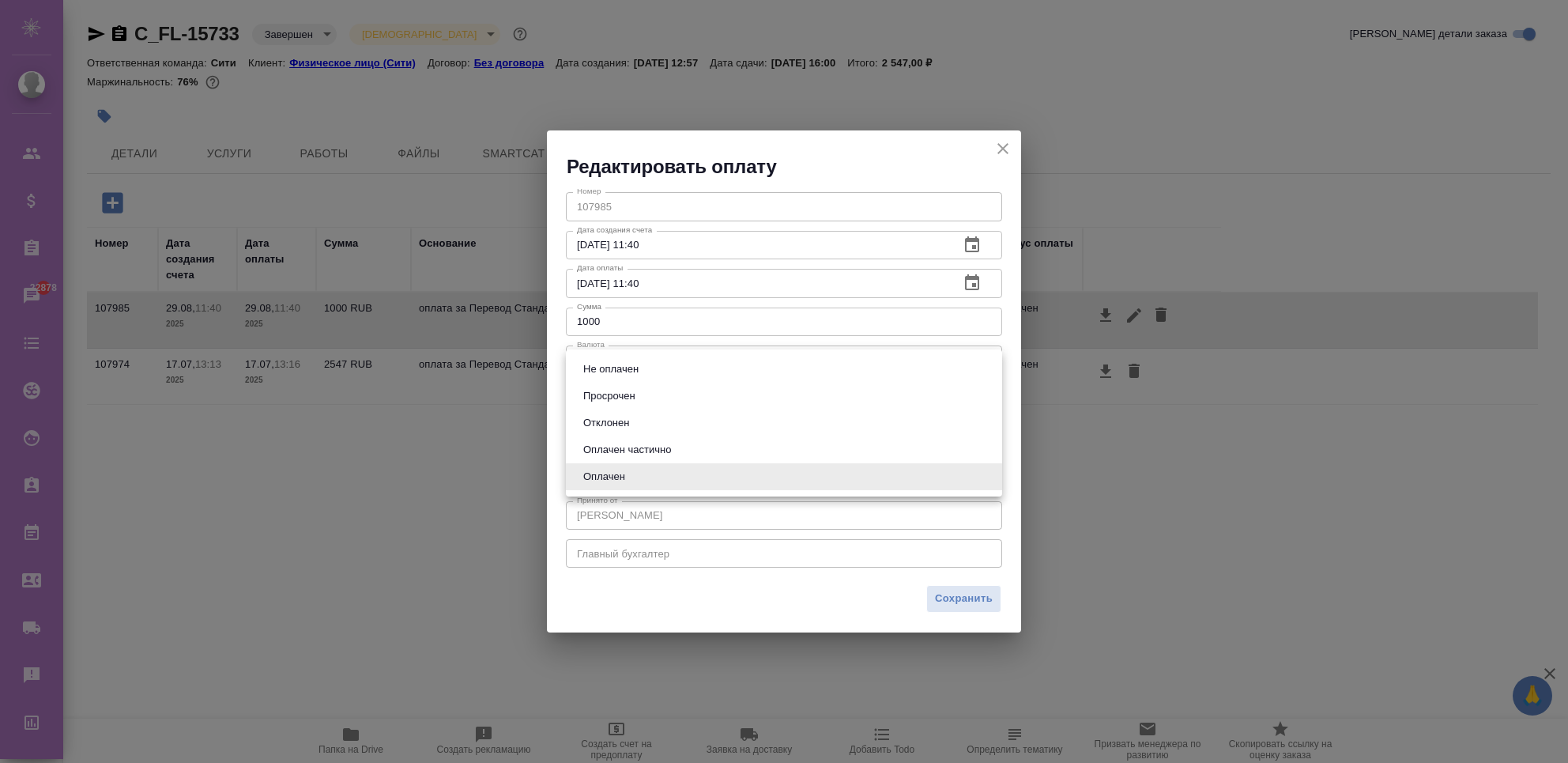
click at [646, 608] on div at bounding box center [784, 381] width 1568 height 763
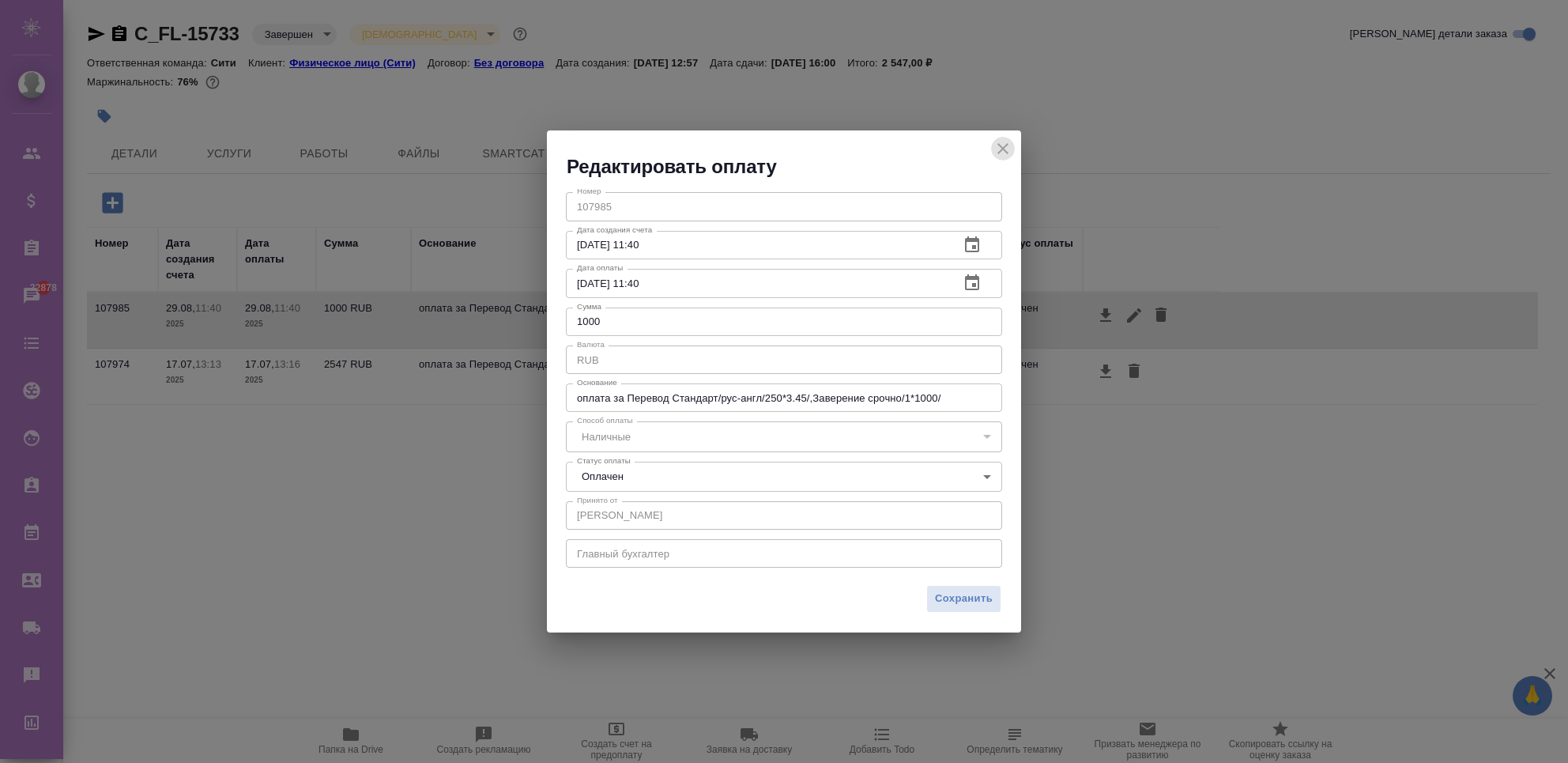
click at [1008, 146] on icon "close" at bounding box center [1003, 148] width 19 height 19
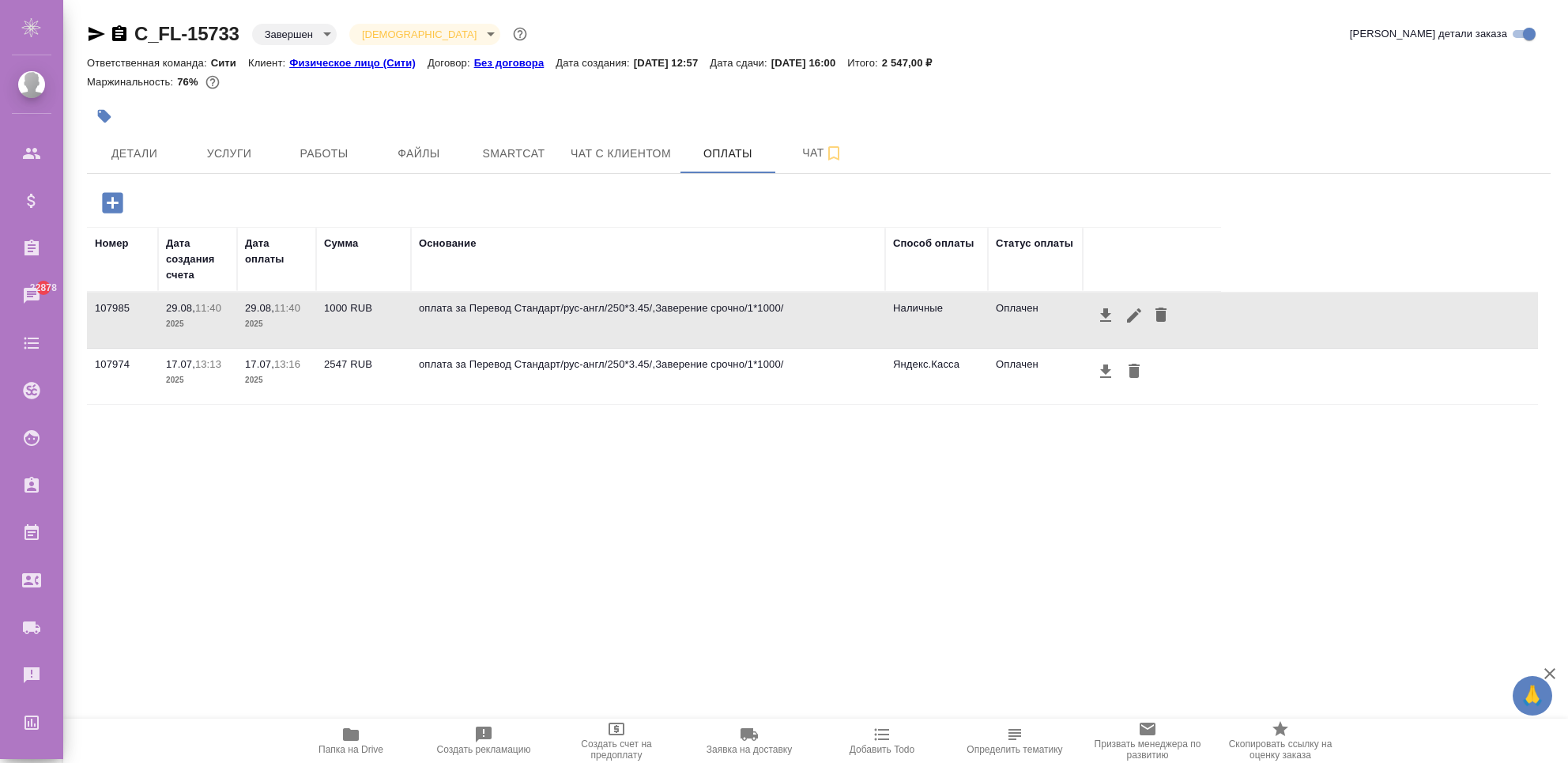
click at [955, 513] on div "Номер Дата создания счета Дата оплаты Сумма Основание Способ оплаты Статус опла…" at bounding box center [812, 464] width 1451 height 474
click at [955, 507] on div "Номер Дата создания счета Дата оплаты Сумма Основание Способ оплаты Статус опла…" at bounding box center [812, 464] width 1451 height 474
click at [563, 478] on div "Номер Дата создания счета Дата оплаты Сумма Основание Способ оплаты Статус опла…" at bounding box center [812, 464] width 1451 height 474
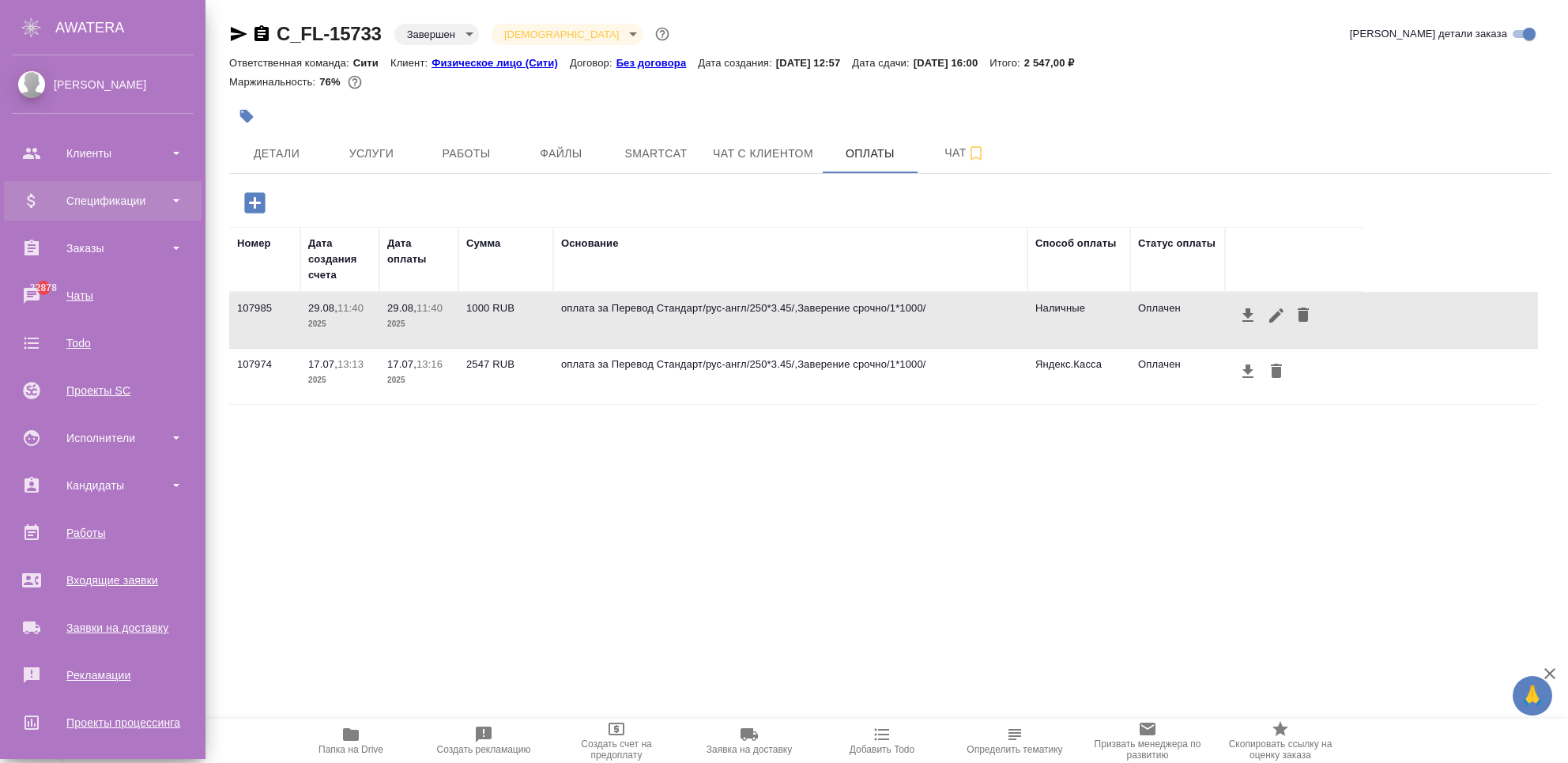
click at [107, 205] on div "Спецификации" at bounding box center [103, 200] width 182 height 23
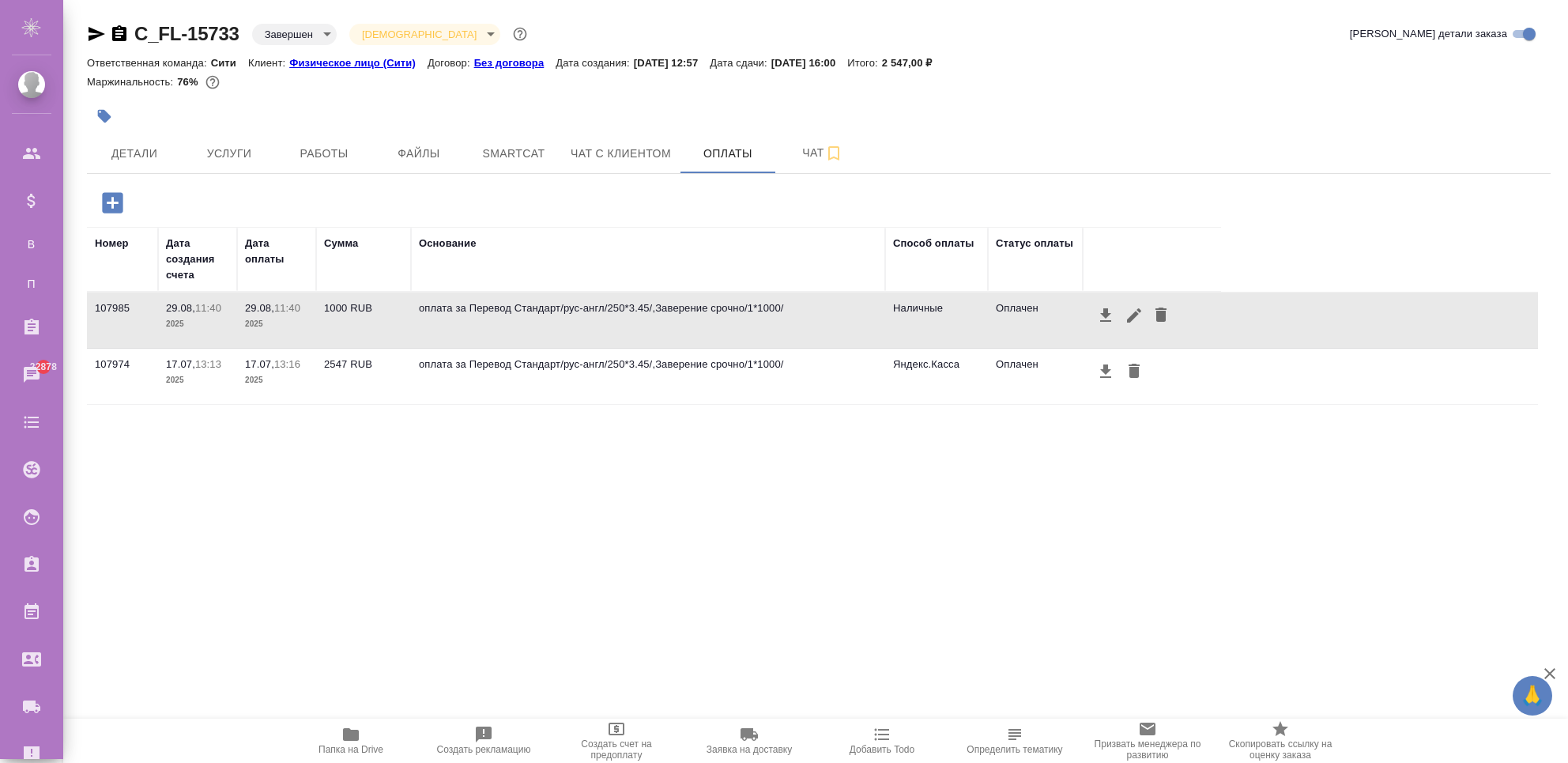
click at [671, 500] on div "Номер Дата создания счета Дата оплаты Сумма Основание Способ оплаты Статус опла…" at bounding box center [812, 464] width 1451 height 474
click at [1162, 311] on icon "button" at bounding box center [1162, 314] width 11 height 14
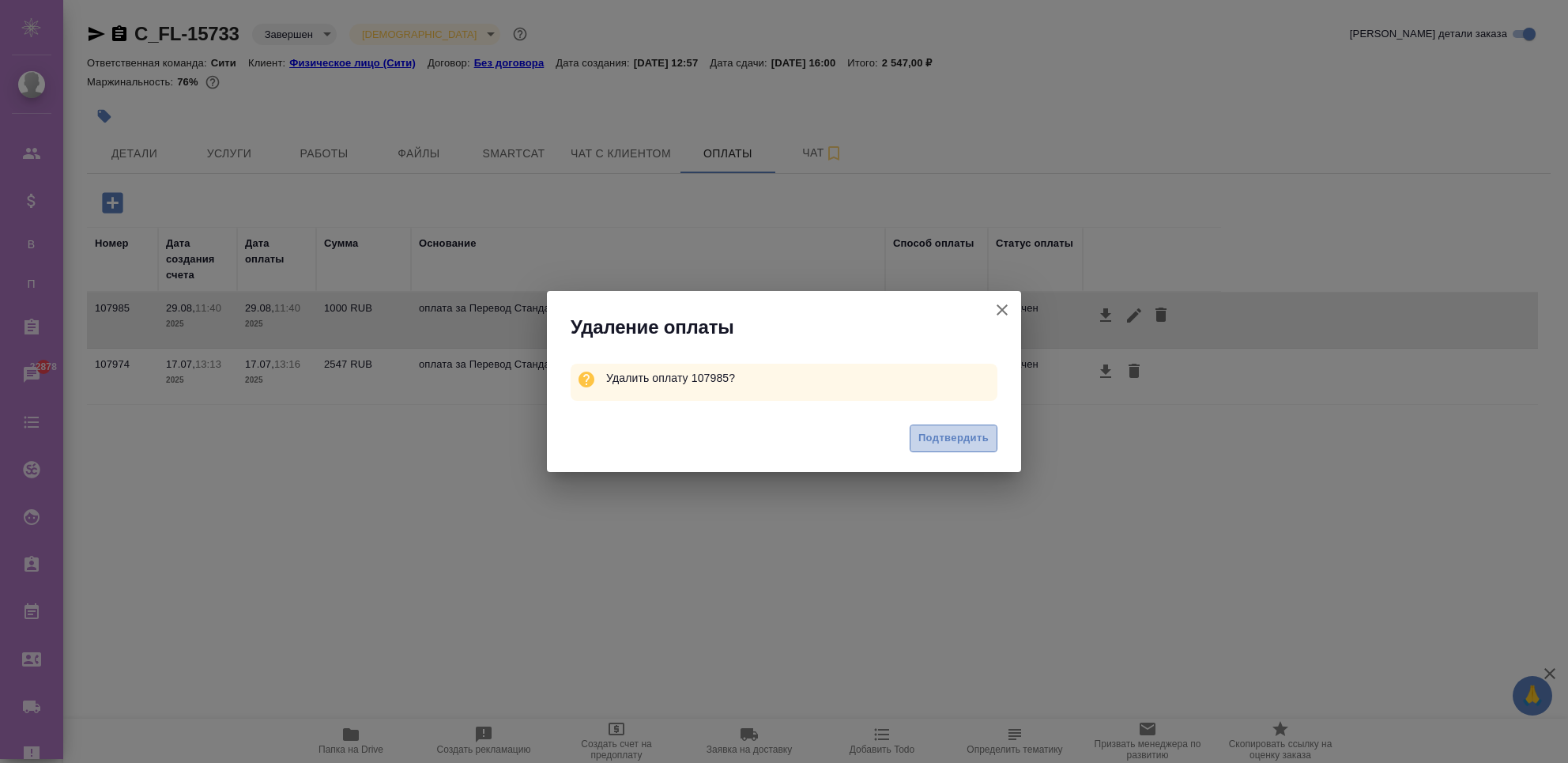
click at [956, 445] on span "Подтвердить" at bounding box center [954, 438] width 70 height 18
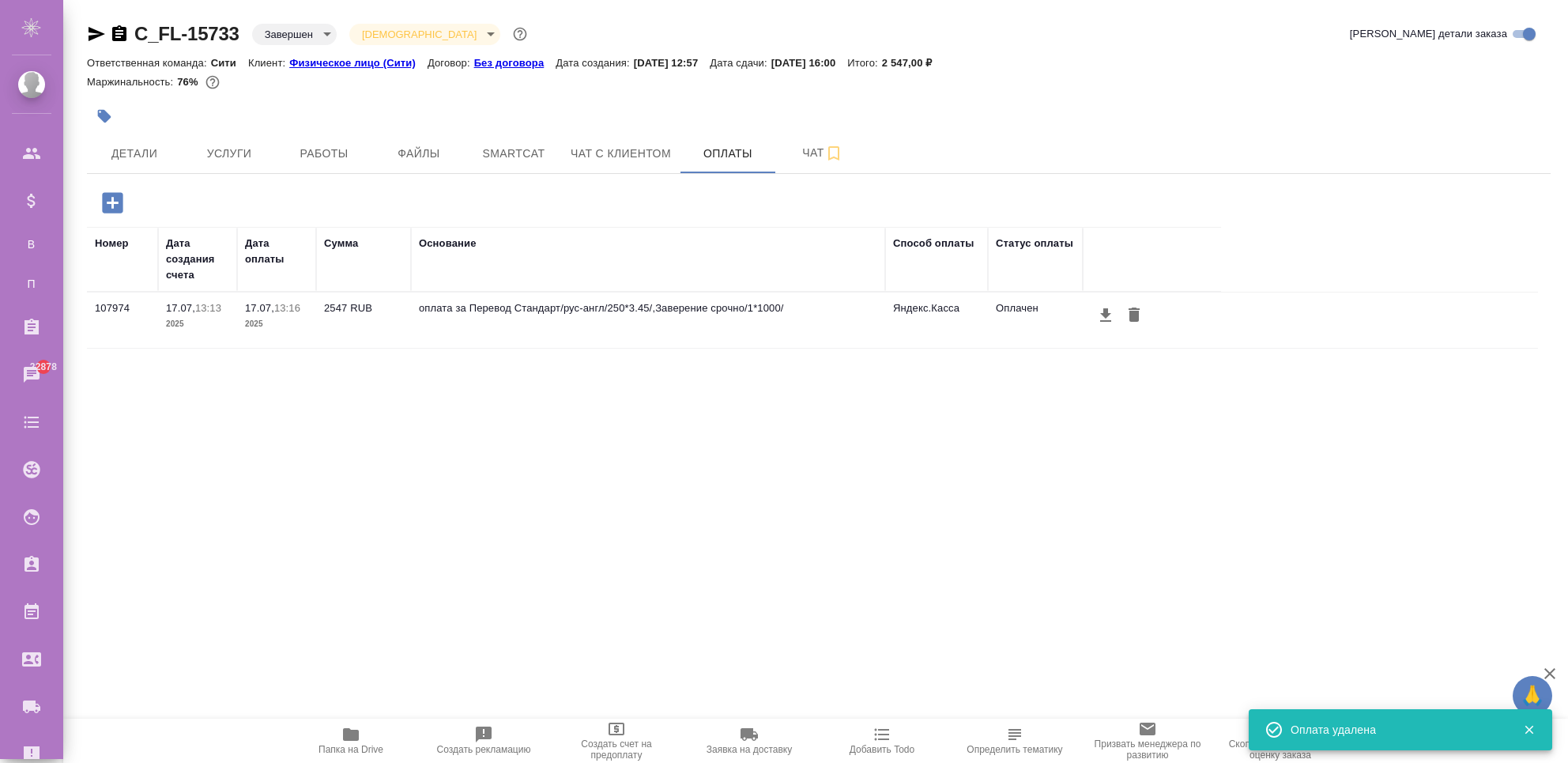
click at [963, 510] on div "Номер Дата создания счета Дата оплаты Сумма Основание Способ оплаты Статус опла…" at bounding box center [812, 464] width 1451 height 474
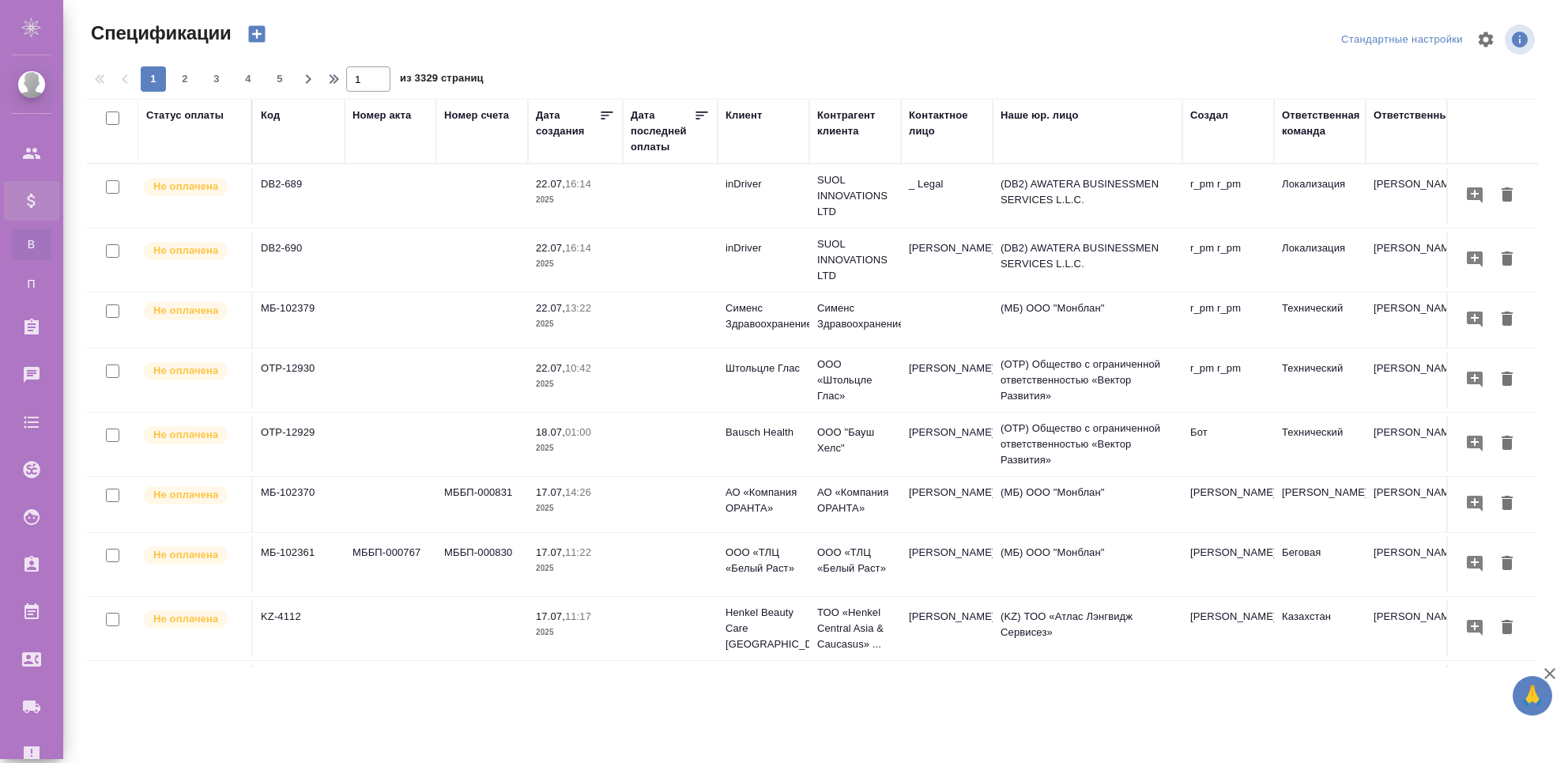
click at [384, 200] on td at bounding box center [390, 195] width 92 height 55
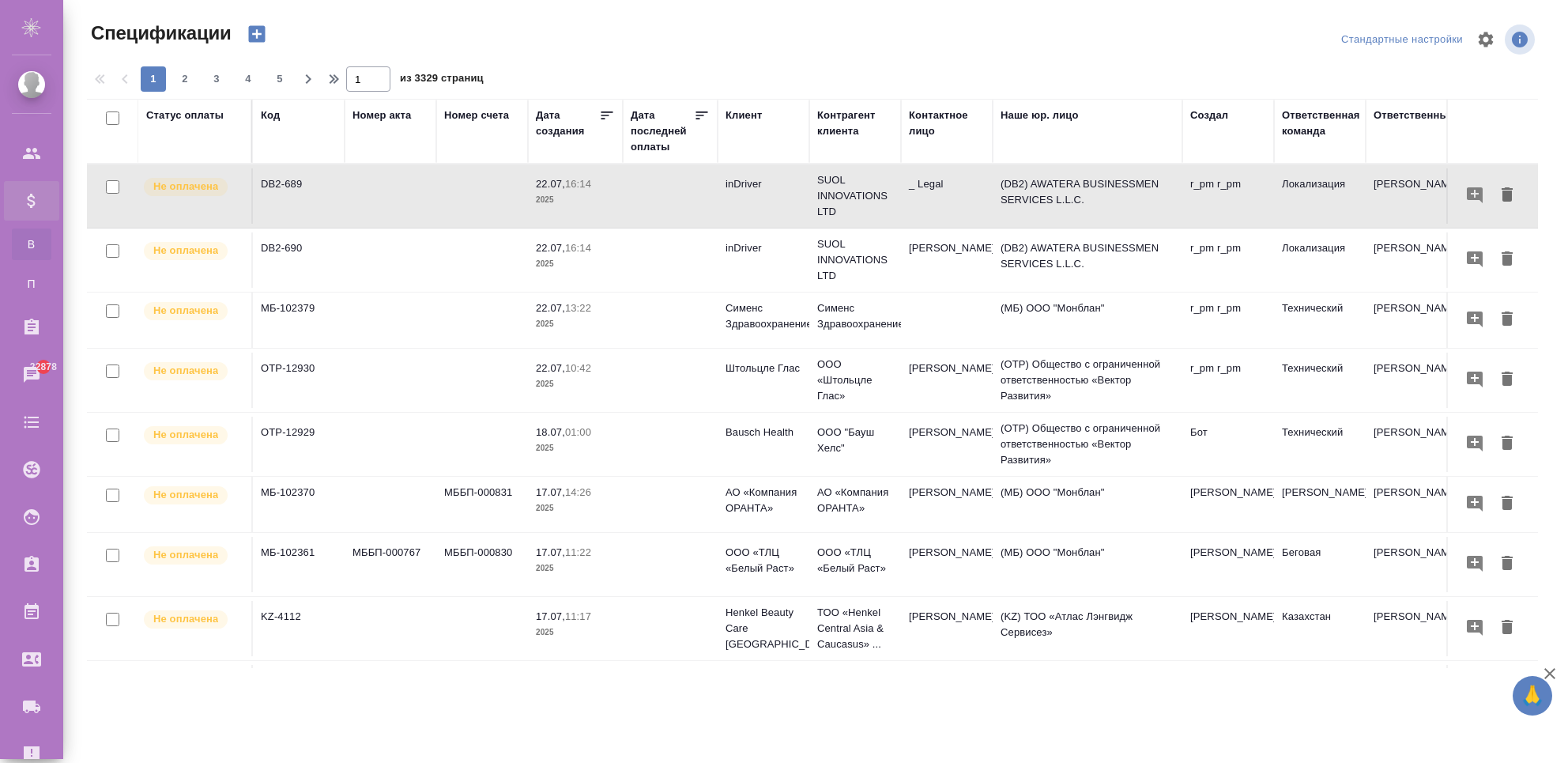
click at [726, 186] on p "inDriver" at bounding box center [763, 184] width 76 height 16
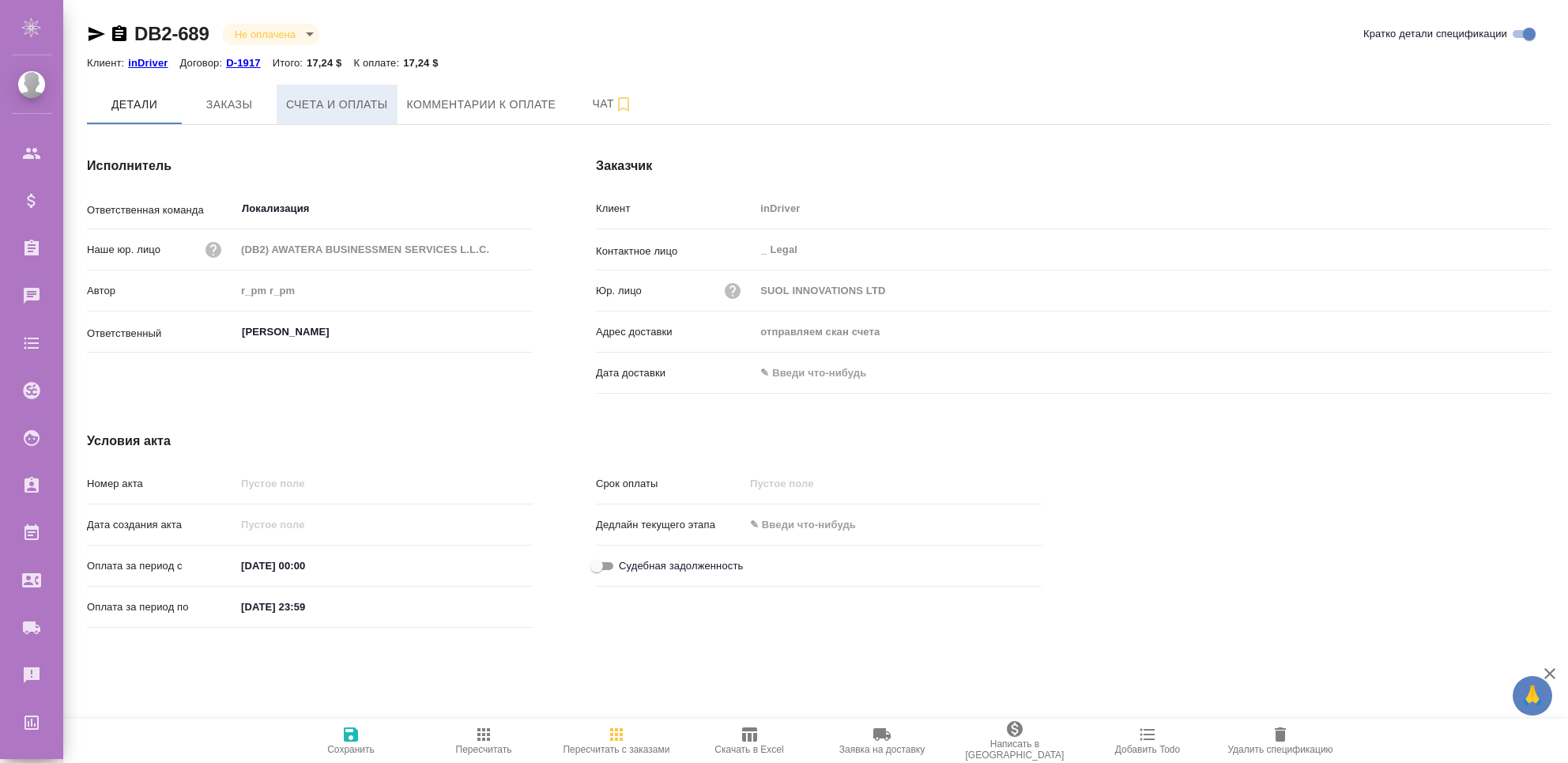
click at [300, 105] on span "Счета и оплаты" at bounding box center [336, 105] width 102 height 20
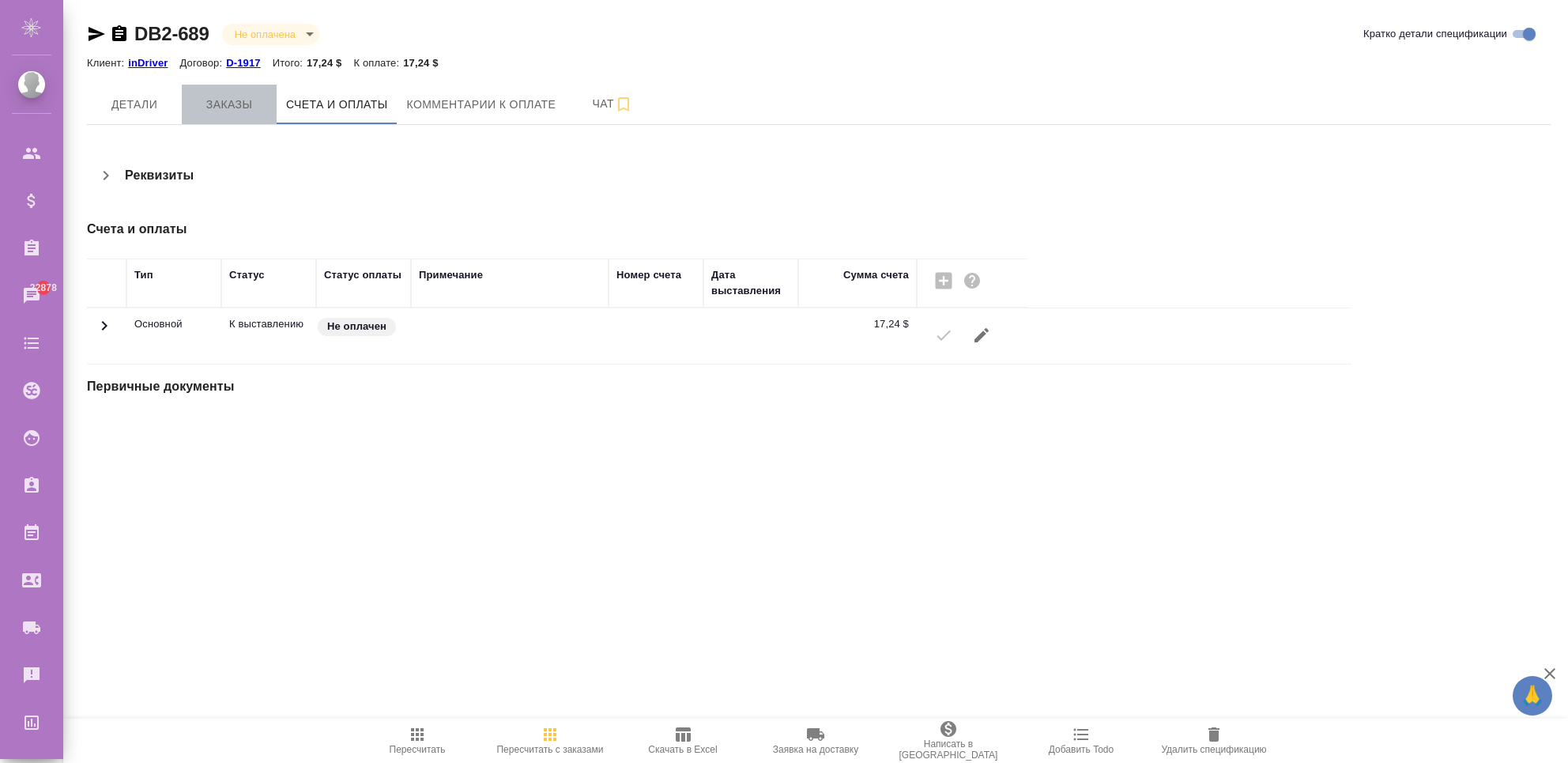
click at [208, 103] on span "Заказы" at bounding box center [229, 105] width 76 height 20
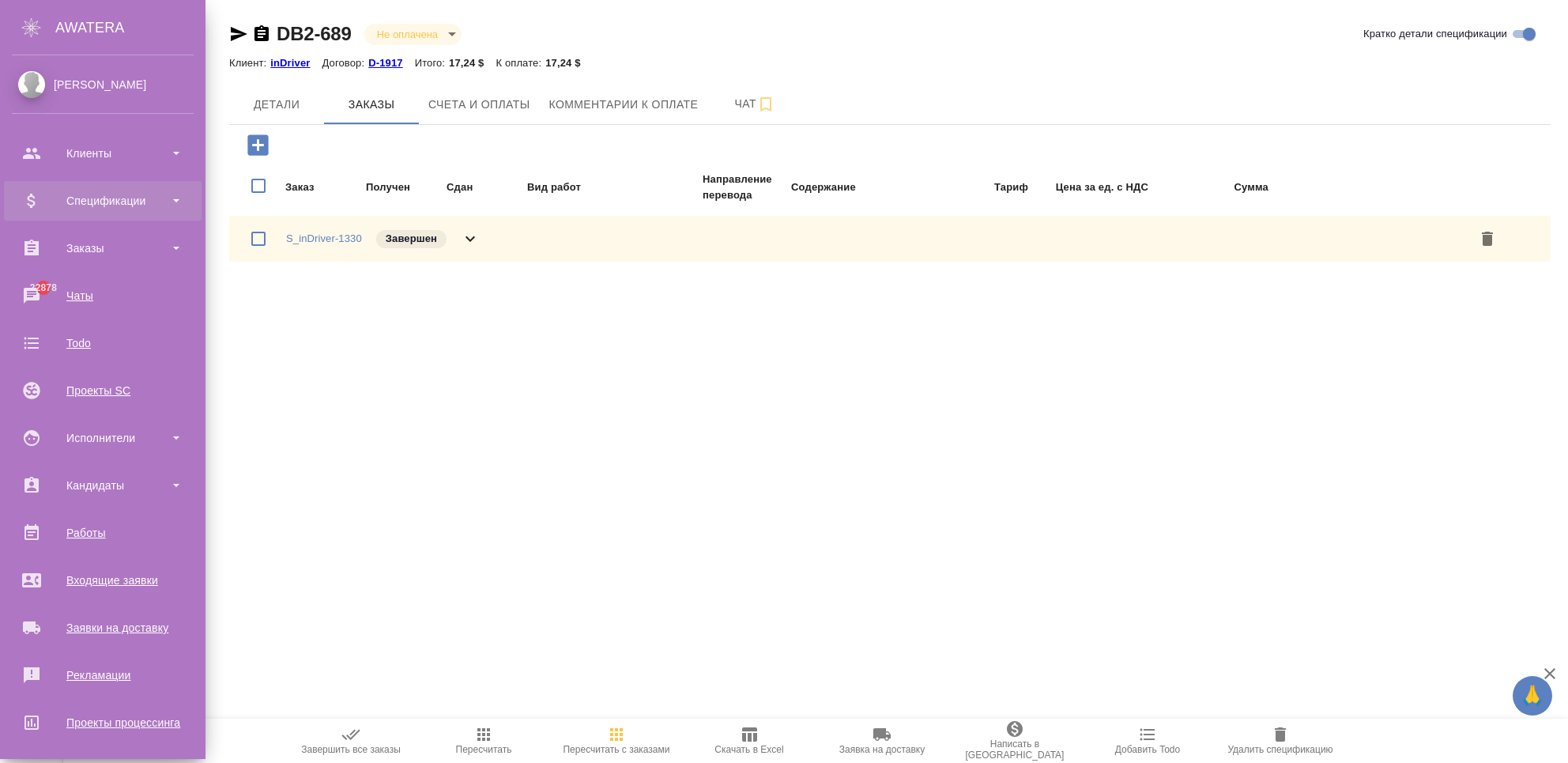
click at [54, 208] on div "Спецификации" at bounding box center [103, 200] width 182 height 23
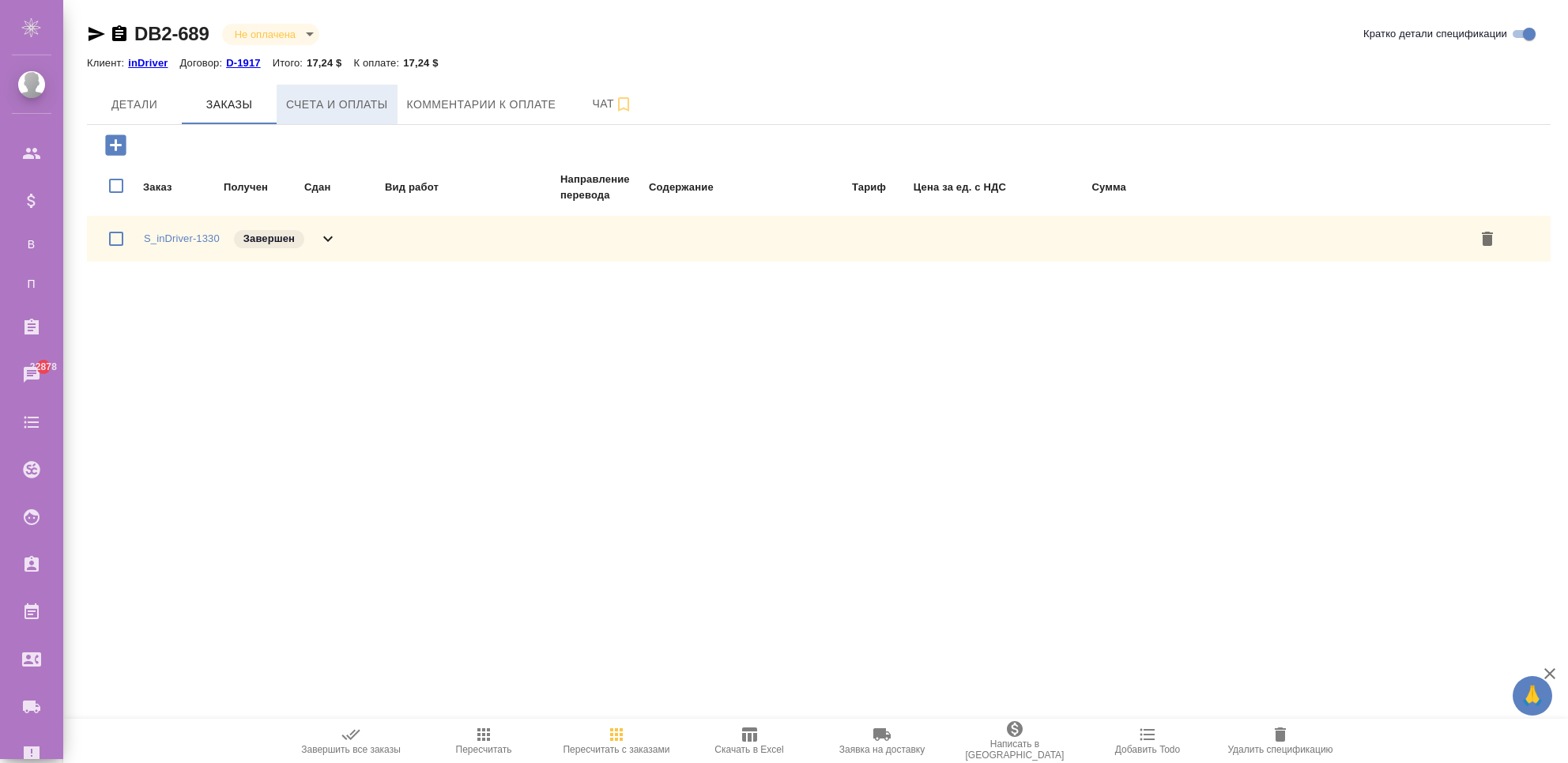
click at [320, 110] on span "Счета и оплаты" at bounding box center [336, 105] width 102 height 20
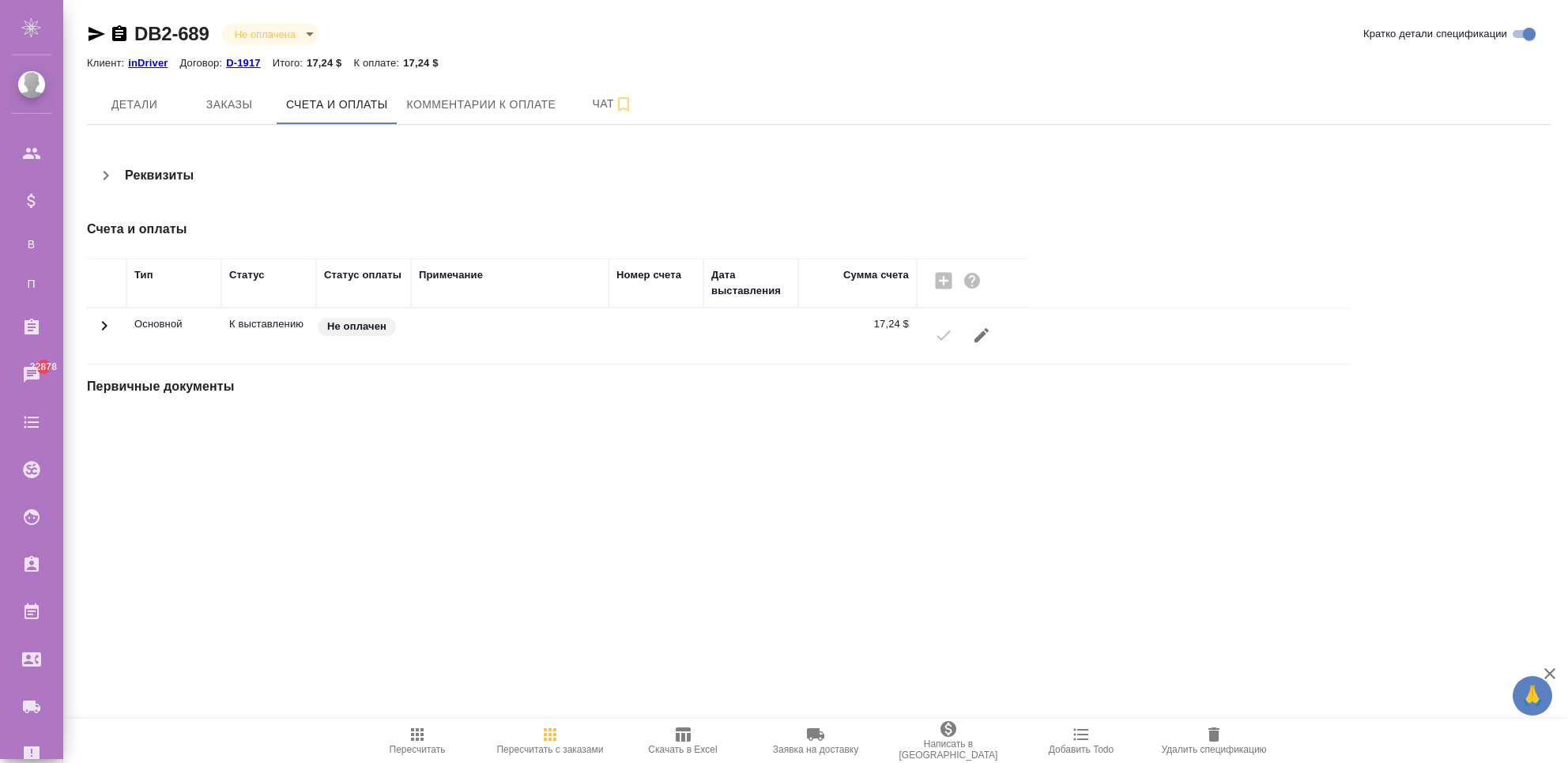
click at [97, 318] on icon at bounding box center [105, 326] width 19 height 19
